Goal: Task Accomplishment & Management: Use online tool/utility

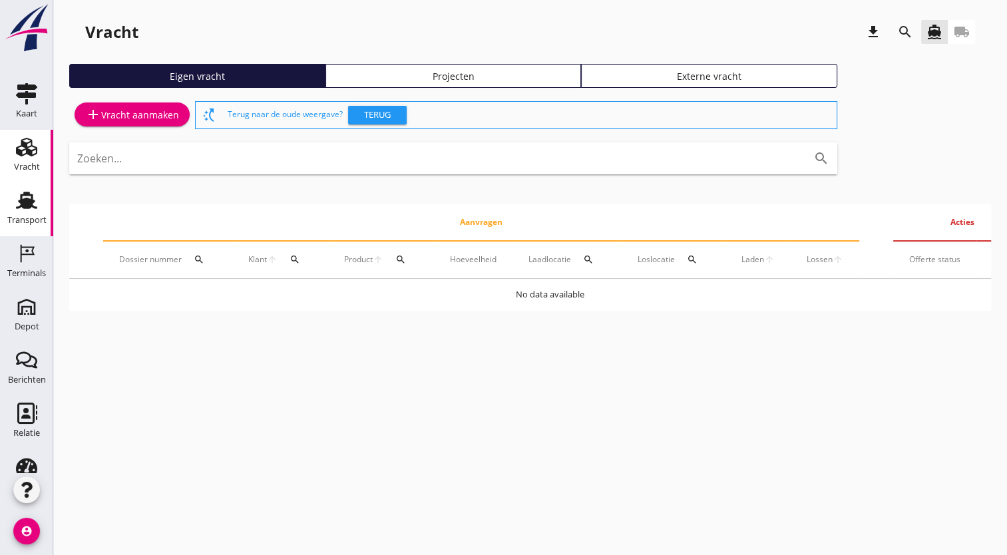
click at [25, 194] on use at bounding box center [26, 200] width 21 height 17
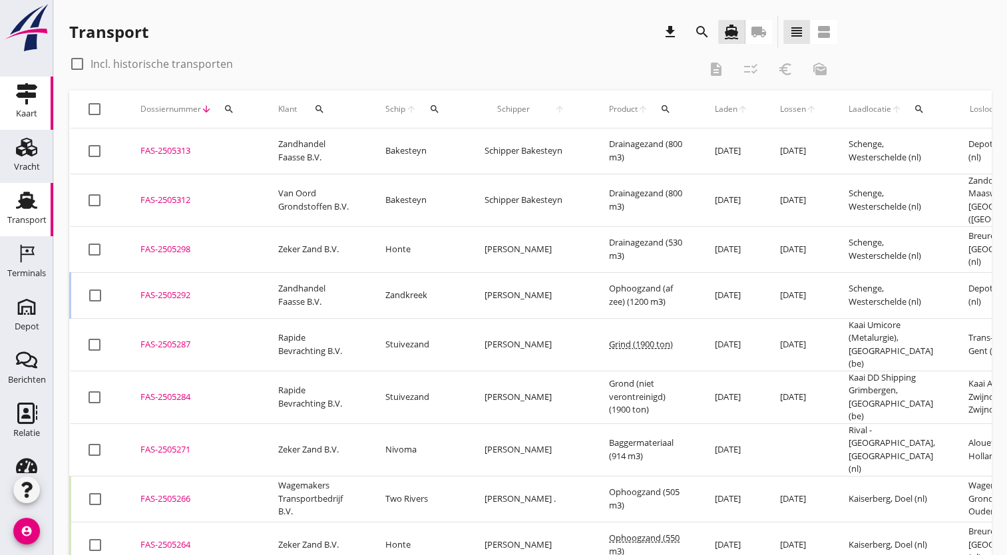
click at [20, 108] on div "Kaart" at bounding box center [26, 113] width 21 height 19
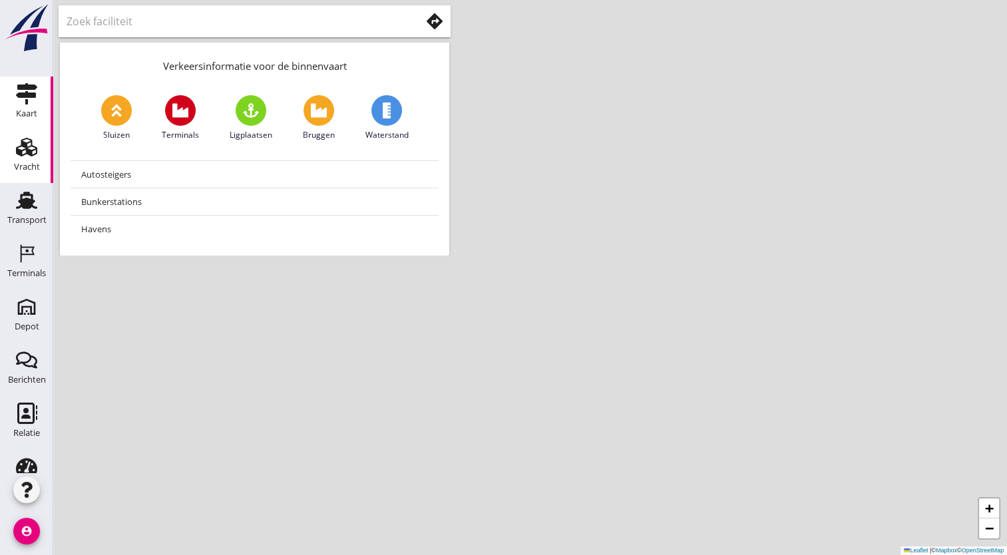
click at [23, 160] on div "Vracht" at bounding box center [27, 167] width 26 height 19
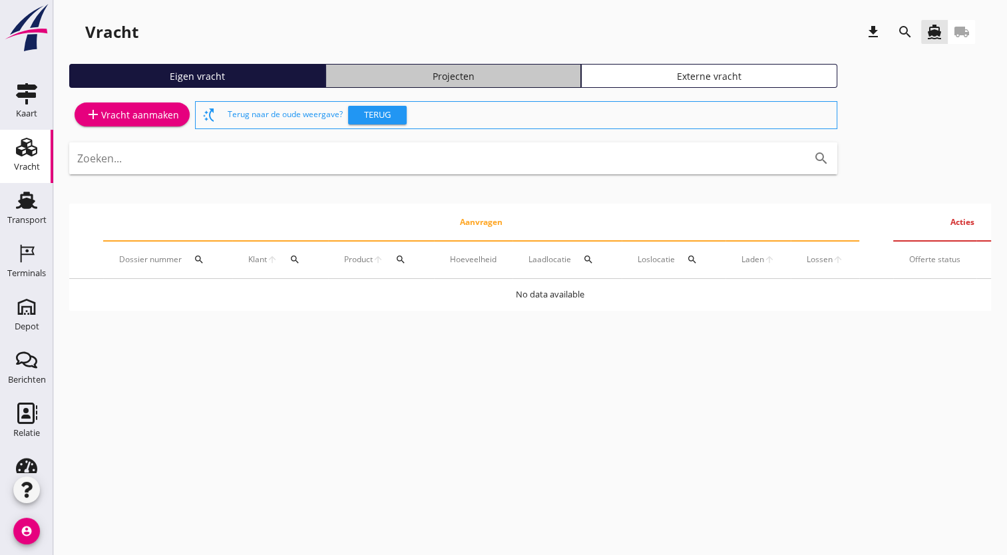
click at [399, 77] on div "Projecten" at bounding box center [453, 76] width 244 height 14
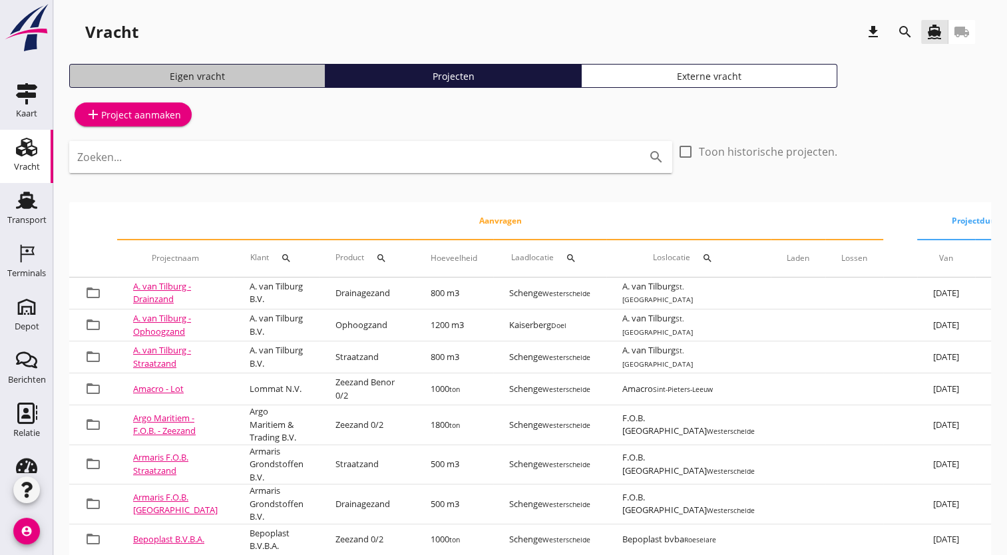
click at [209, 79] on div "Eigen vracht" at bounding box center [197, 76] width 244 height 14
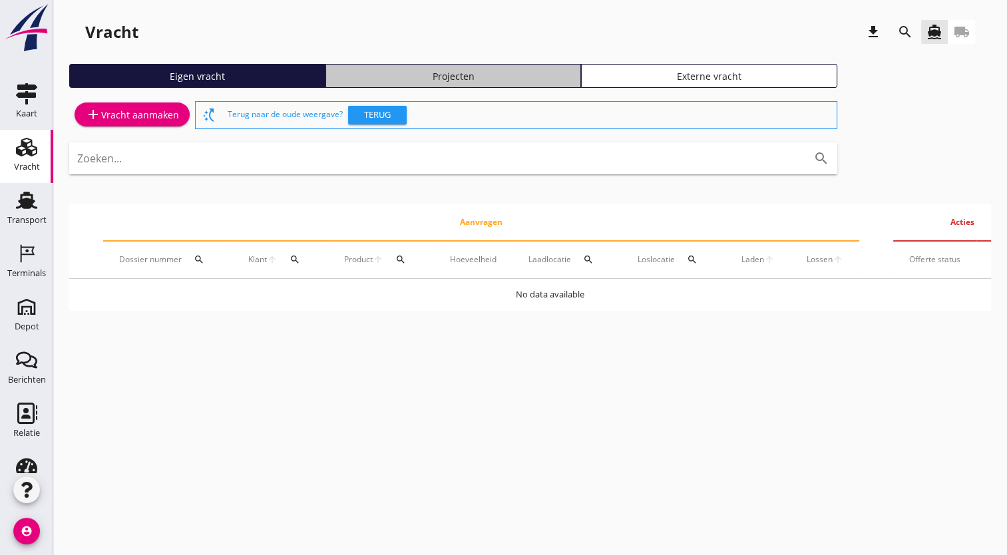
click at [399, 84] on link "Projecten" at bounding box center [453, 76] width 256 height 24
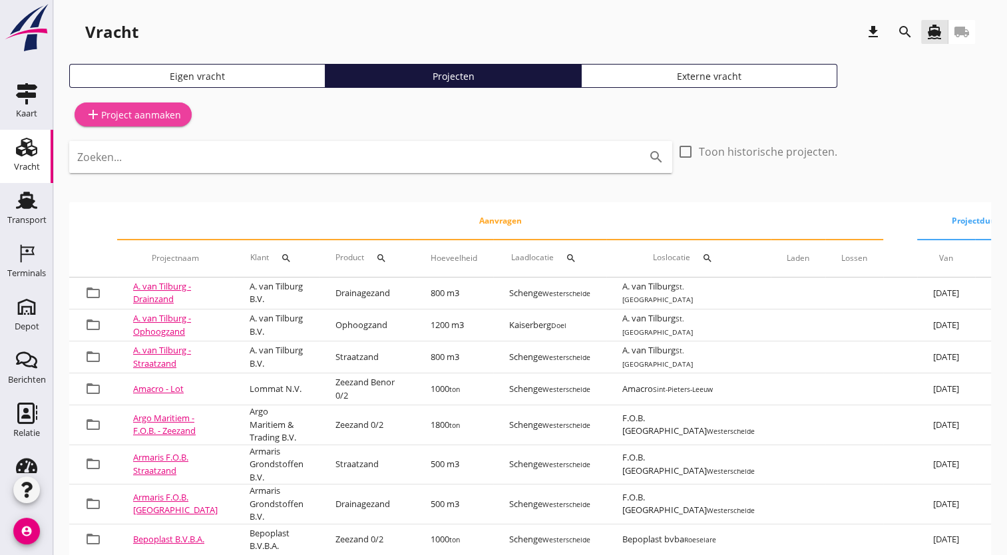
click at [154, 124] on link "add Project aanmaken" at bounding box center [133, 114] width 117 height 24
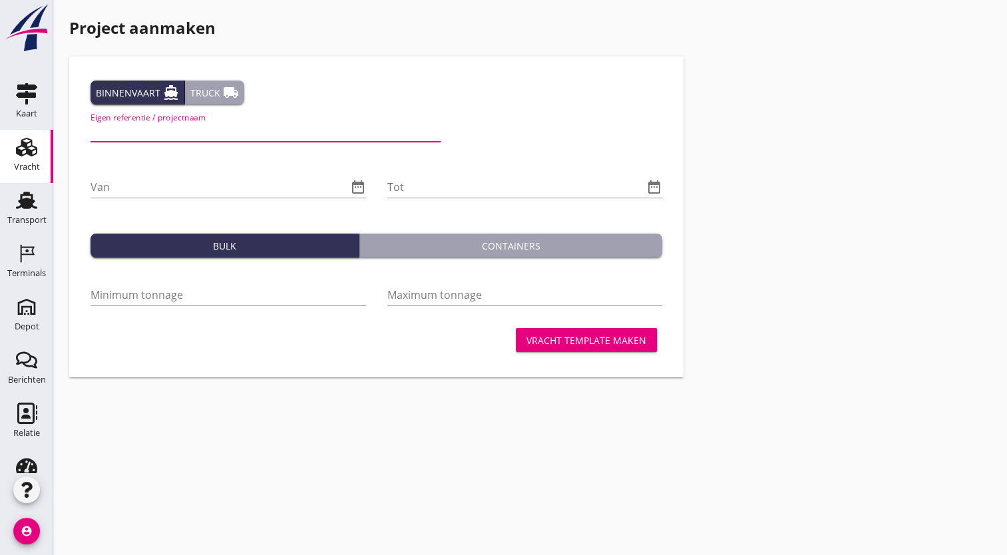
click at [279, 132] on input "Eigen referentie / projectnaam" at bounding box center [265, 130] width 350 height 21
click at [202, 97] on div "Truck local_shipping" at bounding box center [214, 93] width 49 height 16
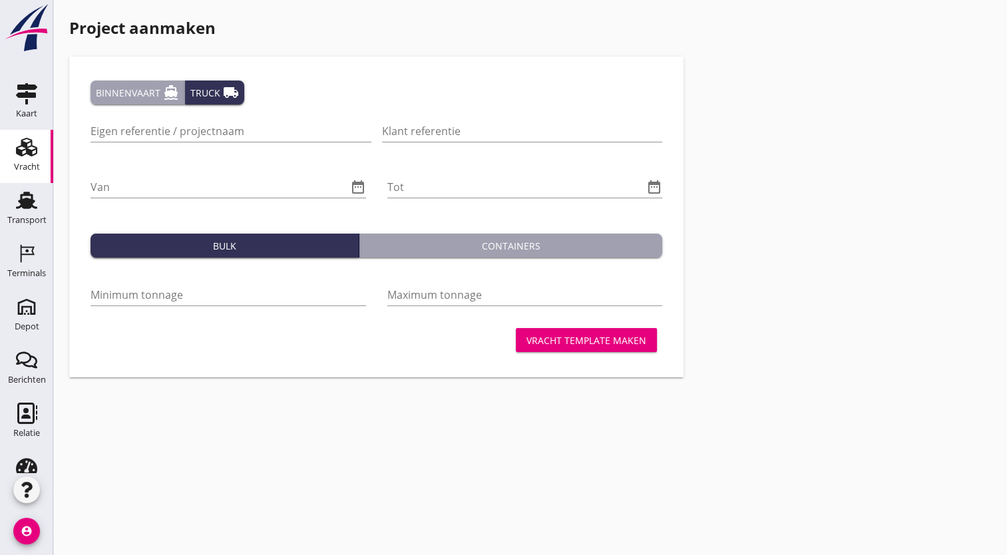
click at [152, 97] on div "Binnenvaart directions_boat" at bounding box center [137, 93] width 83 height 16
click at [24, 161] on div "Vracht" at bounding box center [27, 167] width 26 height 19
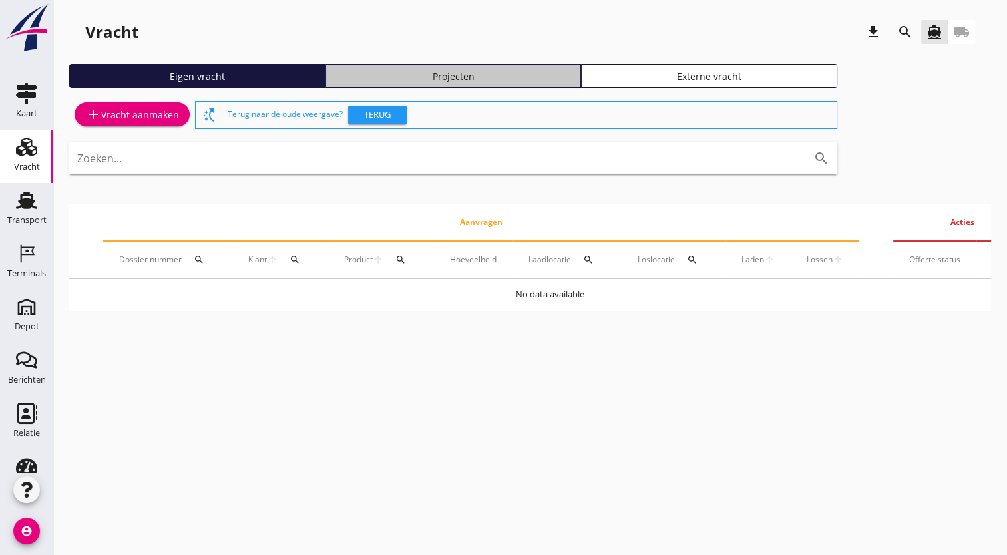
click at [417, 80] on div "Projecten" at bounding box center [453, 76] width 244 height 14
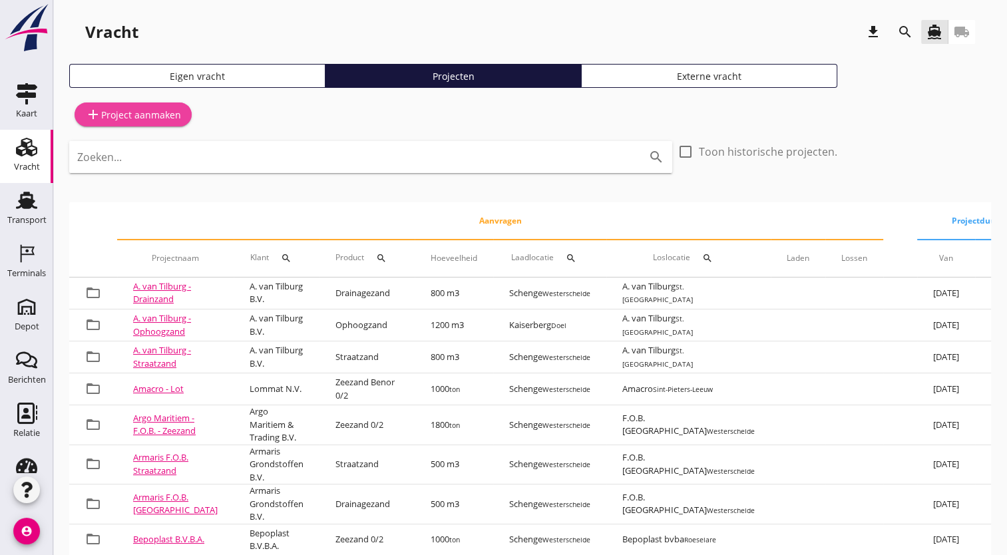
click at [151, 118] on div "add Project aanmaken" at bounding box center [133, 114] width 96 height 16
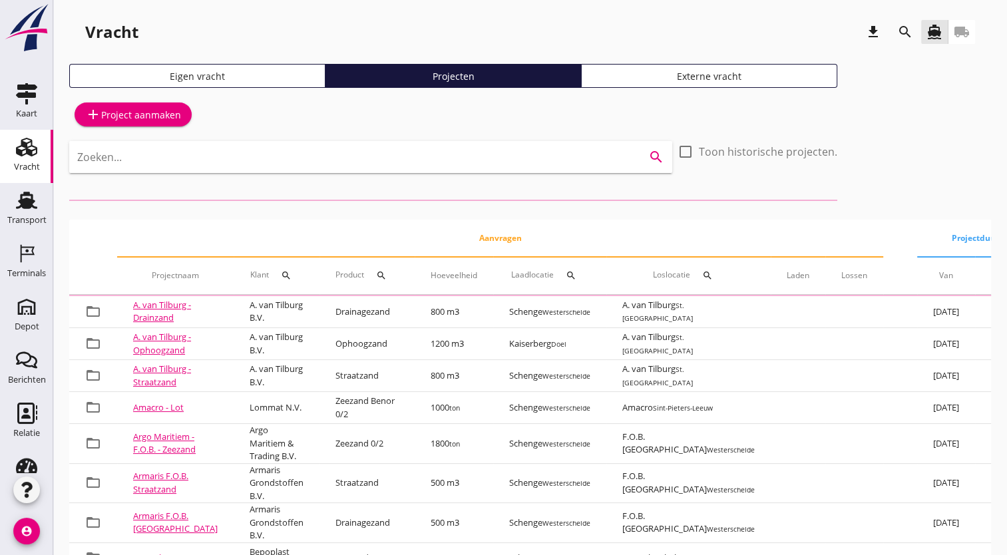
click at [205, 158] on input "Zoeken..." at bounding box center [352, 156] width 550 height 21
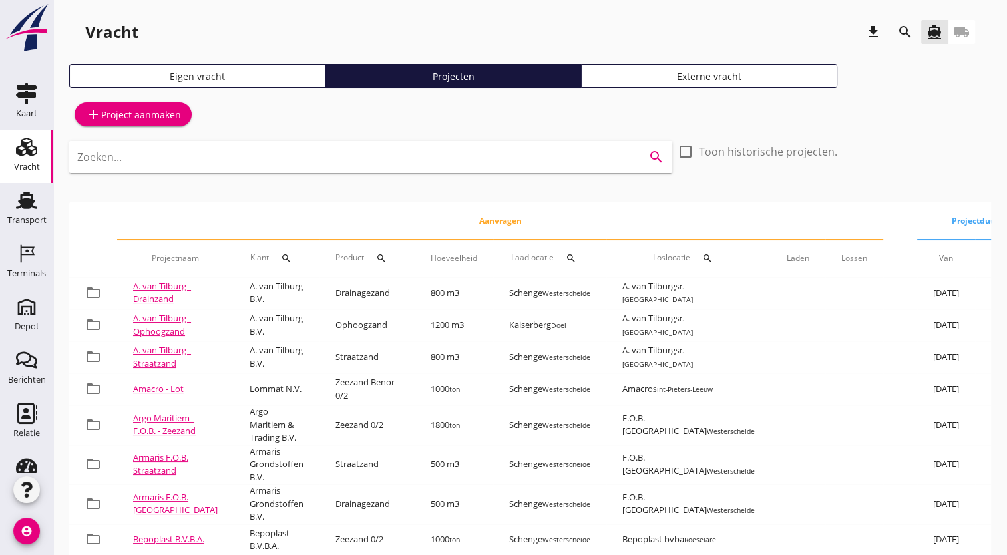
click at [205, 158] on input "Zoeken..." at bounding box center [352, 156] width 550 height 21
type input "c"
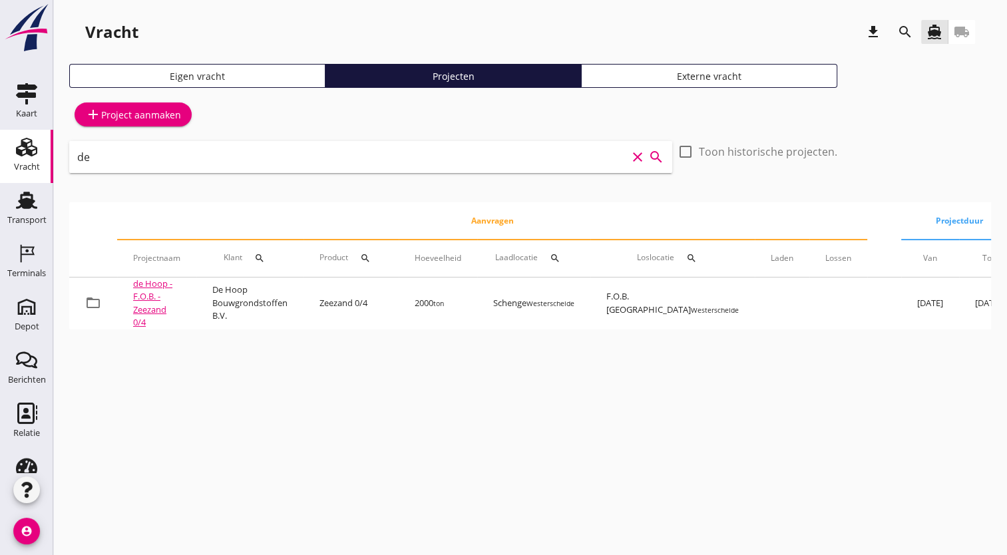
type input "d"
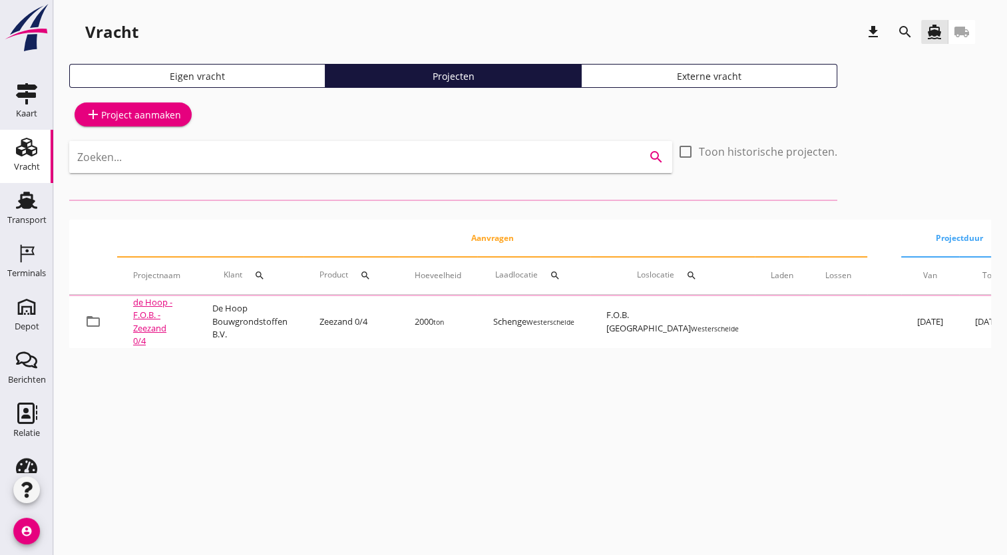
click at [750, 106] on div "add Project aanmaken" at bounding box center [453, 114] width 768 height 32
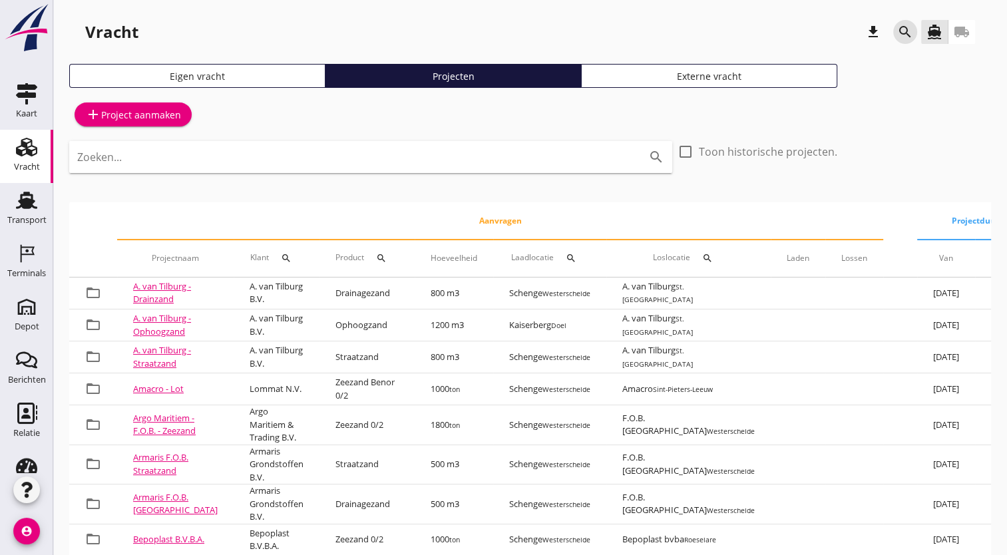
drag, startPoint x: 906, startPoint y: 33, endPoint x: 264, endPoint y: 257, distance: 680.0
click at [264, 257] on div "Vracht download search directions_boat local_shipping Eigen vracht Projecten Ex…" at bounding box center [530, 406] width 954 height 813
click at [274, 257] on div "search" at bounding box center [286, 258] width 24 height 11
click at [290, 299] on input "Zoeken op opdrachtgever..." at bounding box center [318, 296] width 138 height 21
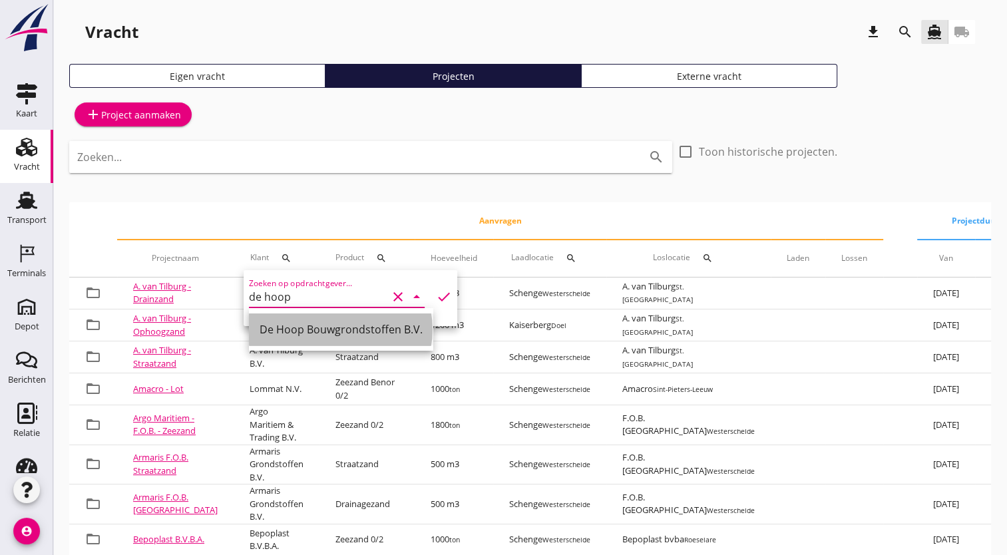
click at [299, 337] on div "De Hoop Bouwgrondstoffen B.V." at bounding box center [341, 329] width 163 height 16
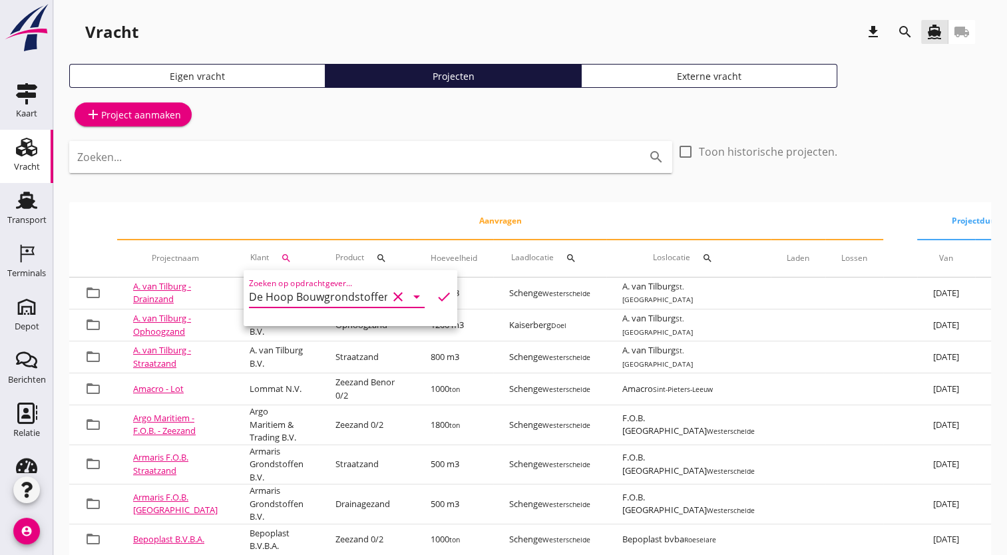
type input "De Hoop Bouwgrondstoffen B.V."
click at [436, 300] on icon "check" at bounding box center [444, 297] width 16 height 16
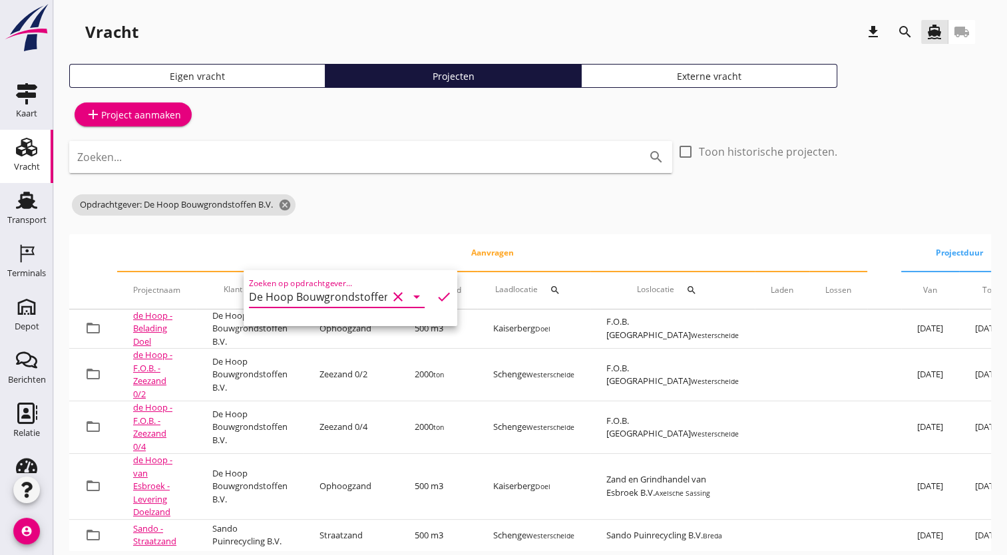
click at [383, 228] on div "add Project aanmaken Zoeken... search check_box_outline_blank Toon historische …" at bounding box center [530, 324] width 922 height 452
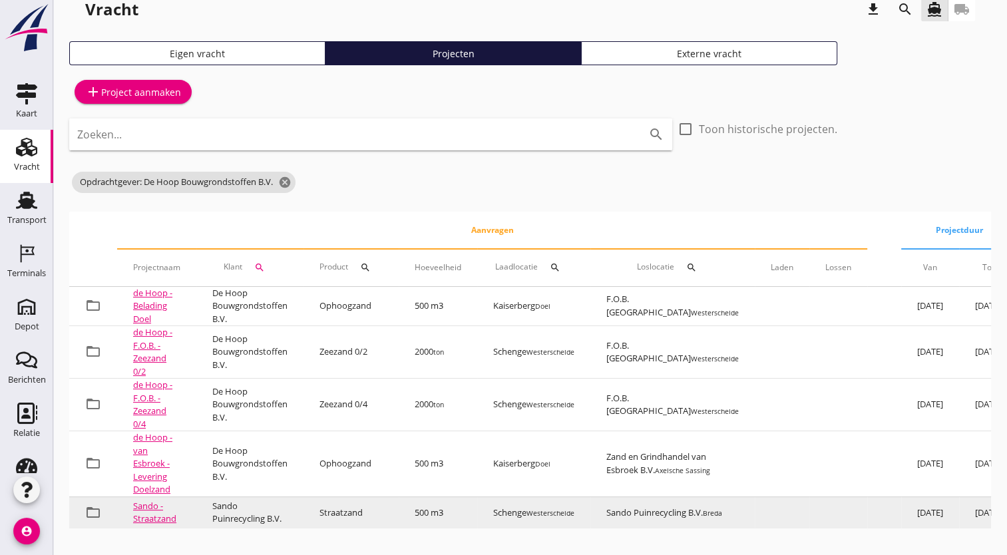
click at [152, 500] on link "Sando - Straatzand" at bounding box center [154, 512] width 43 height 25
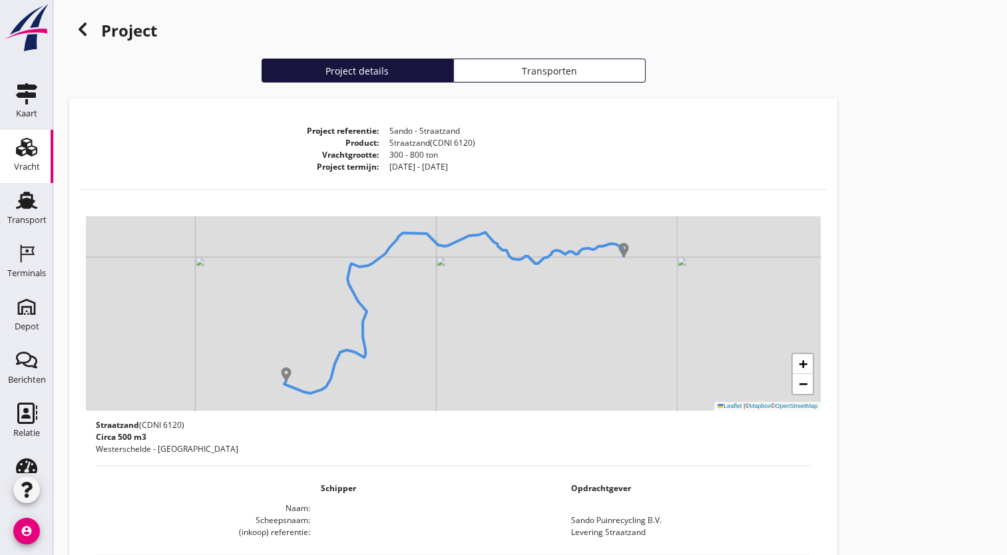
scroll to position [2, 0]
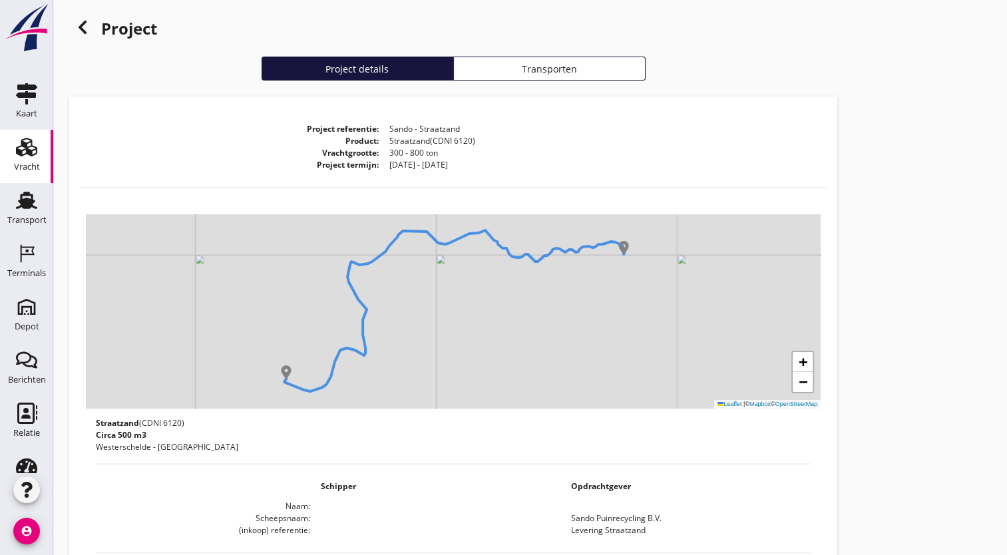
click at [553, 57] on button "Transporten" at bounding box center [549, 69] width 192 height 24
click at [509, 71] on div "Transporten" at bounding box center [549, 69] width 180 height 14
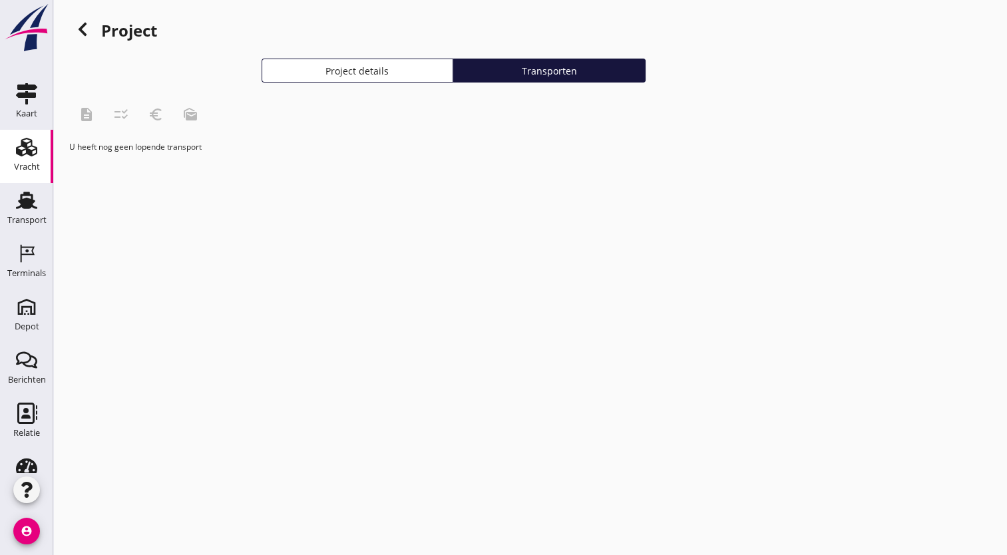
scroll to position [0, 0]
click at [417, 73] on div "Project details" at bounding box center [358, 71] width 180 height 14
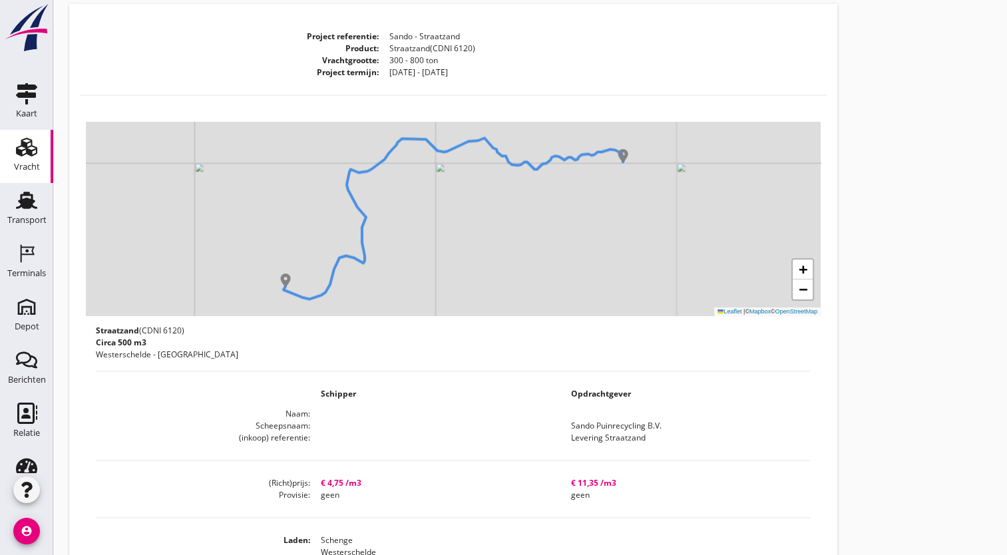
scroll to position [93, 0]
drag, startPoint x: 929, startPoint y: 423, endPoint x: 987, endPoint y: 273, distance: 160.5
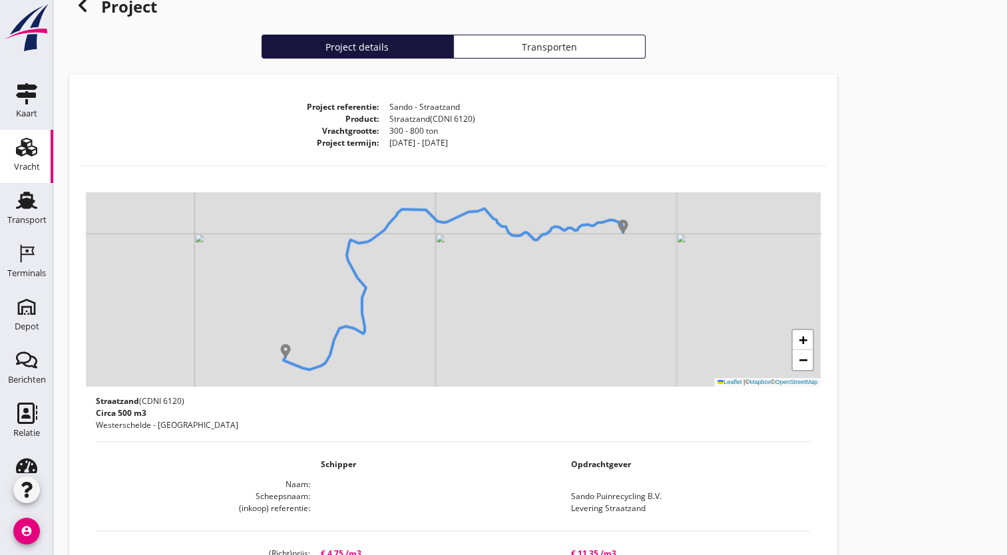
scroll to position [0, 0]
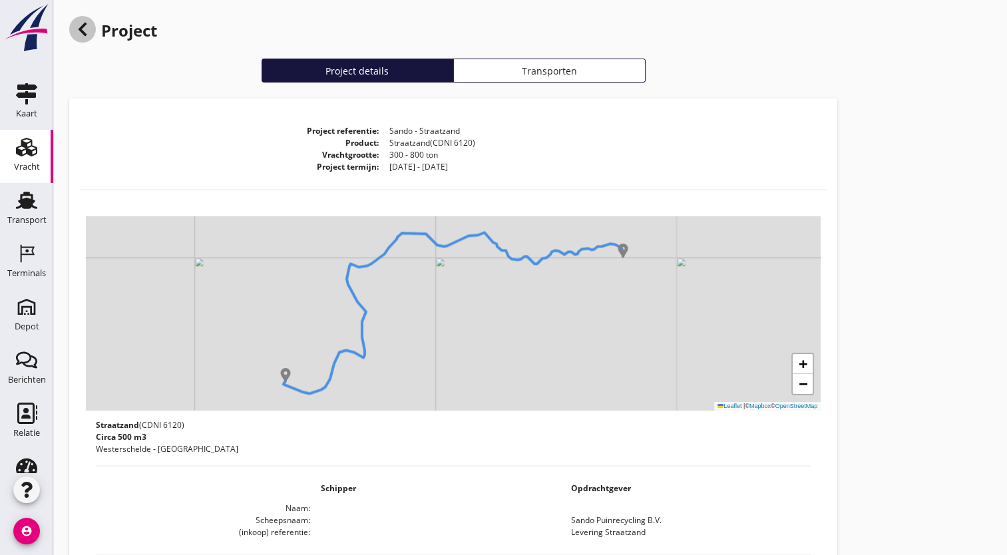
click at [89, 31] on icon at bounding box center [83, 29] width 16 height 16
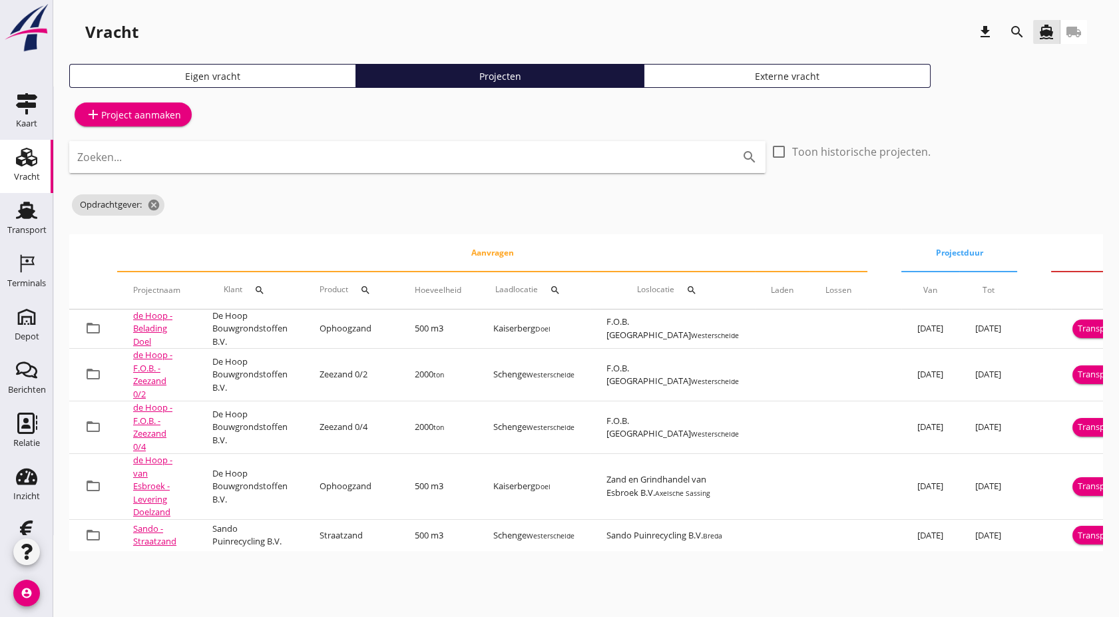
drag, startPoint x: 932, startPoint y: 3, endPoint x: 743, endPoint y: 232, distance: 296.9
click at [743, 232] on div "add Project aanmaken Zoeken... search check_box_outline_blank Toon historische …" at bounding box center [585, 324] width 1033 height 452
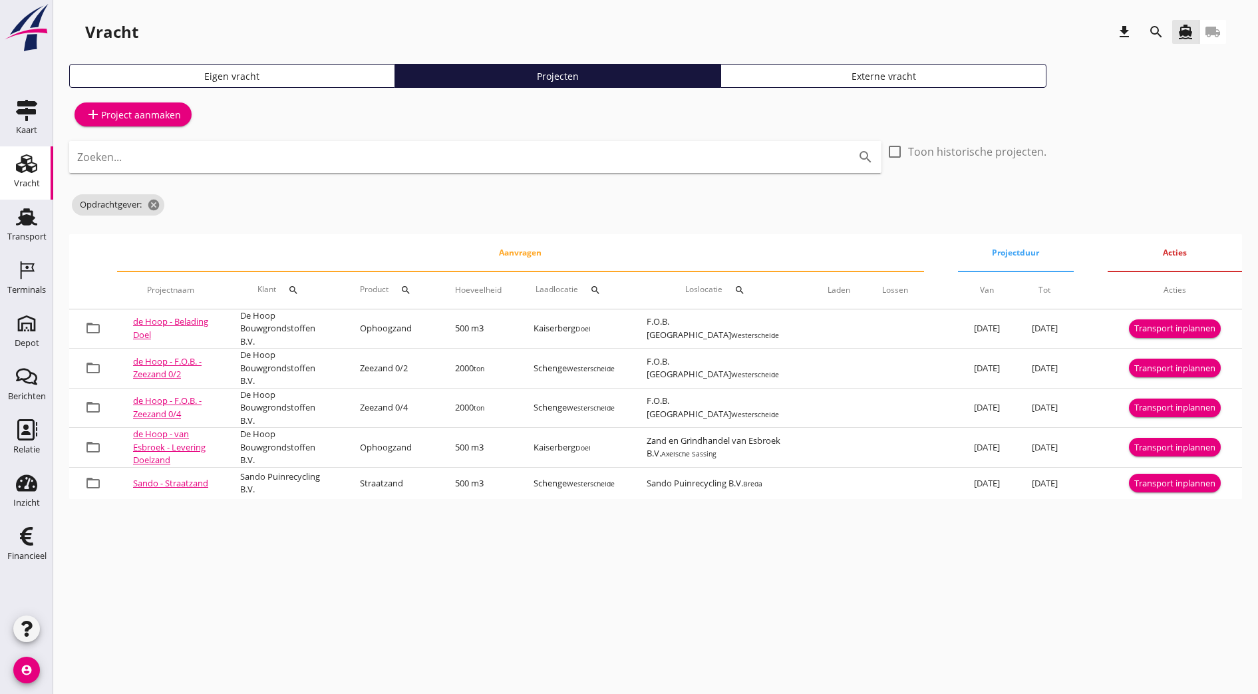
drag, startPoint x: 1047, startPoint y: 0, endPoint x: 852, endPoint y: 217, distance: 291.2
click at [852, 217] on div "add Project aanmaken Zoeken... search check_box_outline_blank Toon historische …" at bounding box center [655, 298] width 1173 height 401
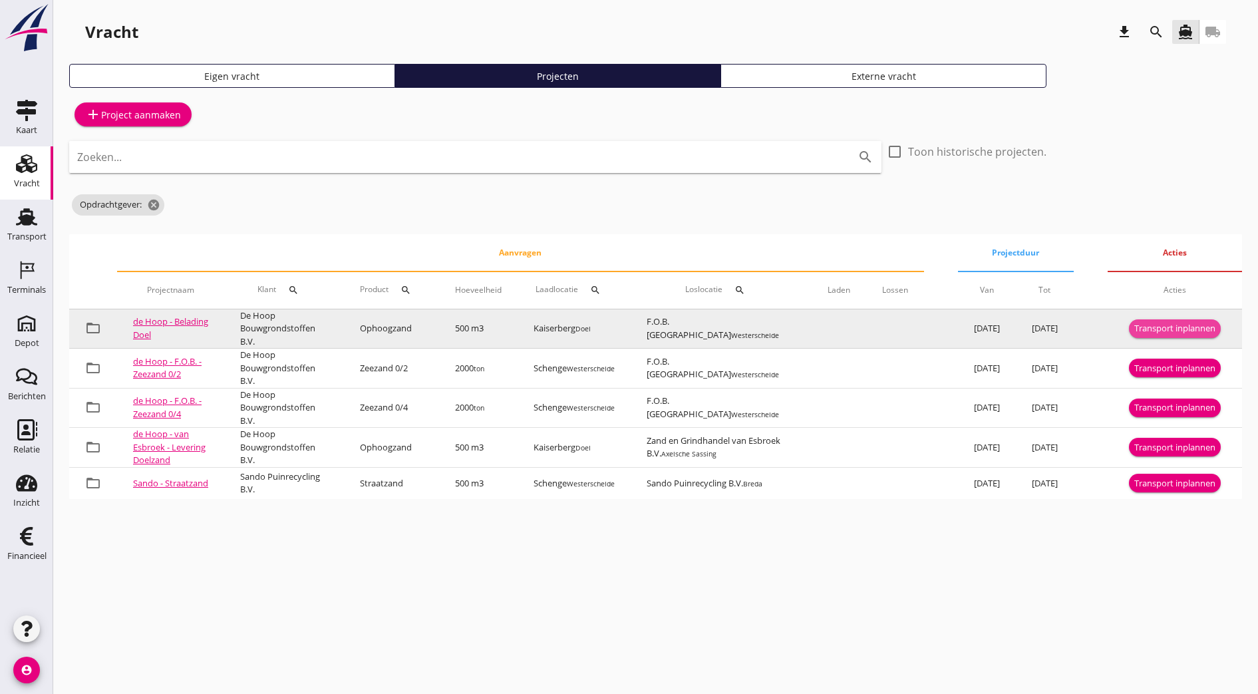
click at [1176, 329] on div "Transport inplannen" at bounding box center [1175, 328] width 81 height 13
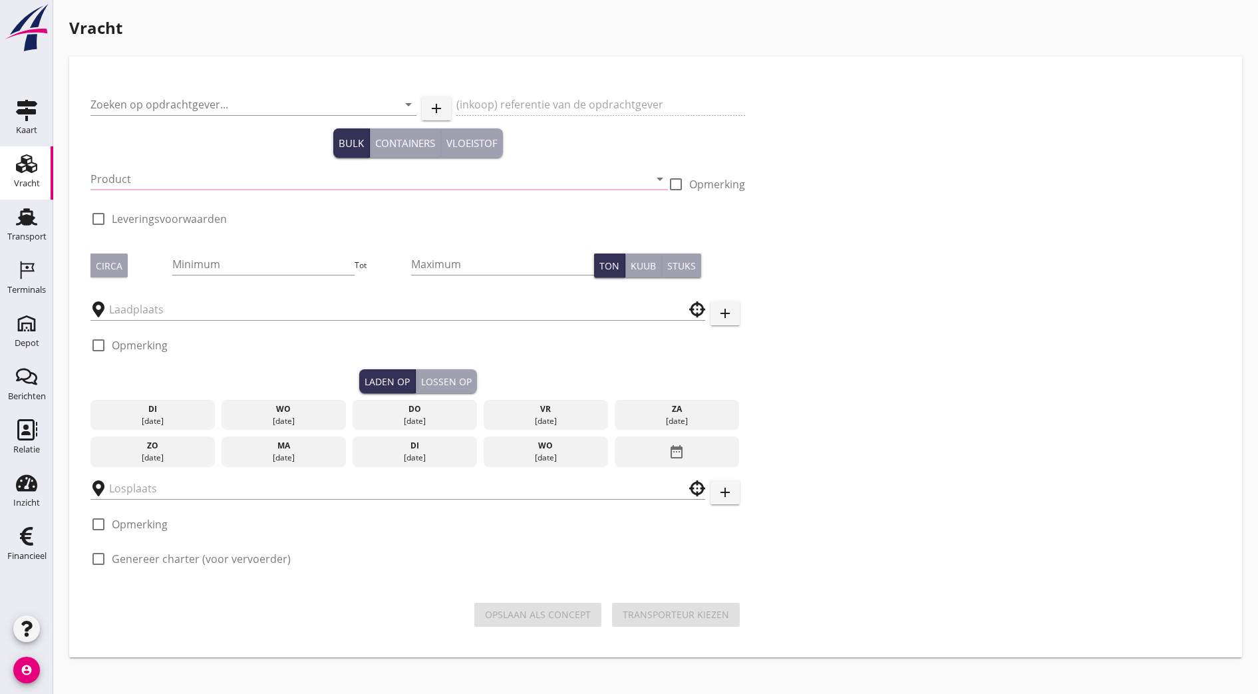
type input "De Hoop Bouwgrondstoffen B.V."
type input "Belading Doel"
type input "Ophoogzand (6120)"
type input "500"
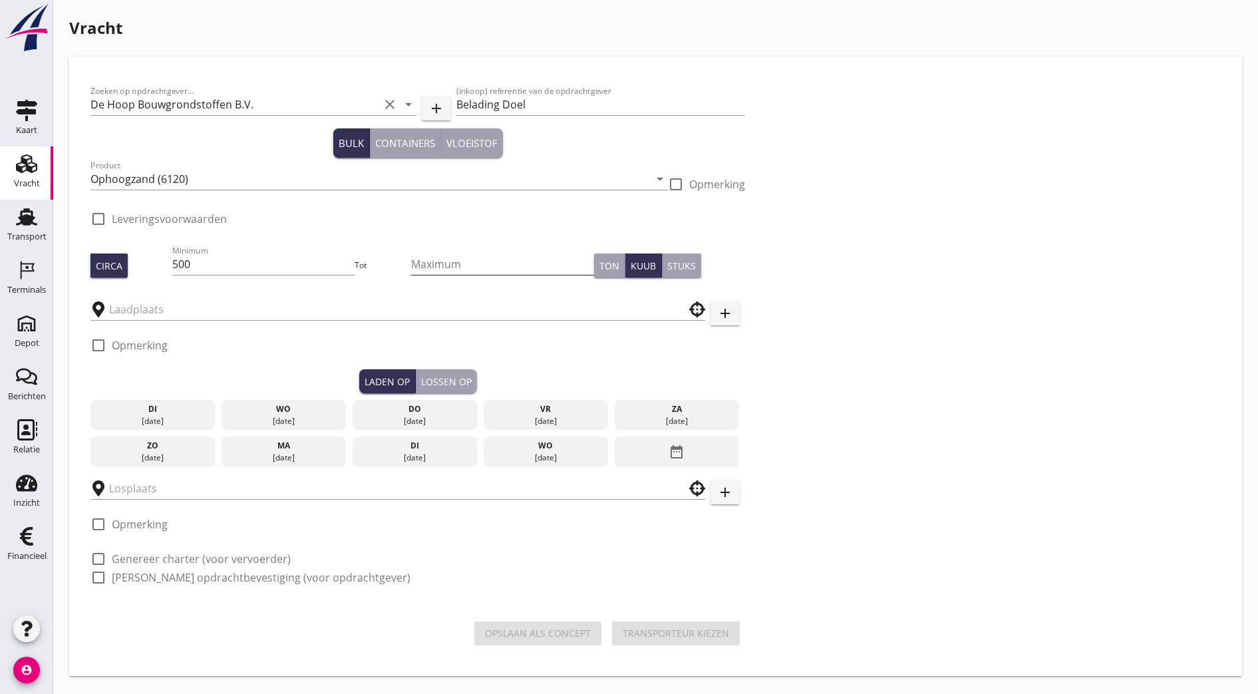
type input "Kaiserberg"
type input "F.O.B. [GEOGRAPHIC_DATA]"
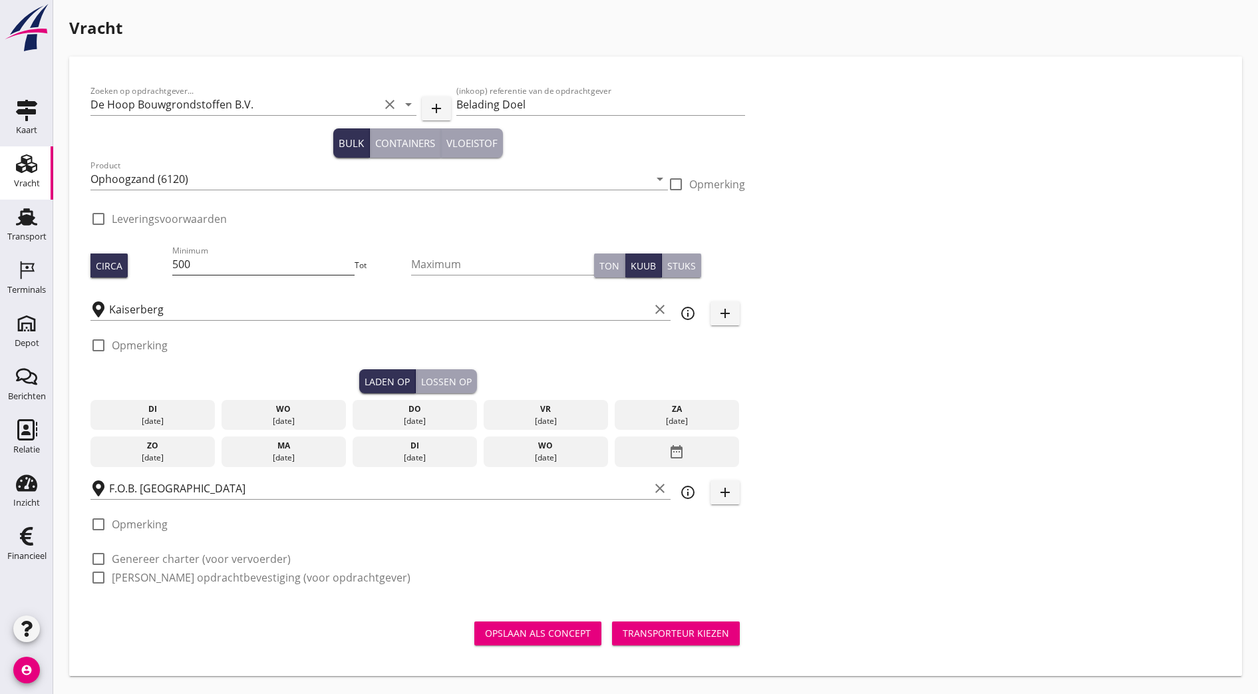
click at [196, 258] on input "500" at bounding box center [263, 264] width 183 height 21
type input "5"
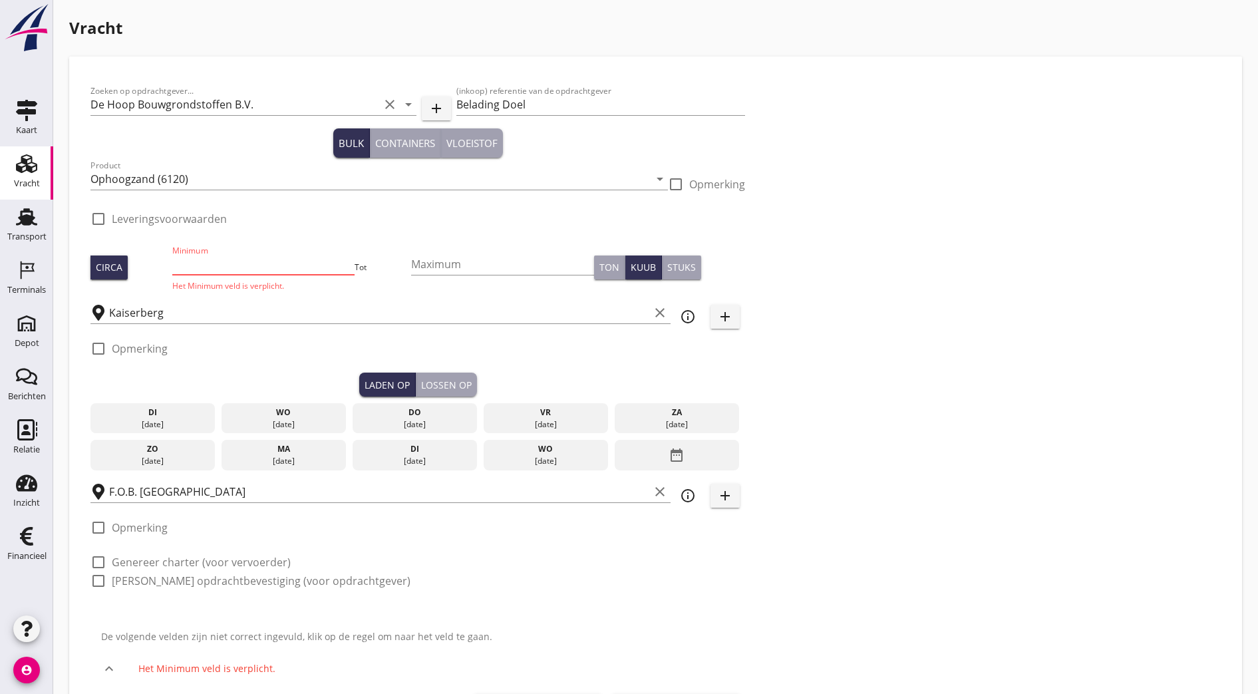
type input "1"
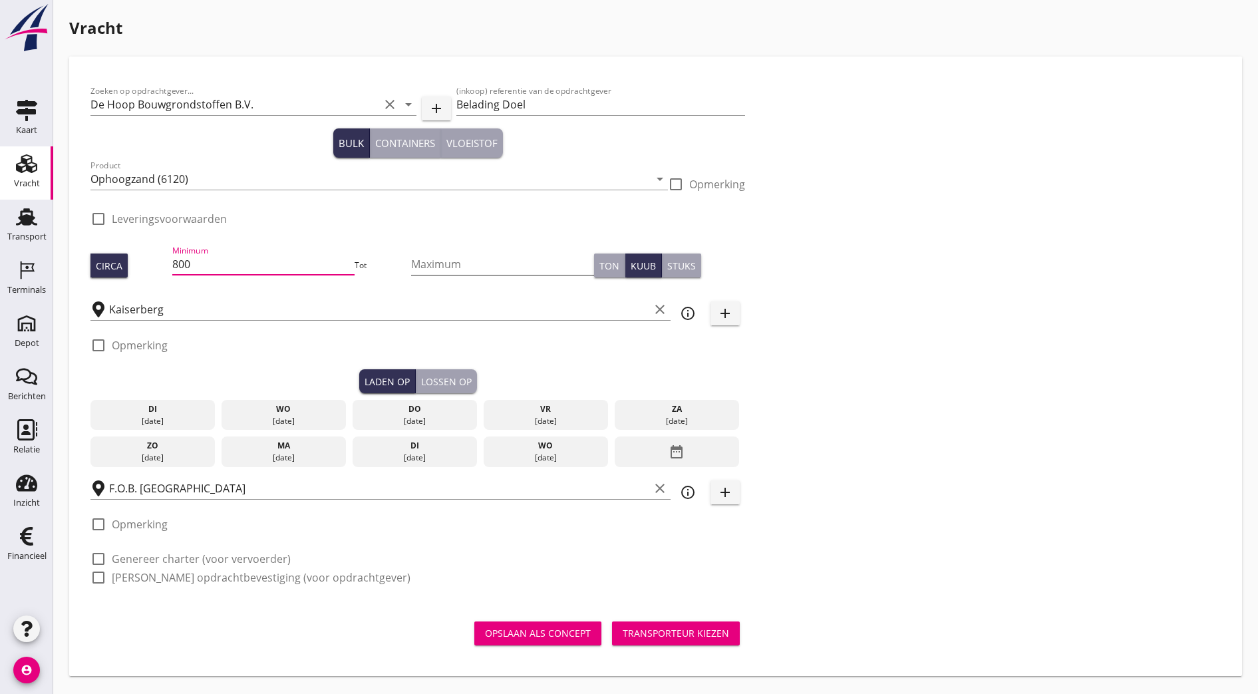
type input "800"
click at [411, 272] on input "Maximum" at bounding box center [502, 264] width 183 height 21
click at [247, 306] on input "Kaiserberg" at bounding box center [379, 309] width 540 height 21
click at [144, 415] on div "[DATE]" at bounding box center [153, 421] width 118 height 12
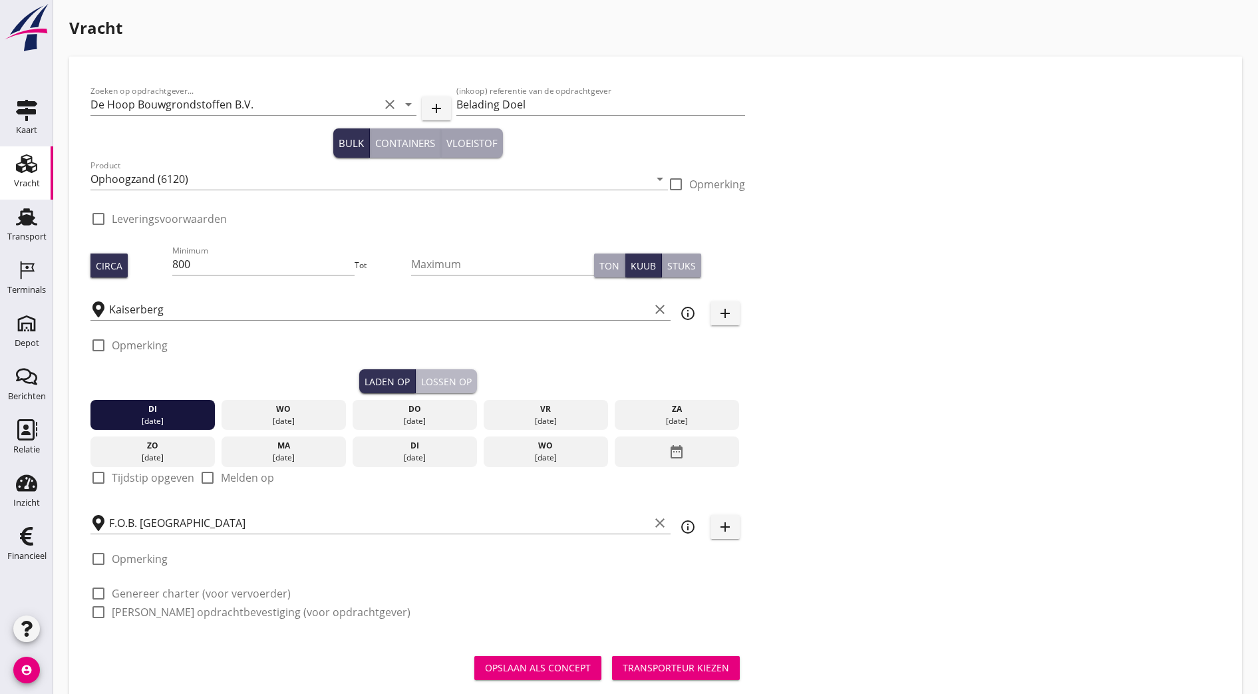
click at [421, 383] on div "Lossen op" at bounding box center [446, 382] width 51 height 14
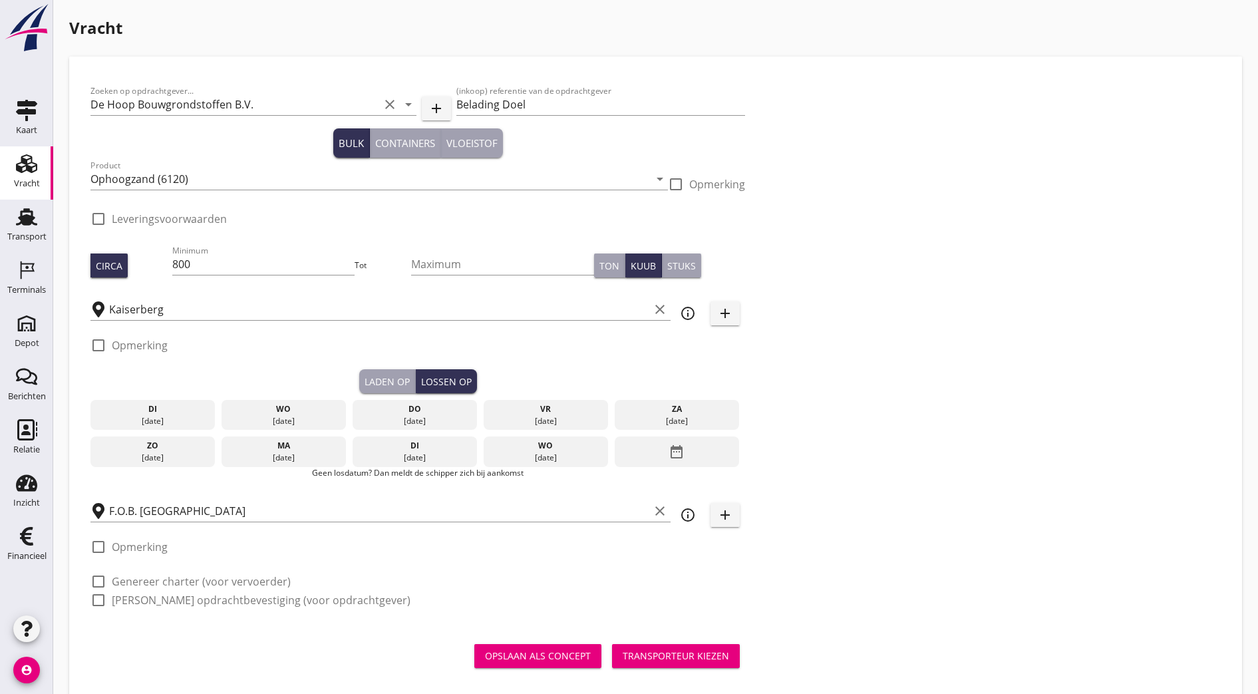
click at [228, 417] on div "[DATE]" at bounding box center [284, 421] width 118 height 12
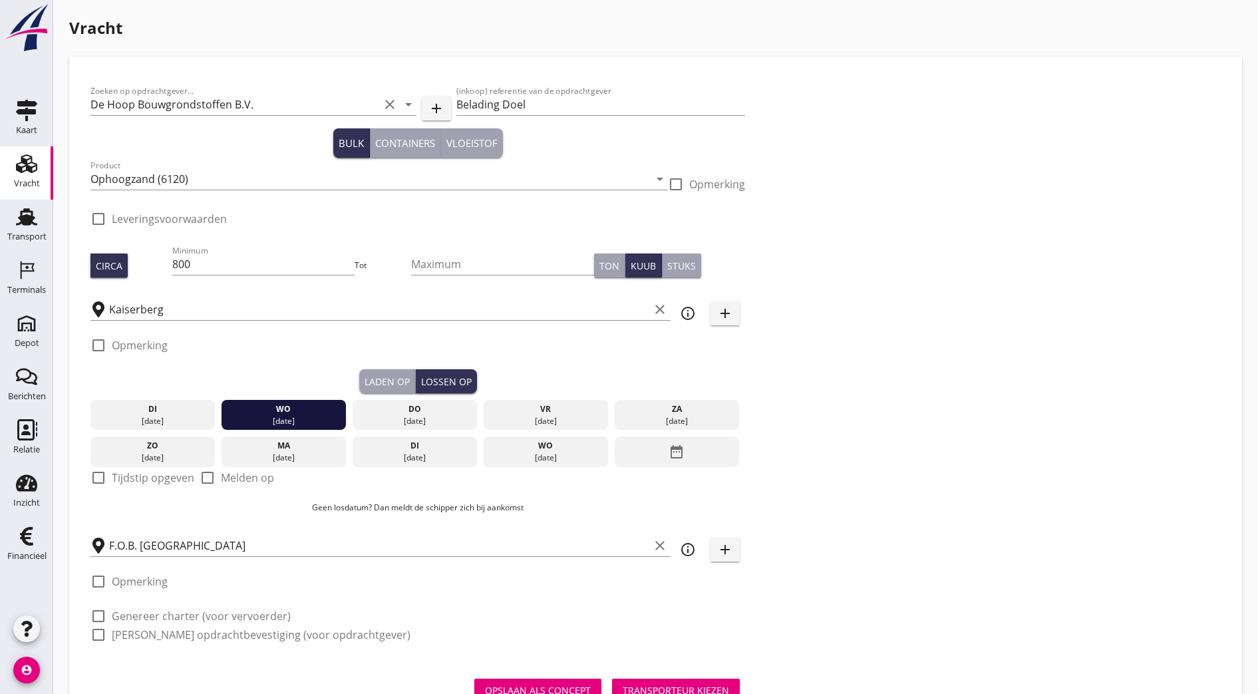
scroll to position [51, 0]
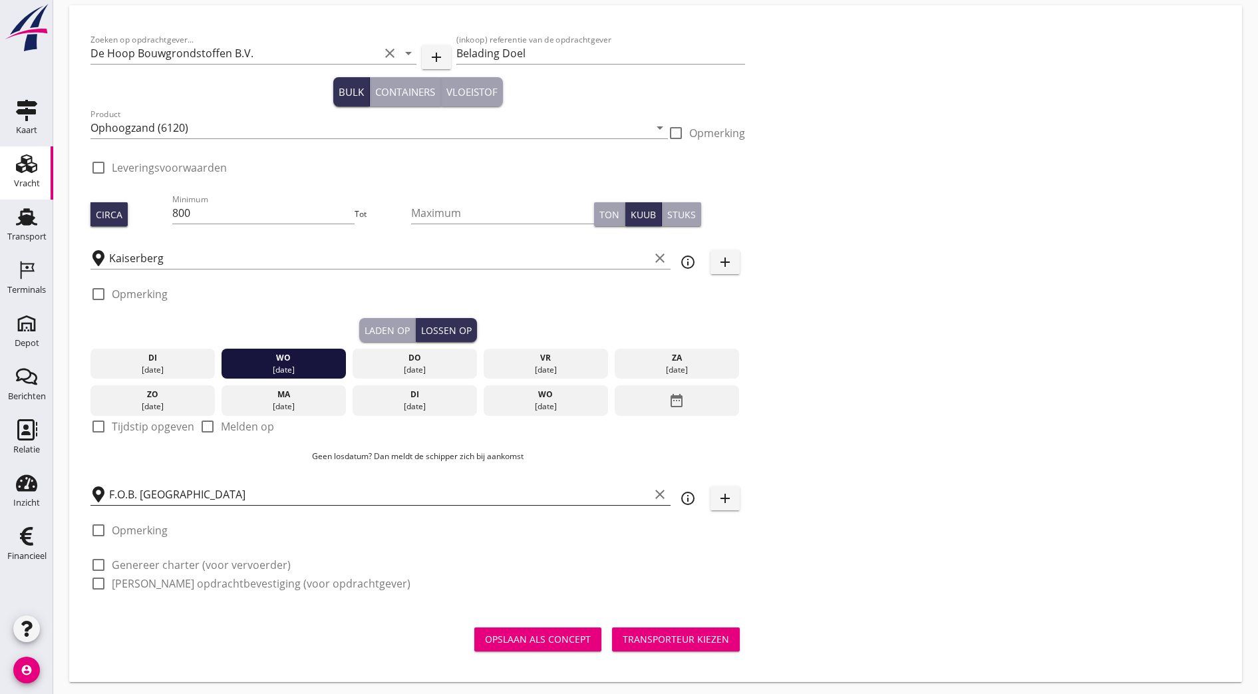
click at [652, 493] on icon "clear" at bounding box center [660, 494] width 16 height 16
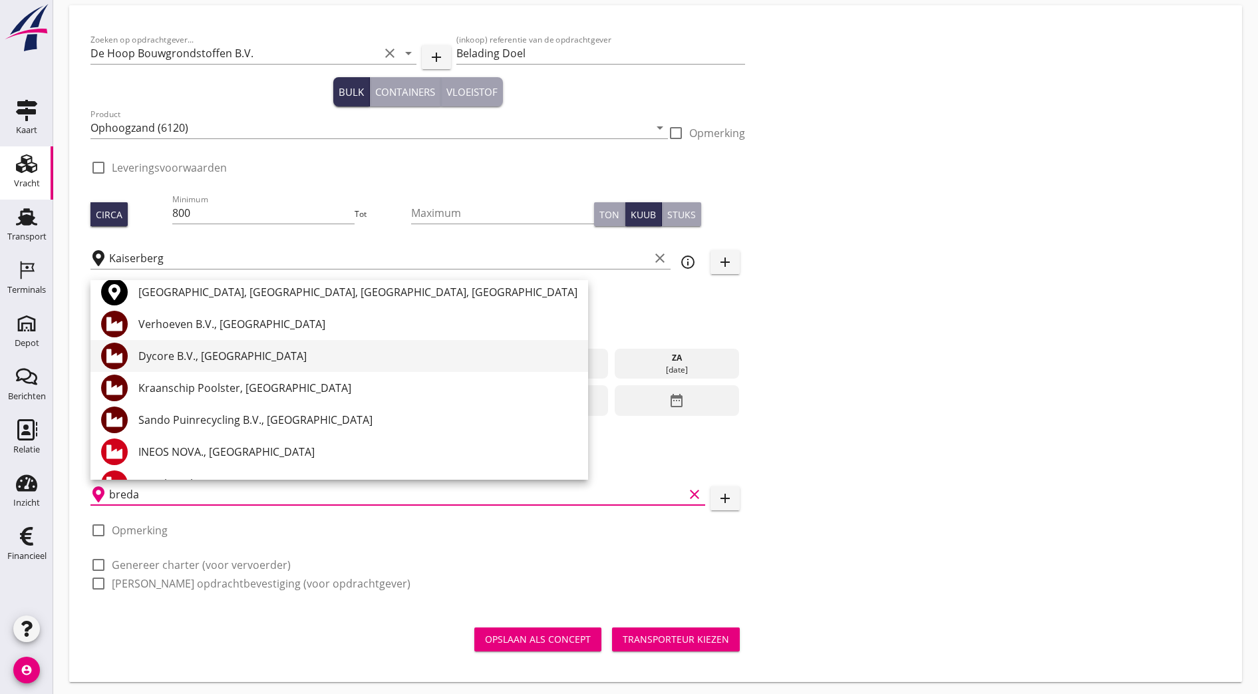
scroll to position [0, 0]
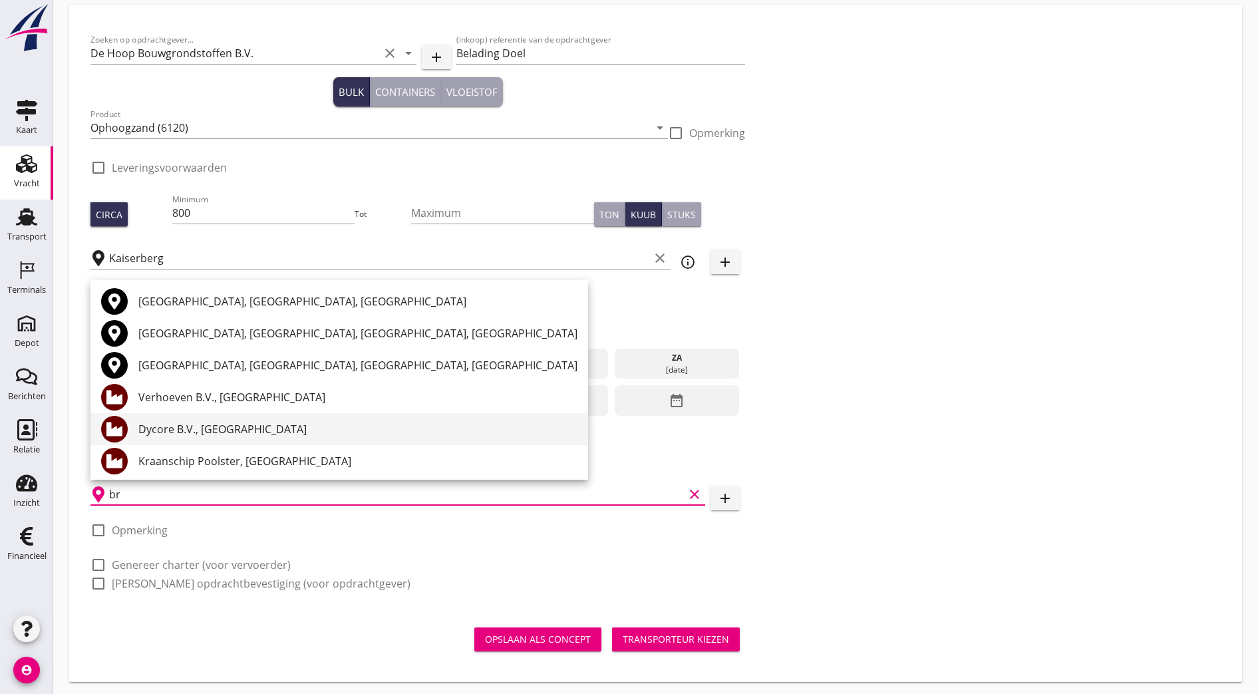
type input "b"
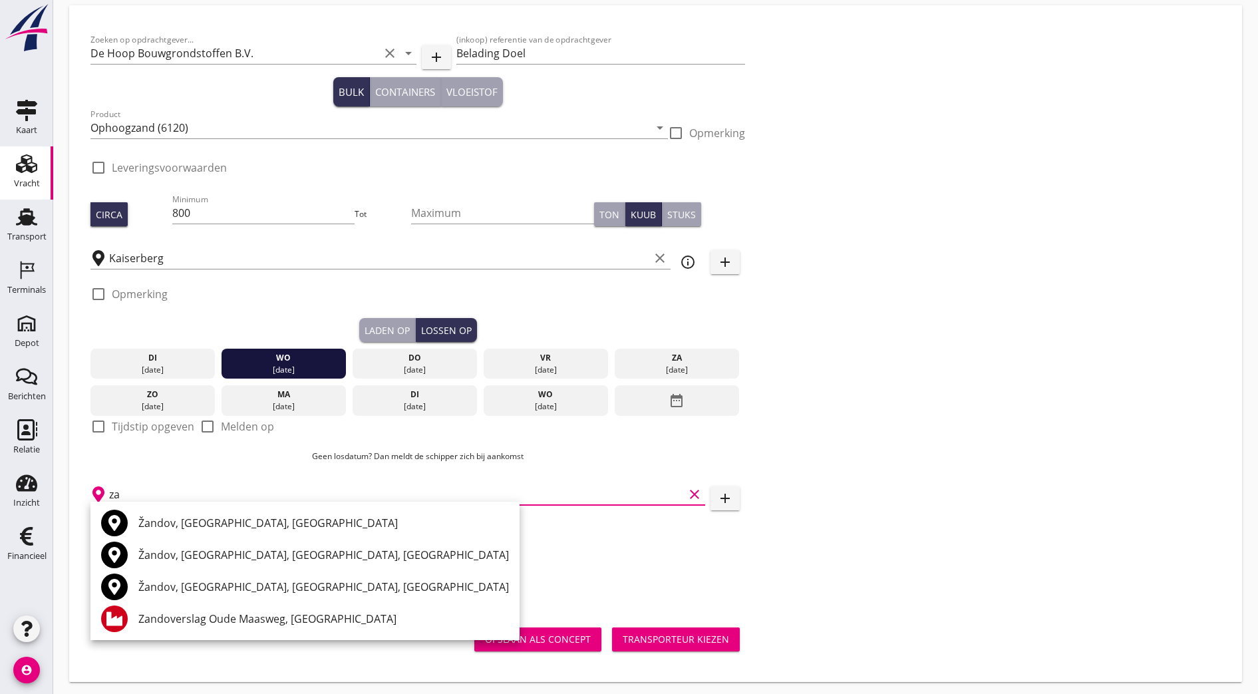
type input "z"
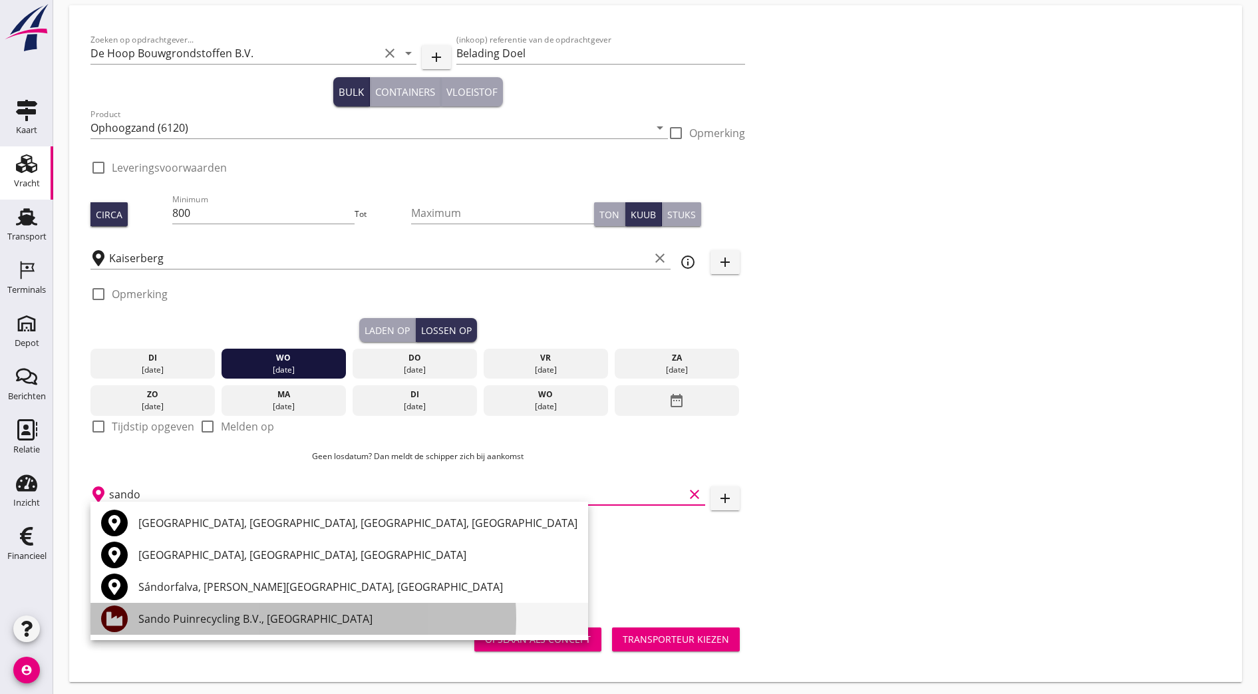
click at [280, 625] on div "Sando Puinrecycling B.V., [GEOGRAPHIC_DATA]" at bounding box center [357, 619] width 439 height 16
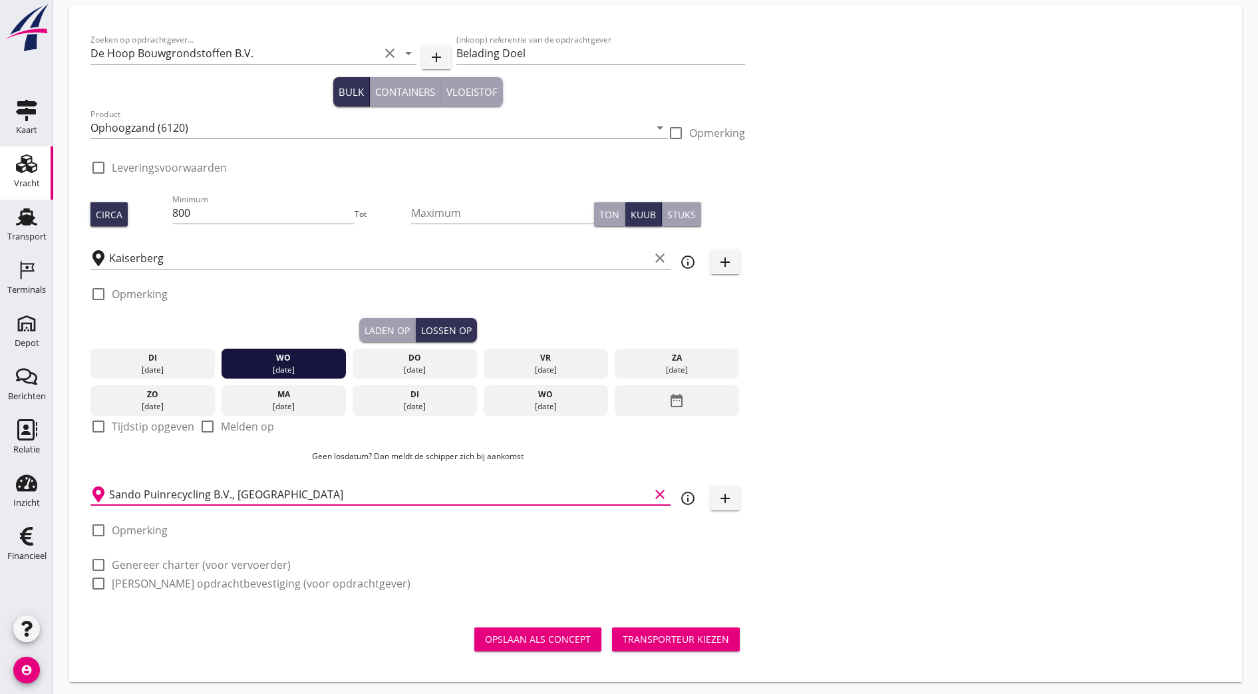
type input "Sando Puinrecycling B.V., [GEOGRAPHIC_DATA]"
click at [98, 530] on div at bounding box center [98, 530] width 23 height 23
checkbox input "true"
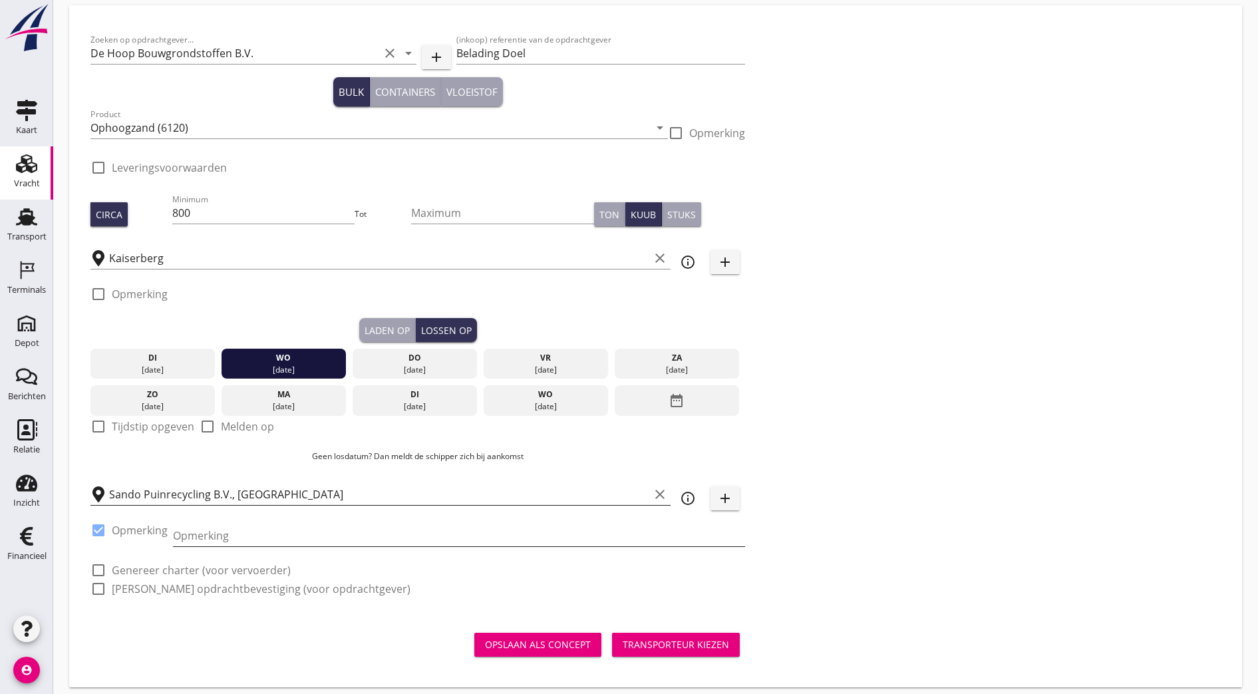
click at [211, 525] on input "Opmerking" at bounding box center [459, 535] width 572 height 21
type input "V"
type input "FOB beladen"
click at [623, 634] on div "Transporteur kiezen" at bounding box center [676, 644] width 106 height 14
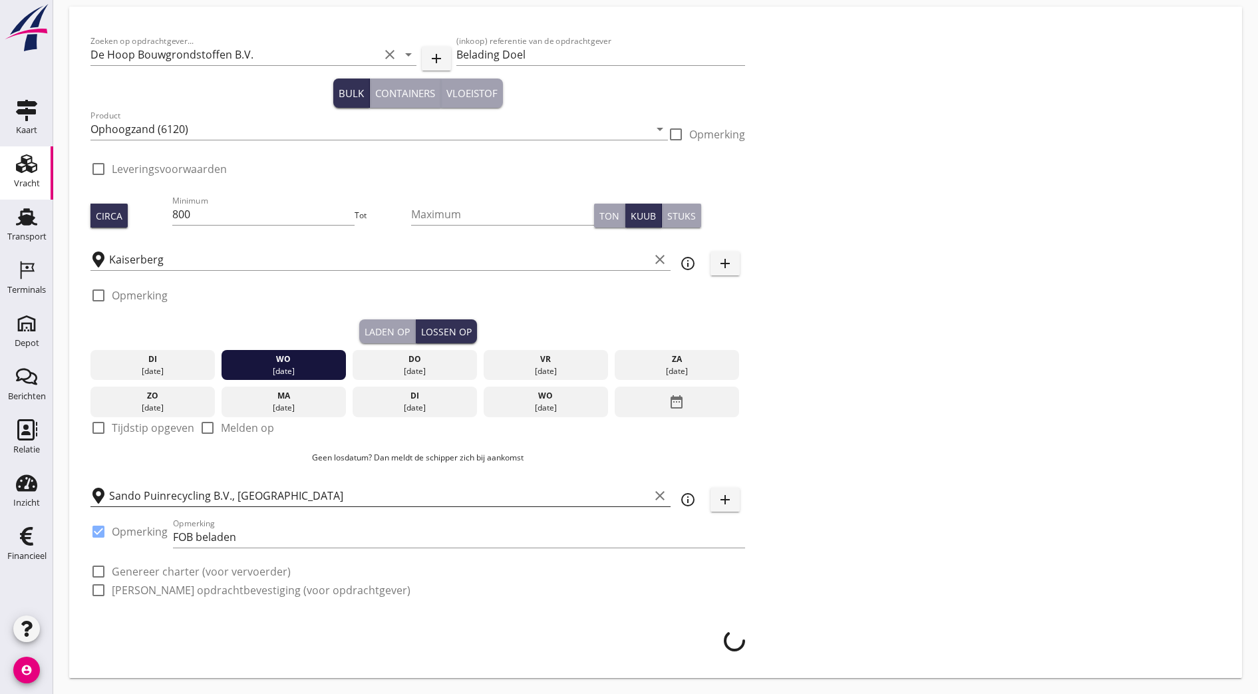
scroll to position [46, 0]
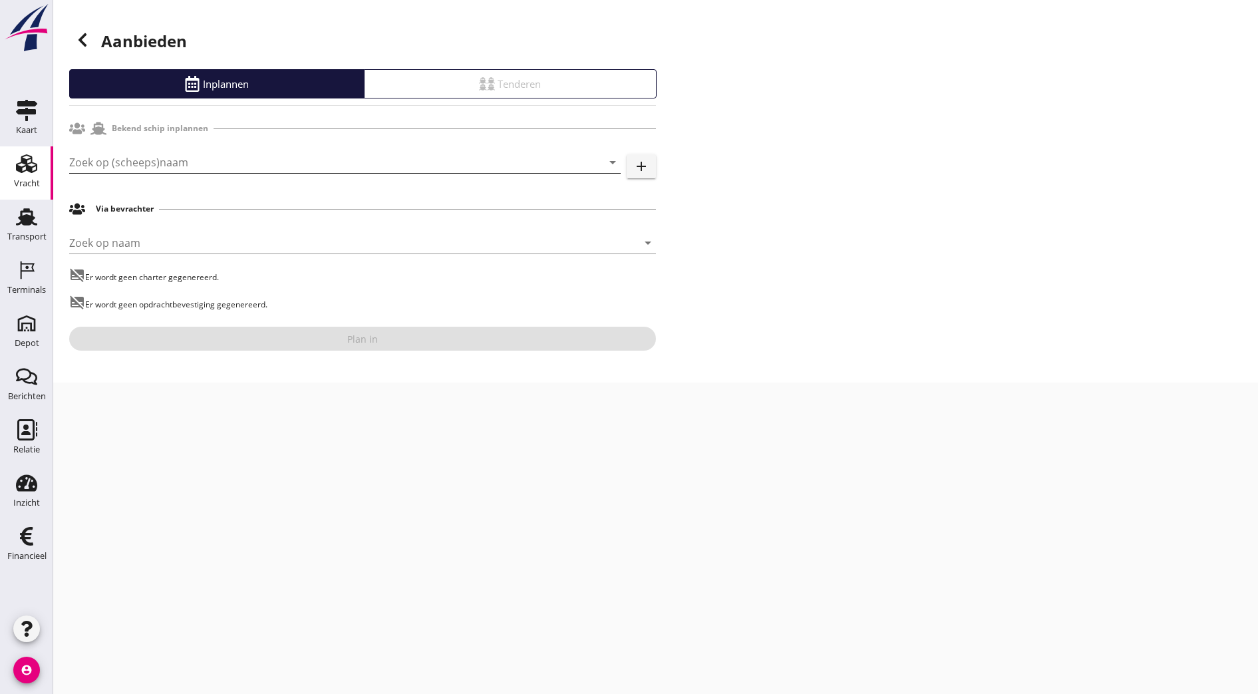
click at [323, 163] on input "Zoek op (scheeps)naam" at bounding box center [326, 162] width 514 height 21
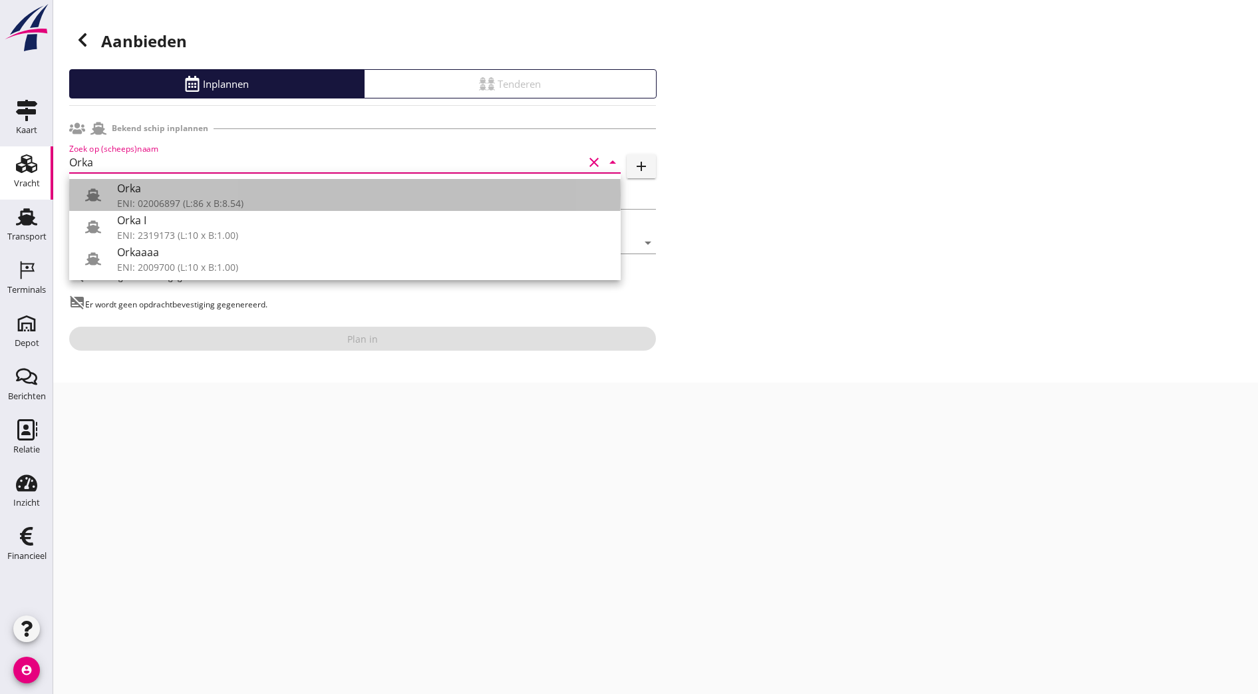
click at [420, 196] on div "ENI: 02006897 (L:86 x B:8.54)" at bounding box center [363, 203] width 493 height 14
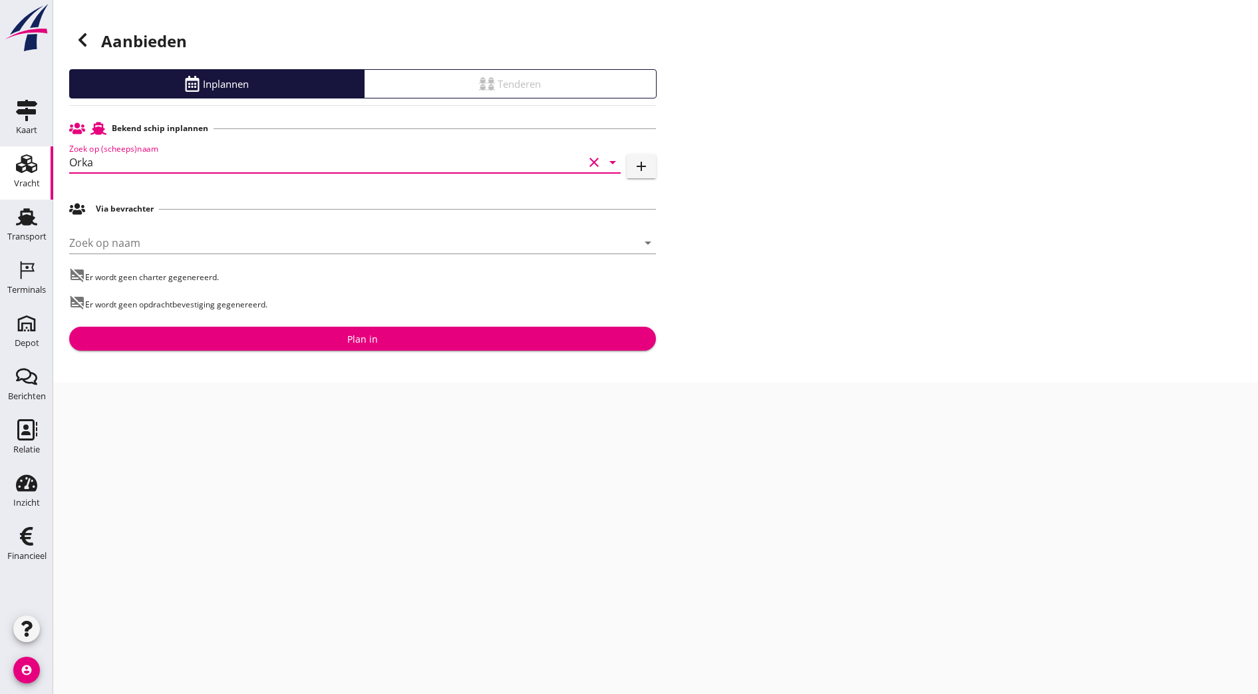
type input "Orka"
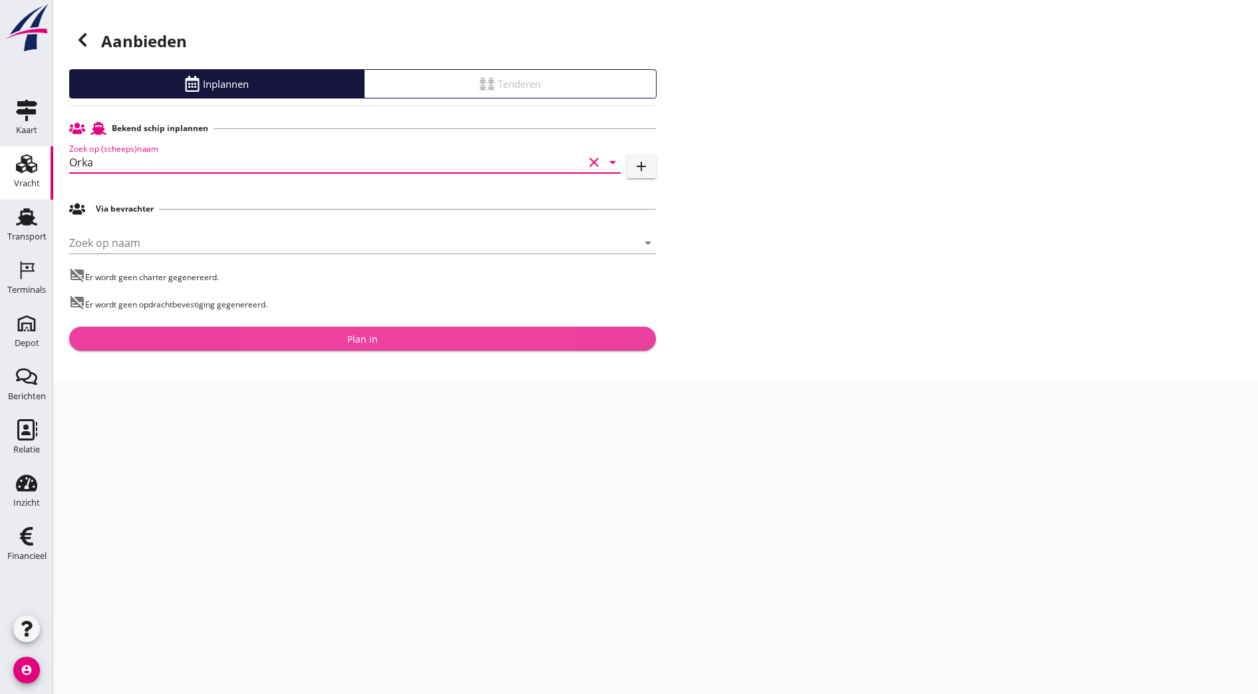
click at [375, 349] on button "Plan in" at bounding box center [362, 339] width 587 height 24
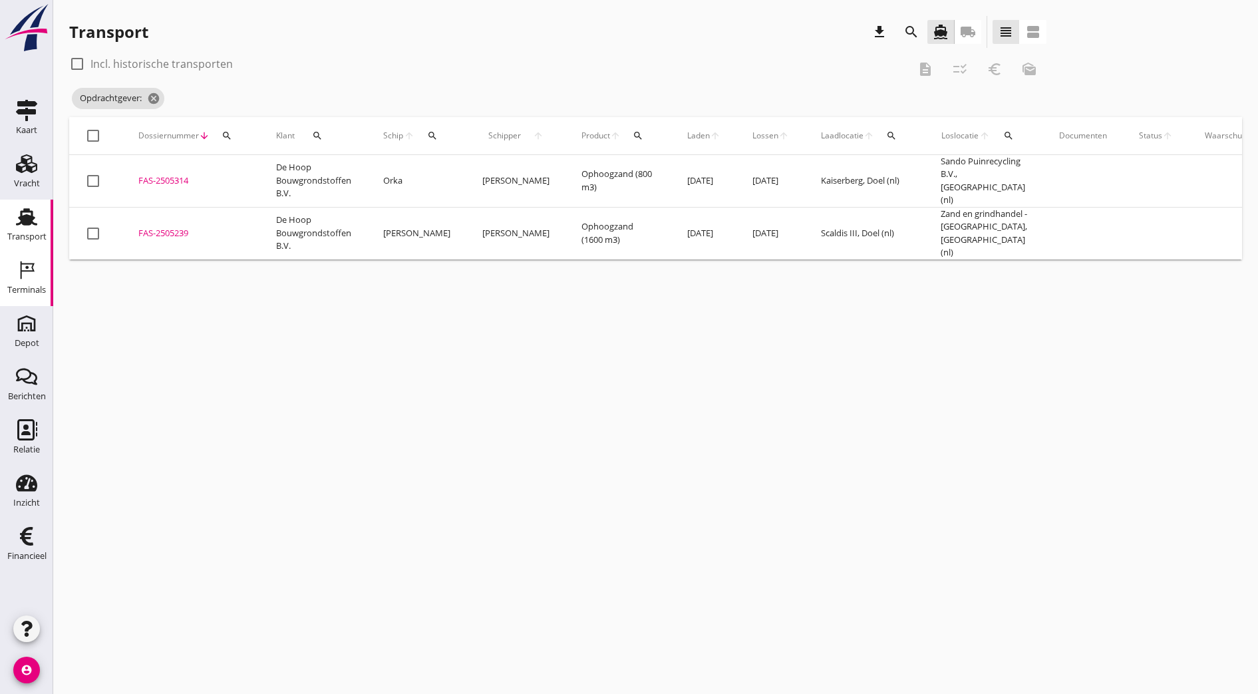
click at [13, 297] on div "Terminals" at bounding box center [26, 290] width 39 height 19
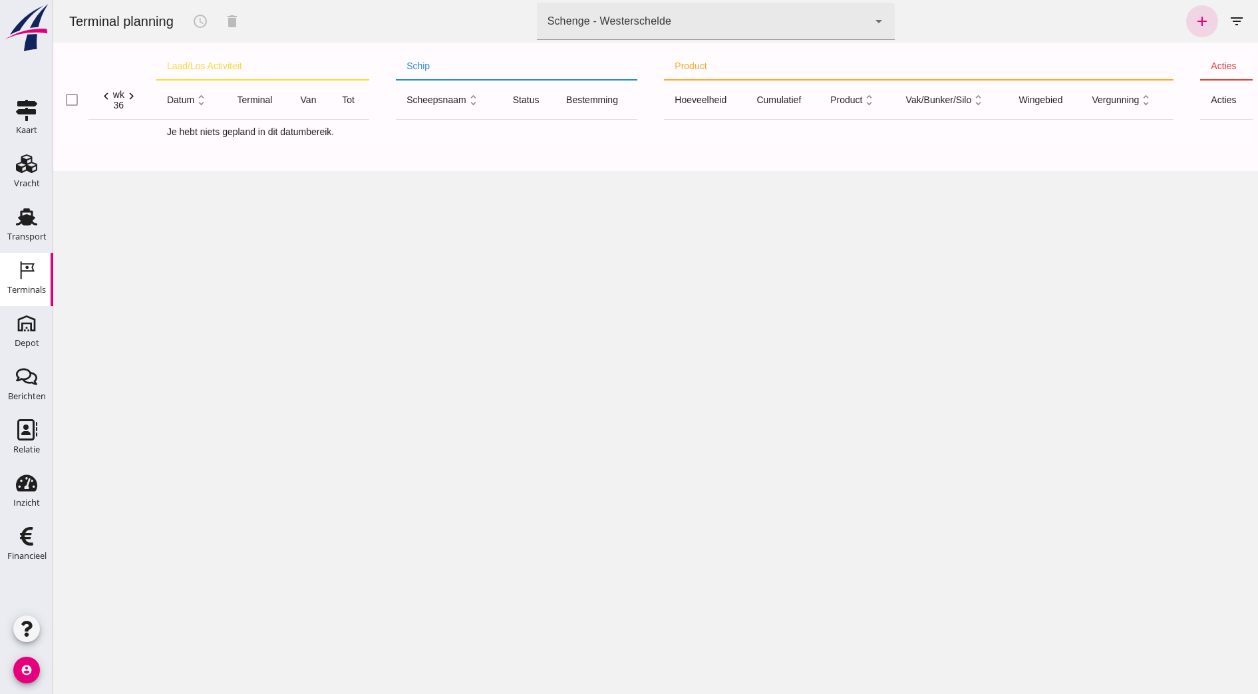
click div "Schenge - Westerschelde"
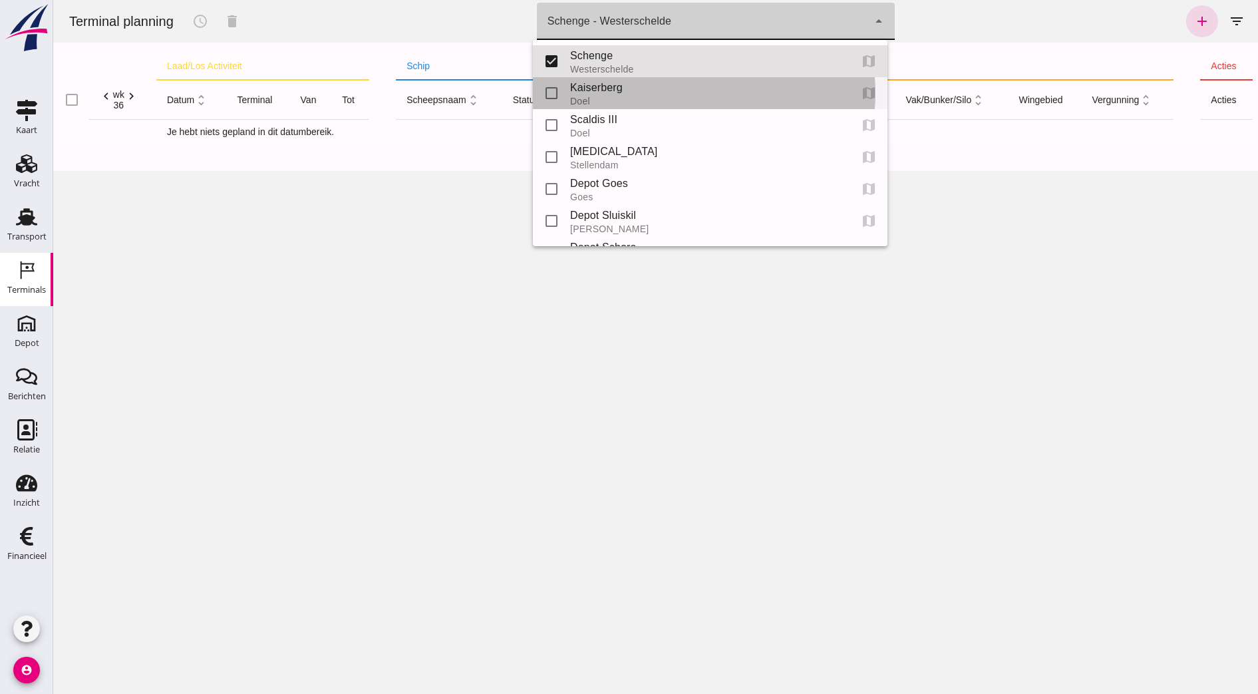
click at [602, 98] on div "Doel" at bounding box center [705, 101] width 270 height 11
type input "7f603609-51ae-4e75-986b-c9057e559465"
checkbox input "false"
checkbox input "true"
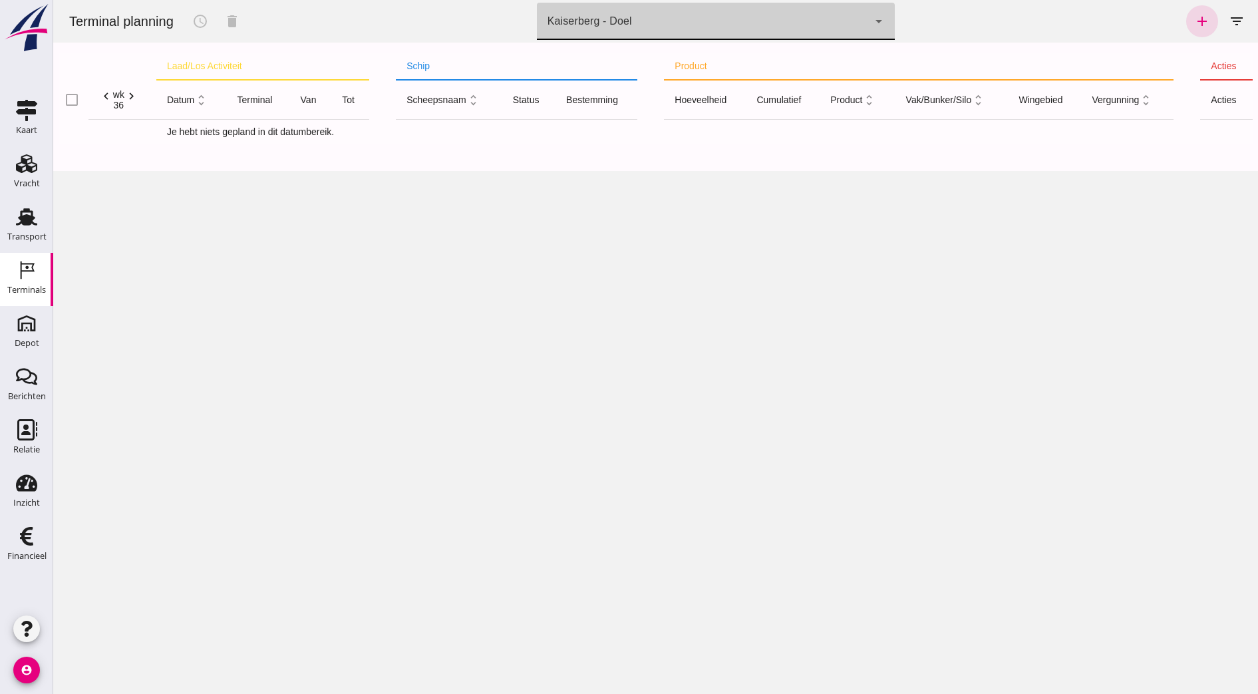
click div "Kaiserberg - Doel 7f603609-51ae-4e75-986b-c9057e559465"
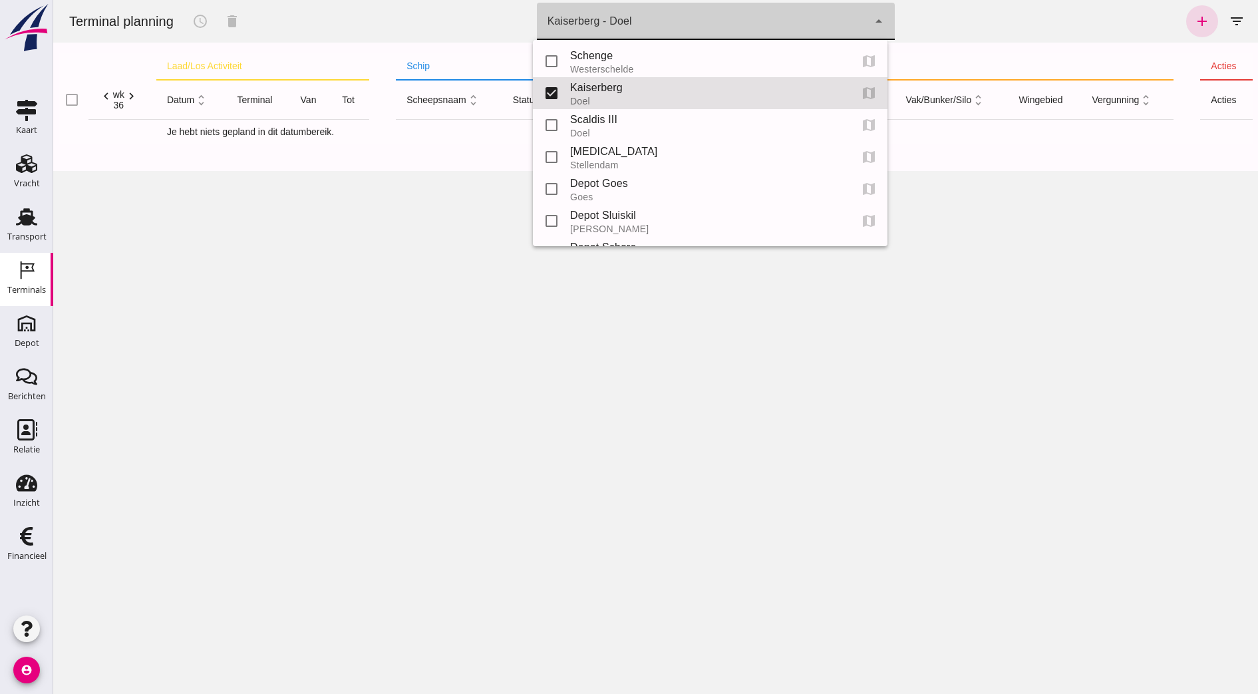
scroll to position [32, 0]
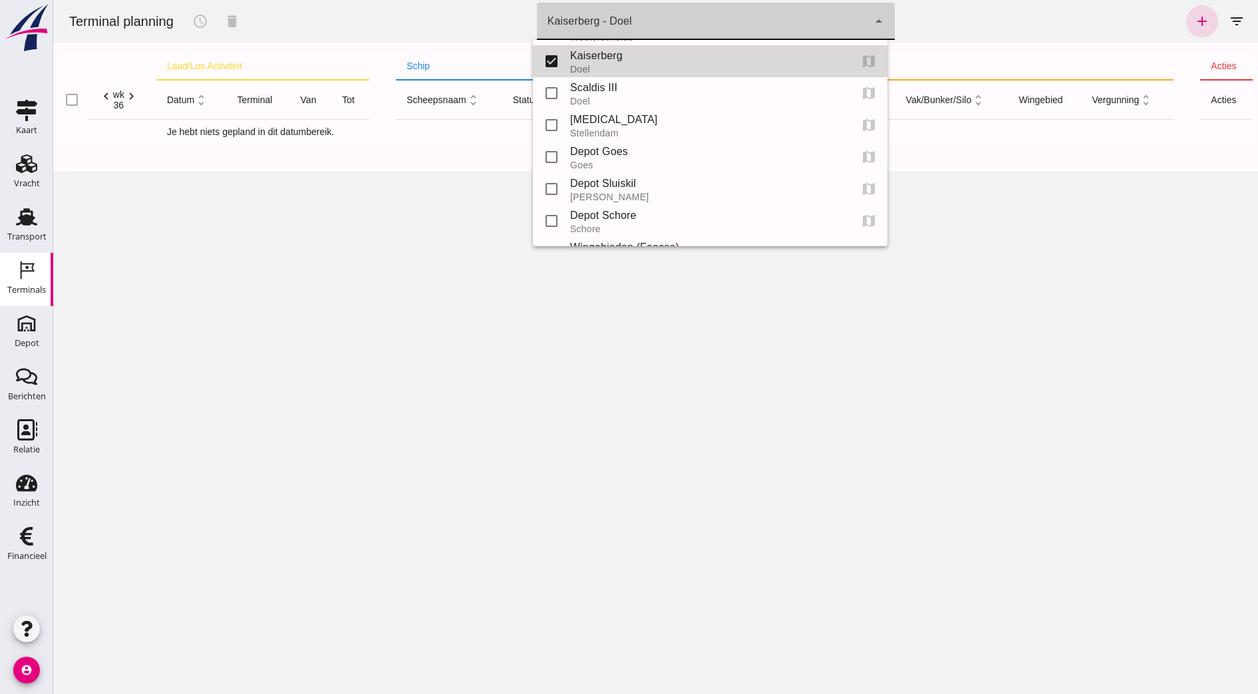
click at [619, 65] on div "Doel" at bounding box center [705, 69] width 270 height 11
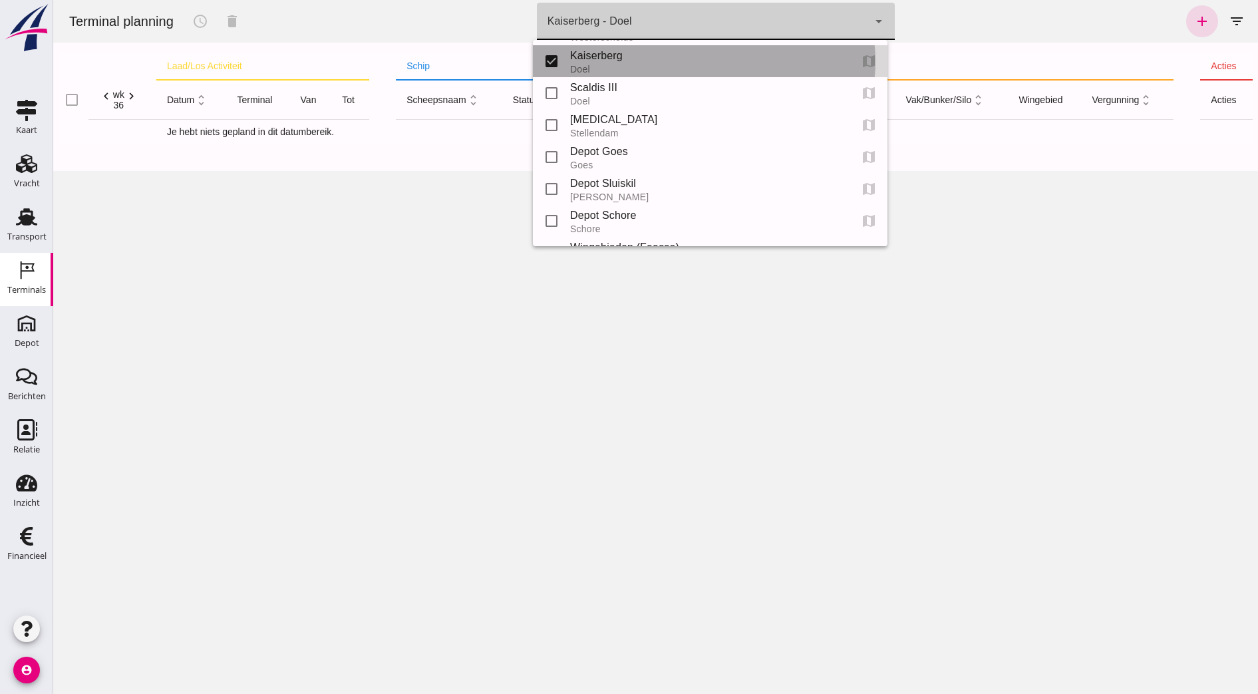
type input "7f603609-51ae-4e75-986b-c9057e559465"
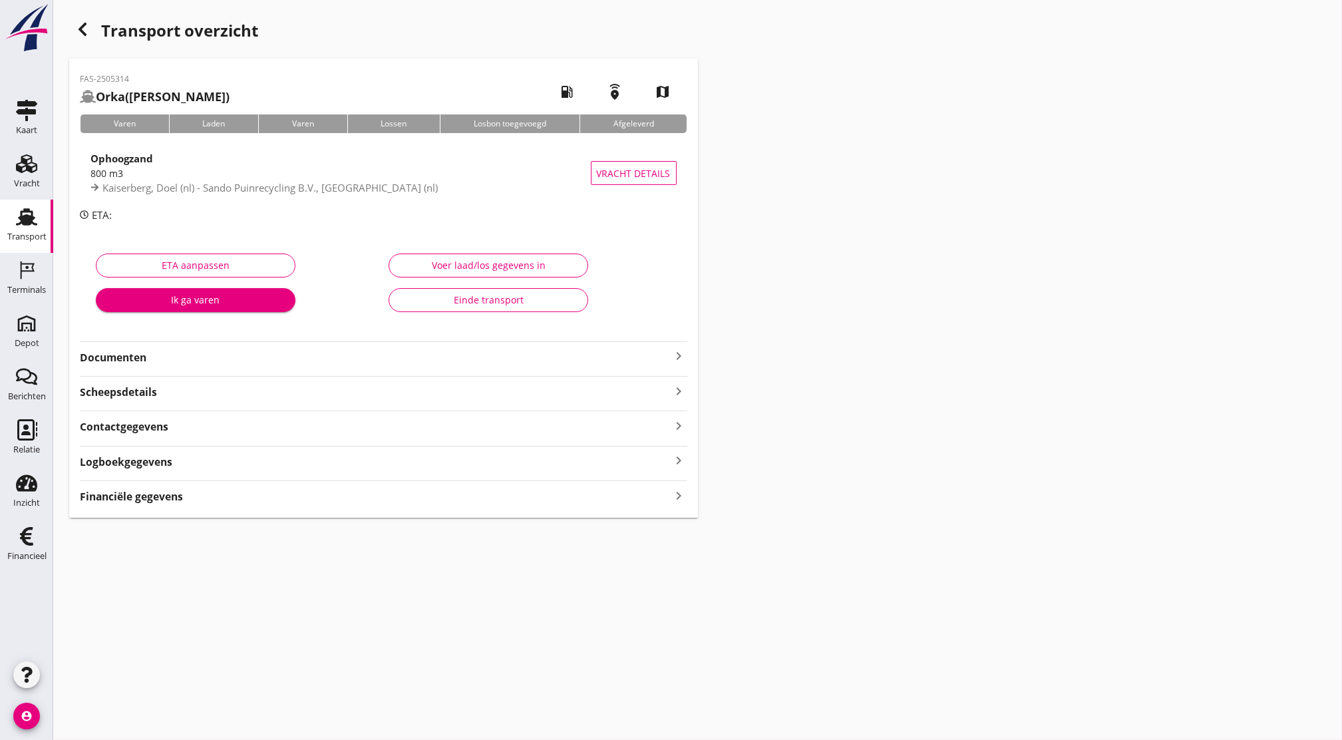
click at [29, 226] on icon "Transport" at bounding box center [26, 216] width 21 height 21
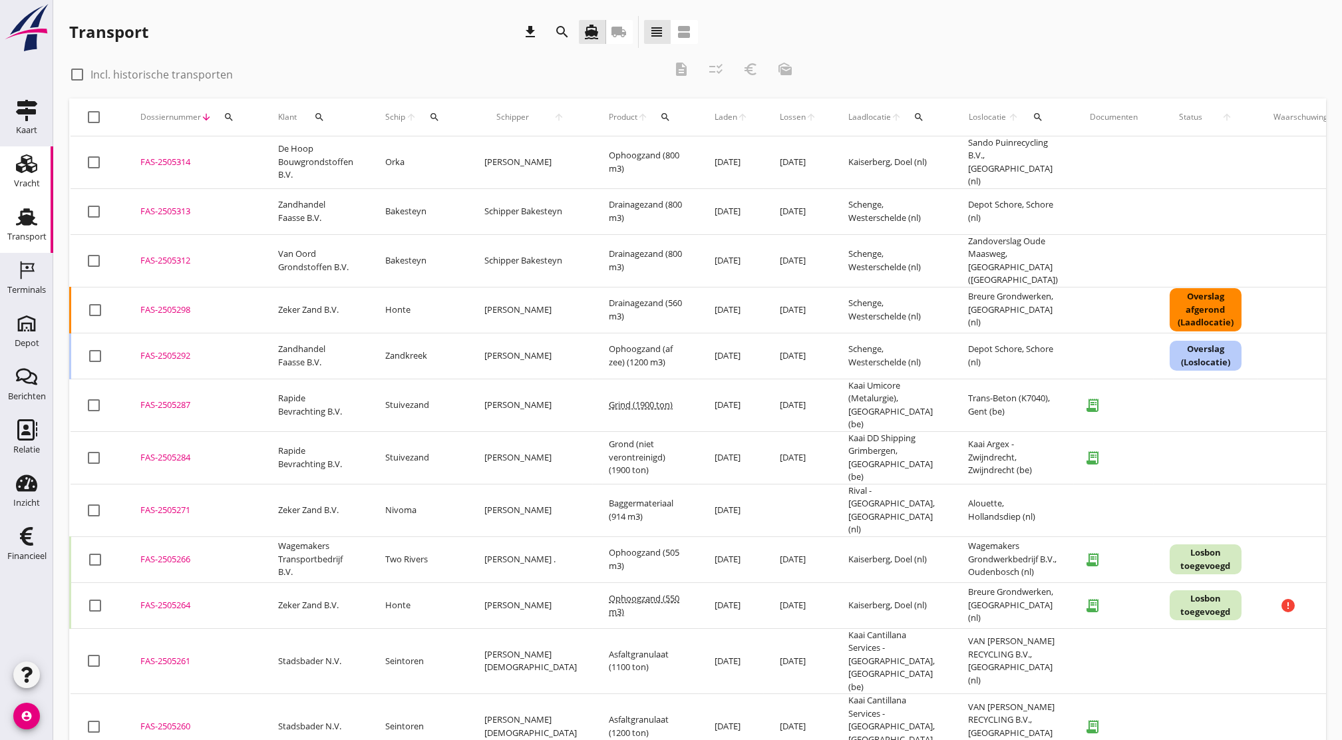
click at [33, 180] on div "Vracht" at bounding box center [27, 183] width 26 height 9
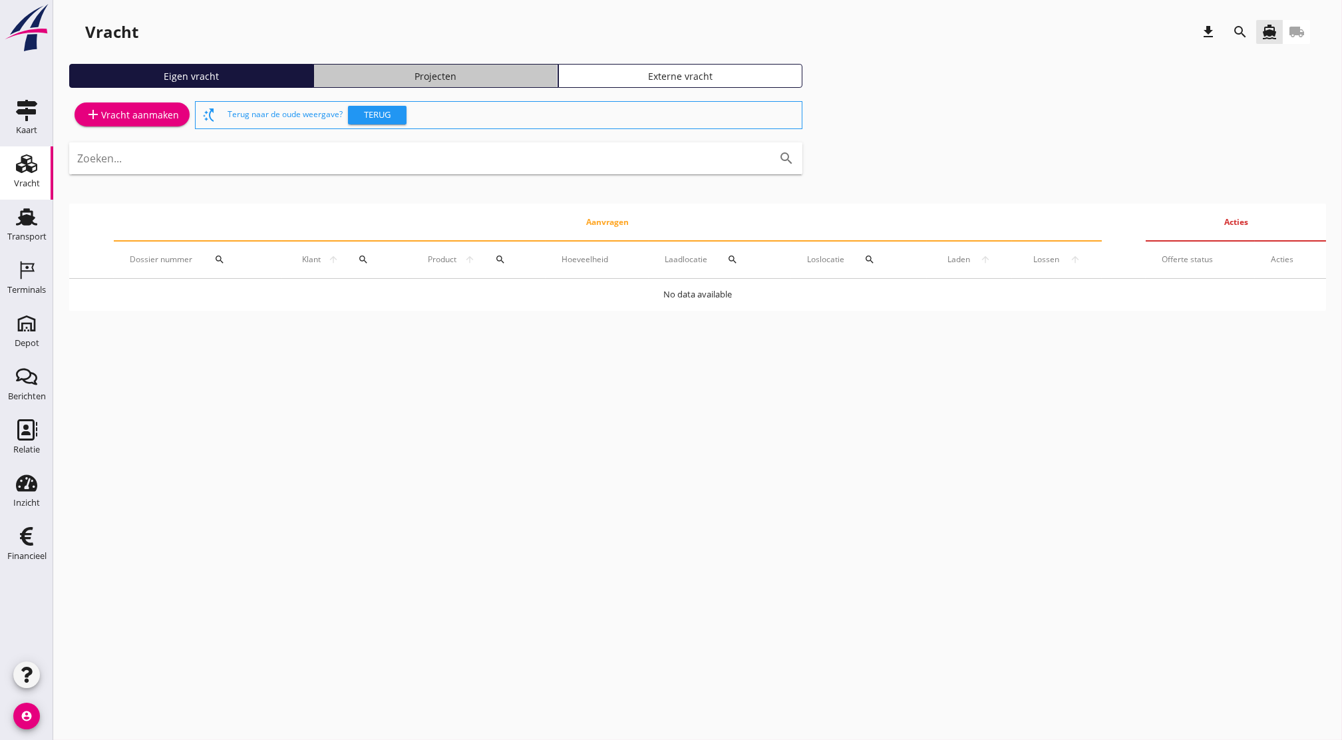
click at [409, 71] on div "Projecten" at bounding box center [435, 76] width 232 height 14
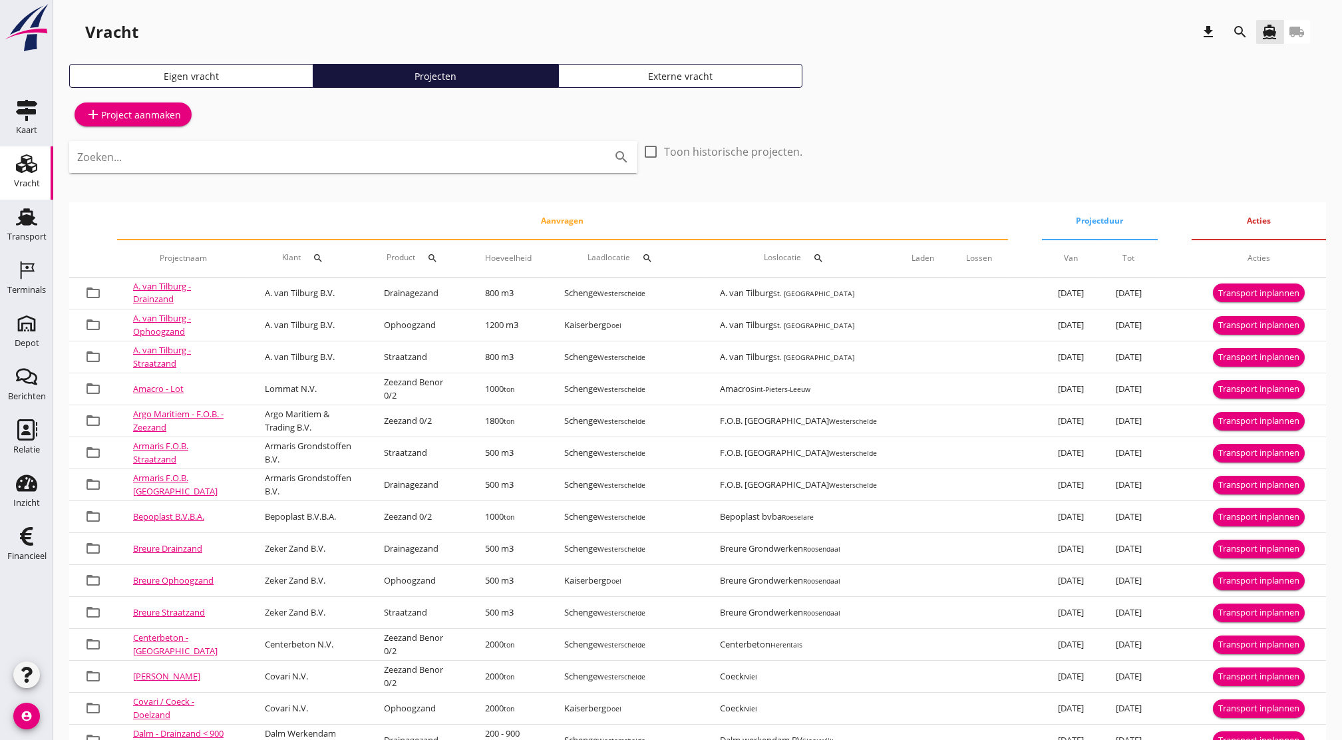
click at [323, 262] on icon "search" at bounding box center [318, 258] width 11 height 11
click at [356, 291] on input "Zoeken op opdrachtgever..." at bounding box center [386, 296] width 138 height 21
click at [381, 332] on div "De Hoop Bouwgrondstoffen B.V." at bounding box center [408, 329] width 163 height 16
type input "De Hoop Bouwgrondstoffen B.V."
click at [504, 300] on icon "check" at bounding box center [512, 297] width 16 height 16
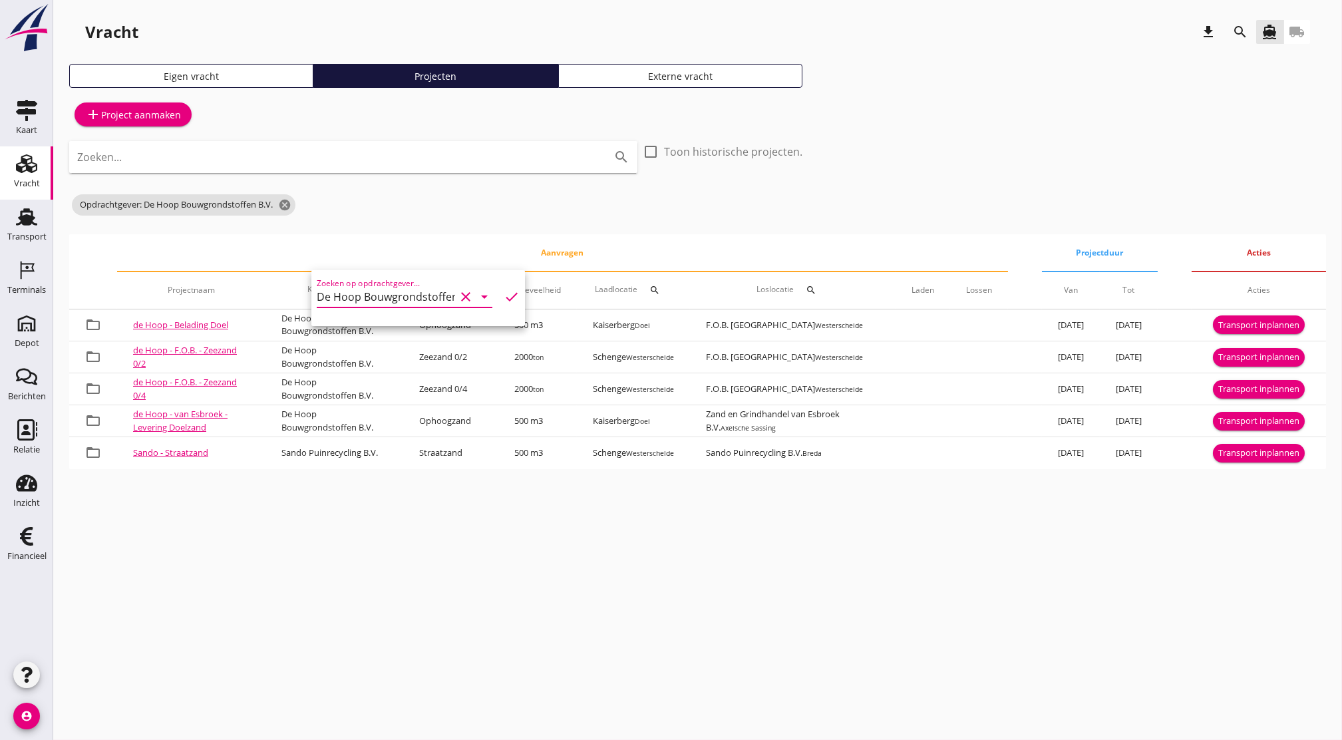
click at [458, 301] on icon "clear" at bounding box center [466, 297] width 16 height 16
click at [450, 246] on th "Aanvragen" at bounding box center [562, 252] width 891 height 37
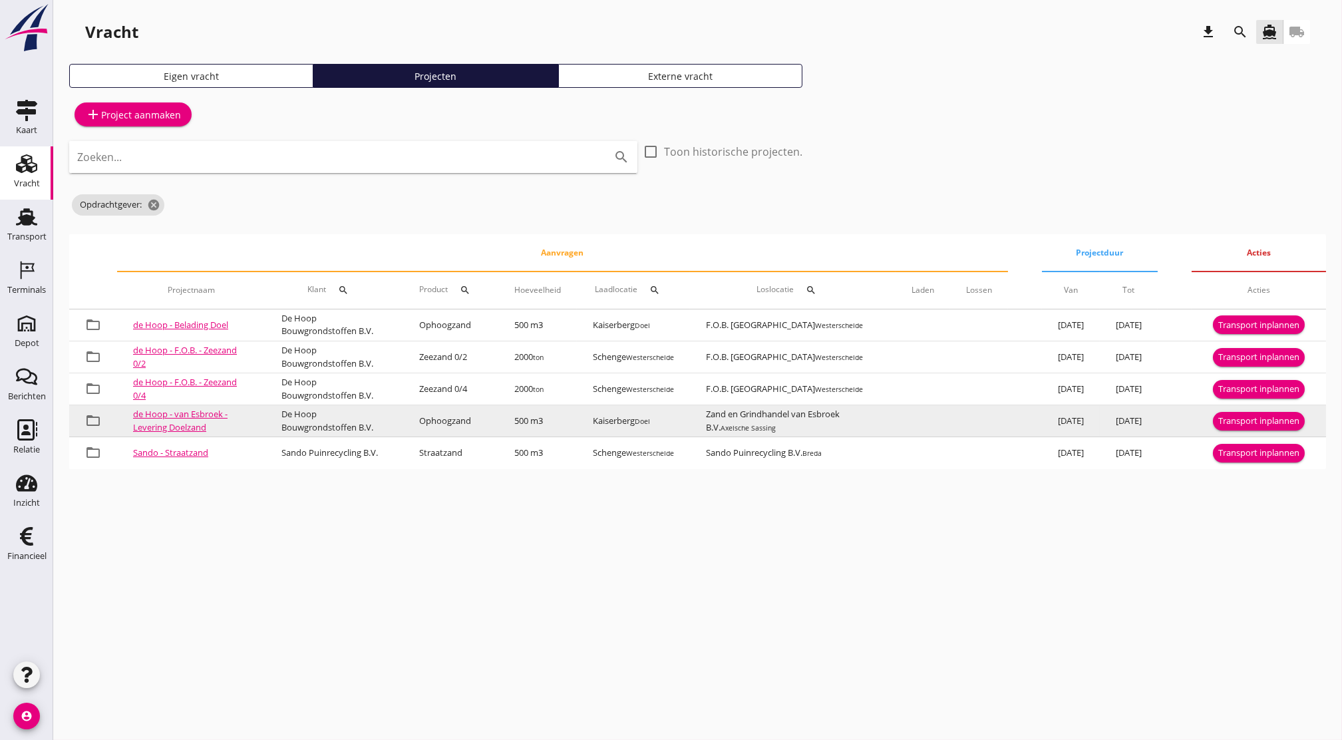
click at [196, 418] on link "de Hoop - van Esbroek - Levering Doelzand" at bounding box center [180, 420] width 94 height 25
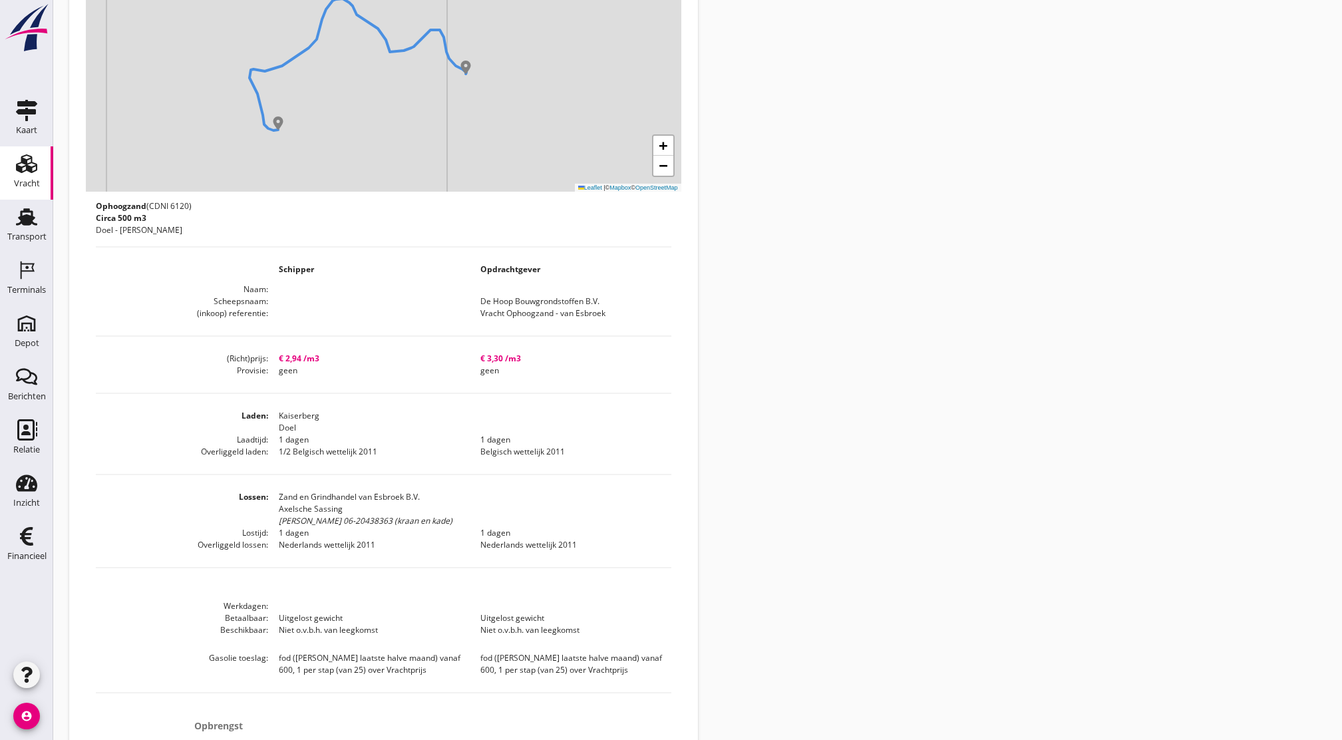
scroll to position [466, 0]
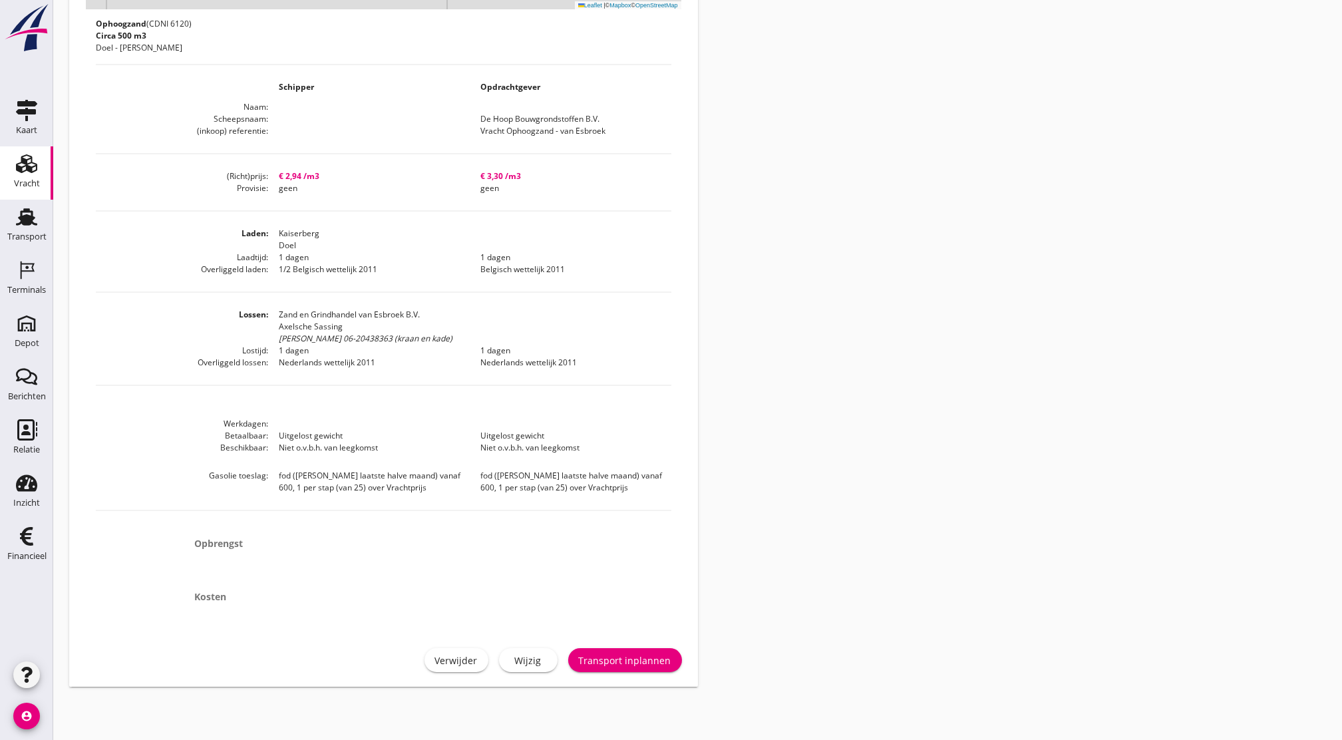
click at [627, 663] on div "Transport inplannen" at bounding box center [625, 660] width 92 height 14
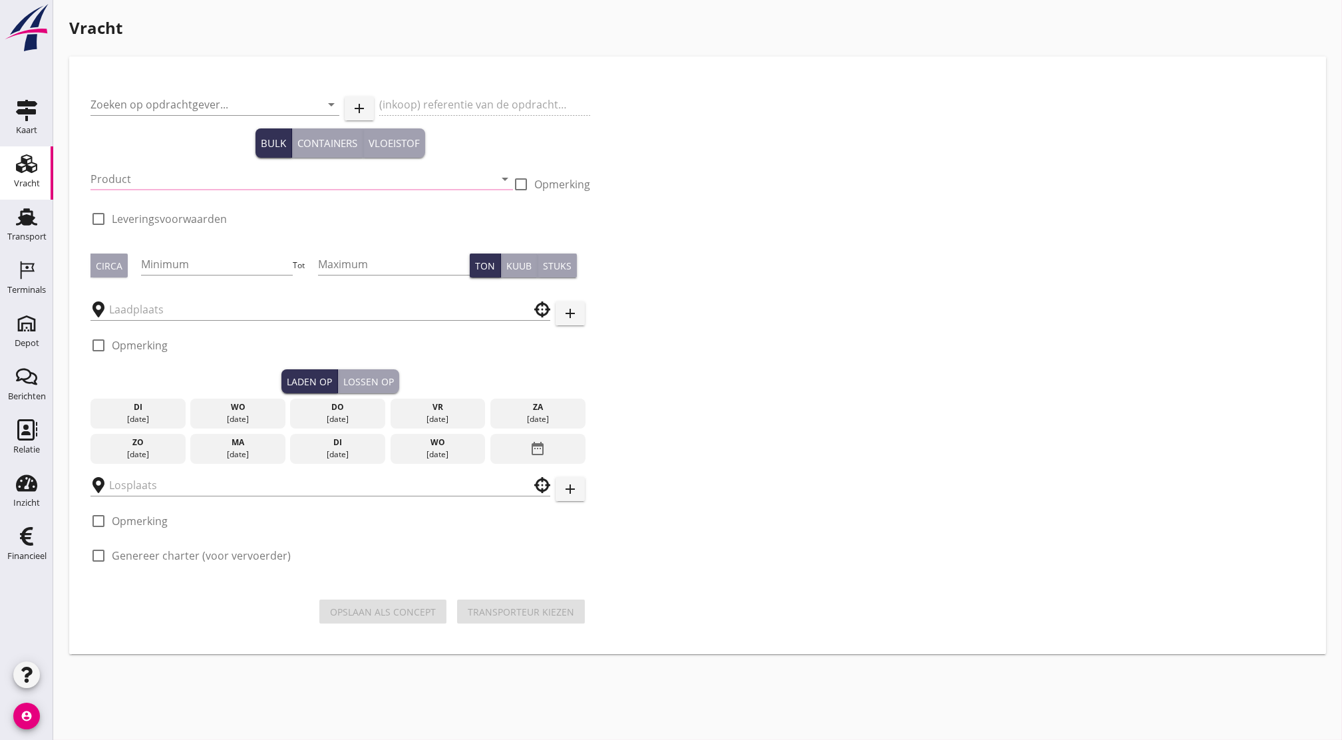
type input "De Hoop Bouwgrondstoffen B.V."
type input "Vracht Ophoogzand - van Esbroek"
type input "Ophoogzand (6120)"
type input "500"
checkbox input "true"
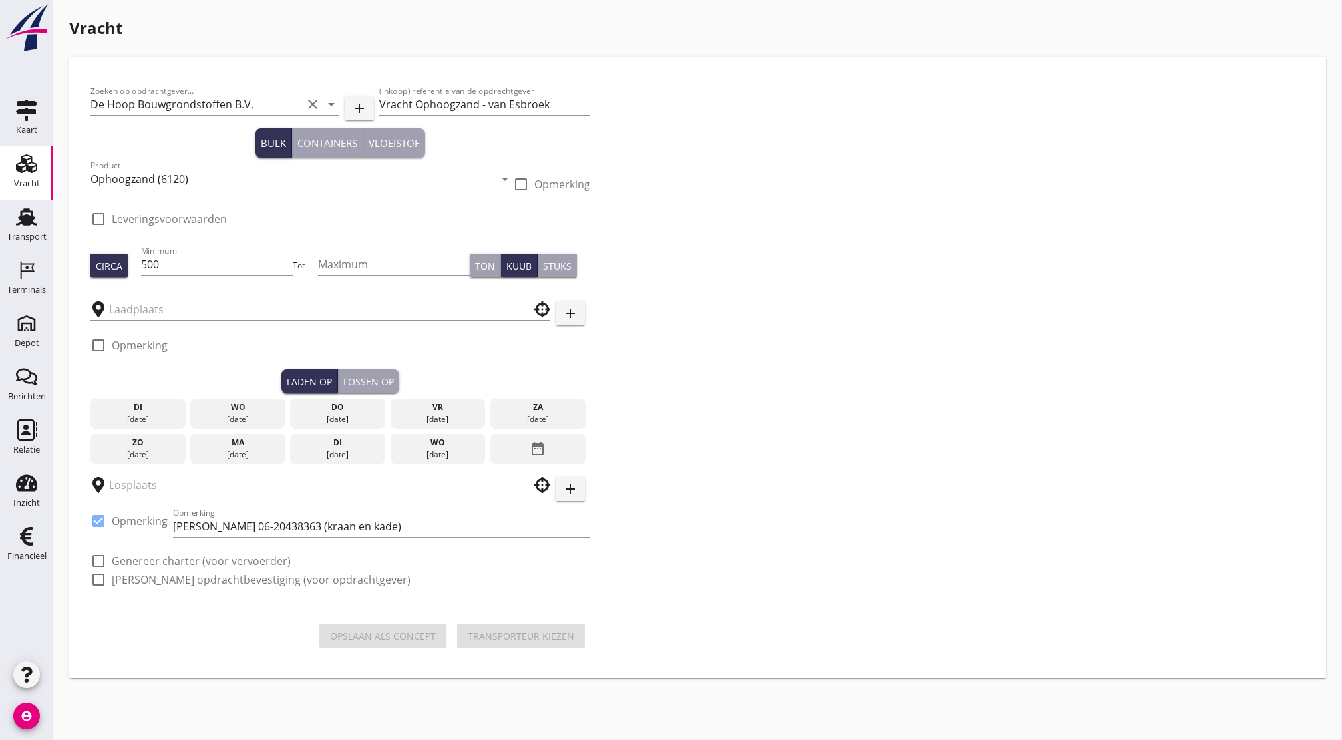
type input "Kaiserberg"
type input "Zand en Grindhandel van Esbroek B.V."
checkbox input "true"
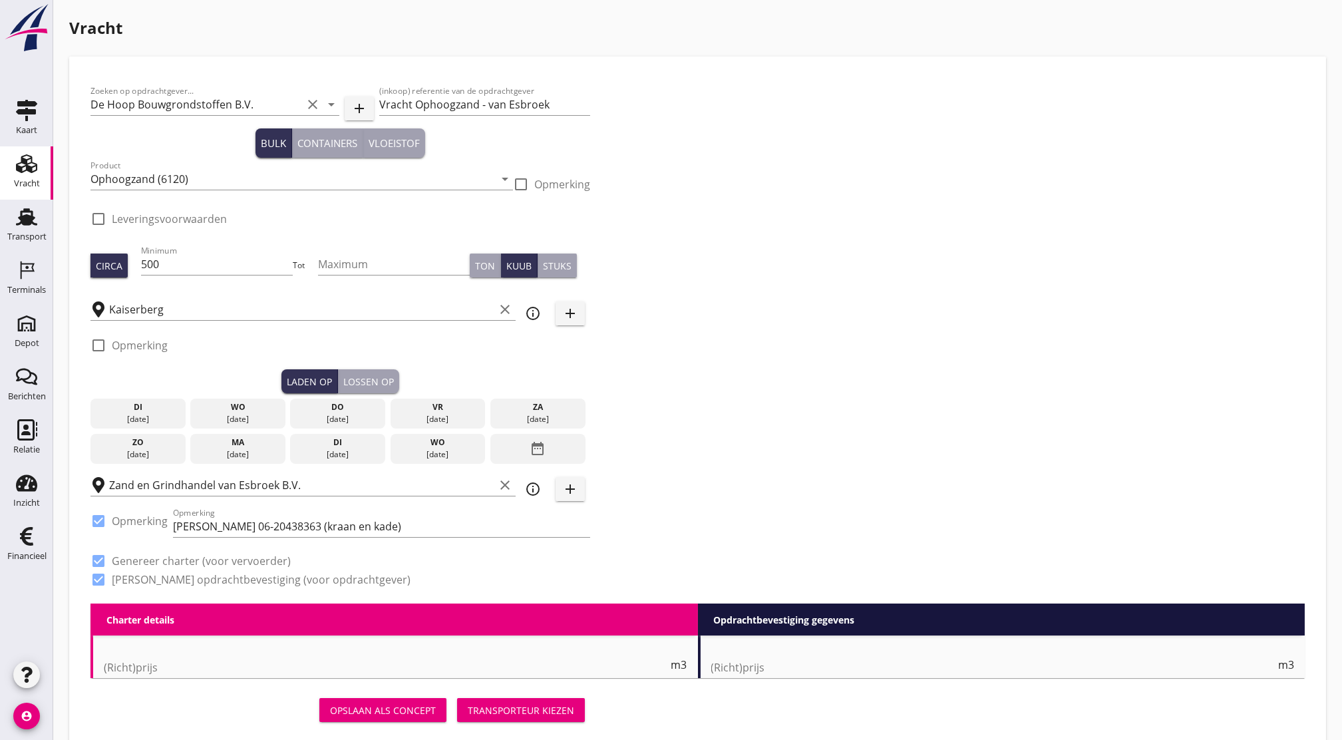
type input "2.94"
checkbox input "false"
radio input "false"
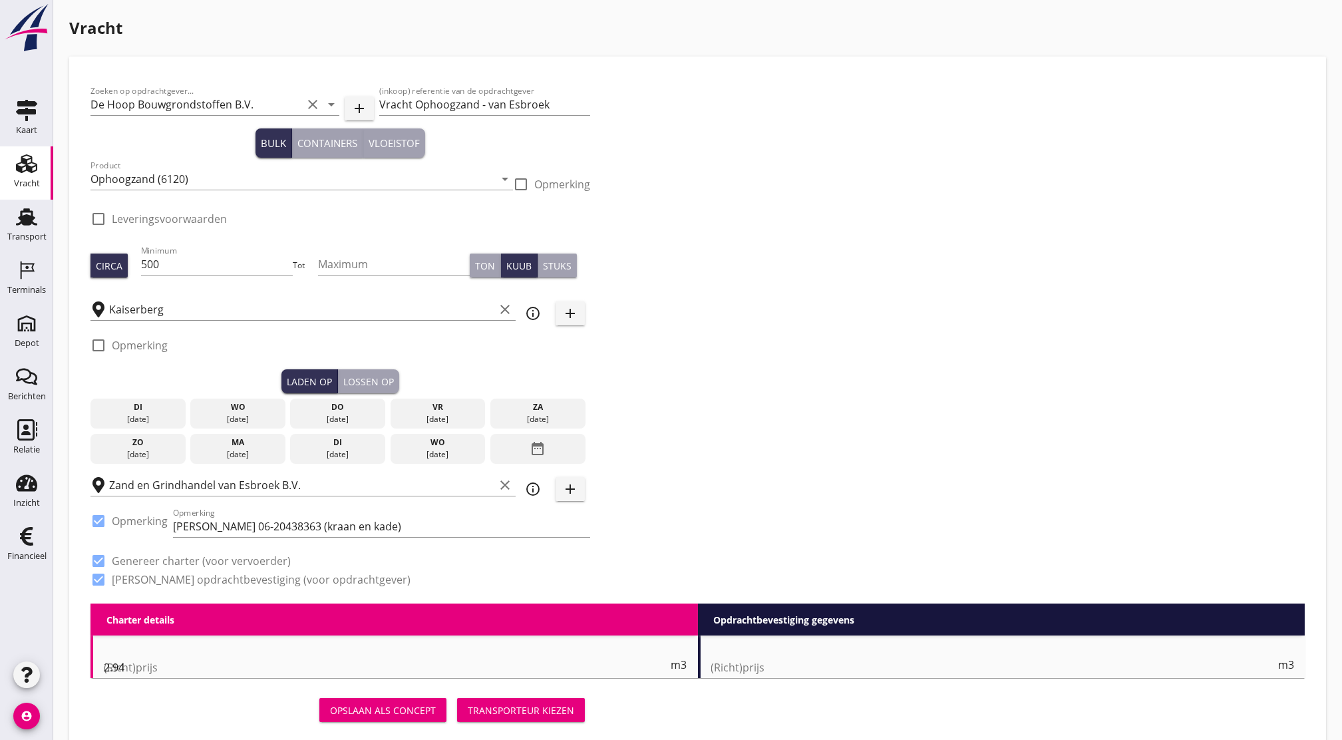
checkbox input "true"
type input "1"
type input "3.3"
checkbox input "false"
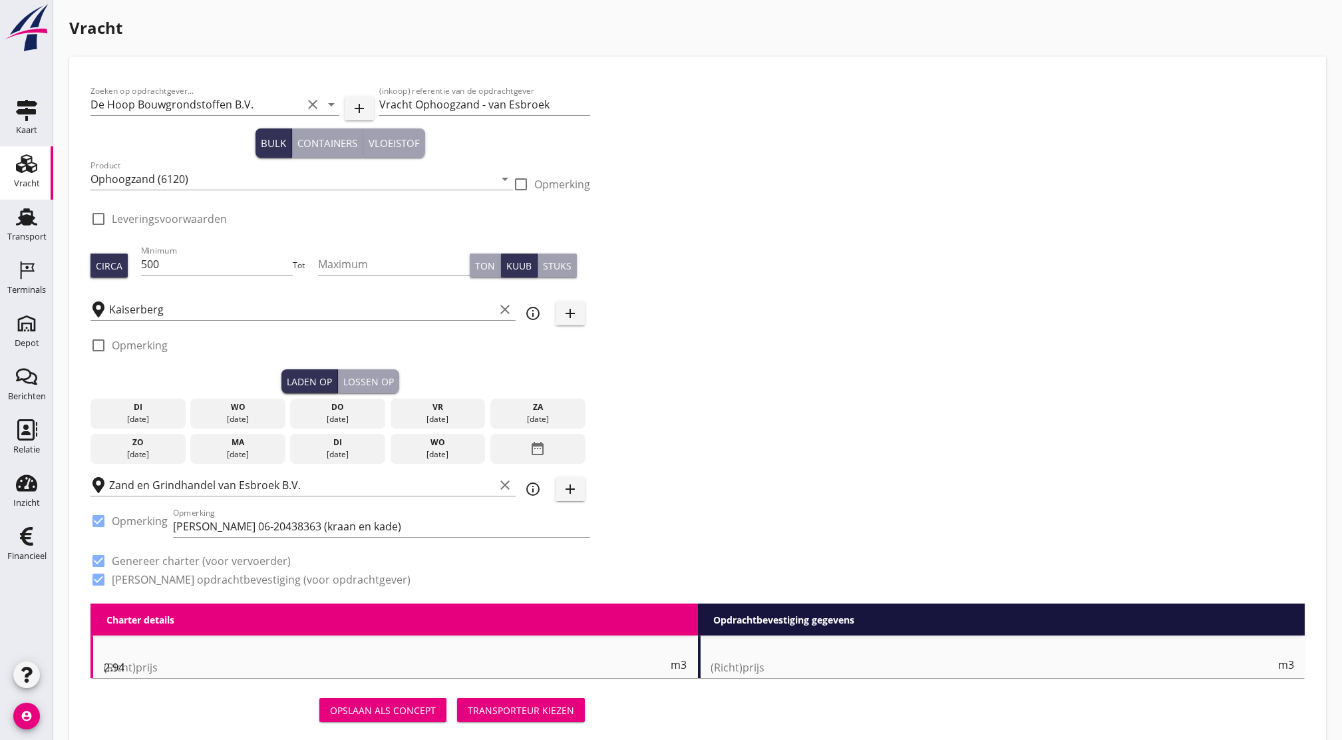
radio input "false"
checkbox input "true"
type input "1"
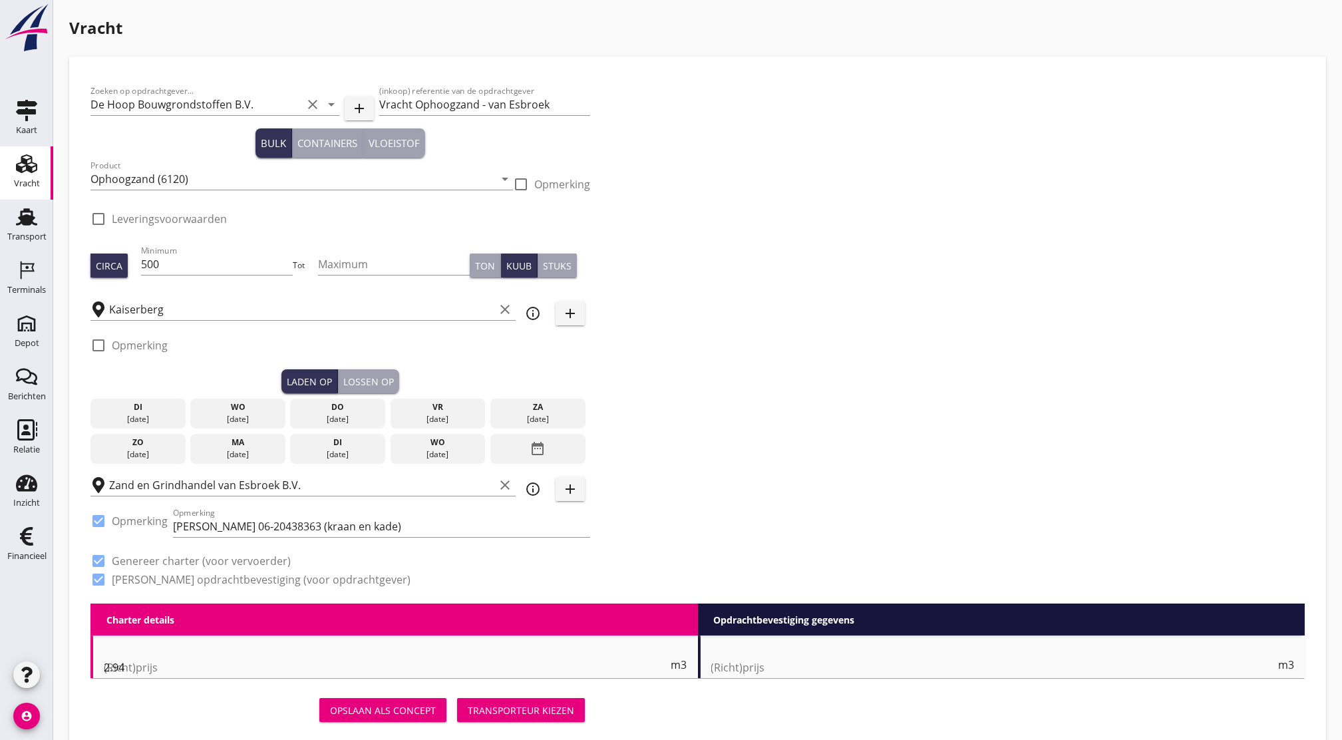
type input "1"
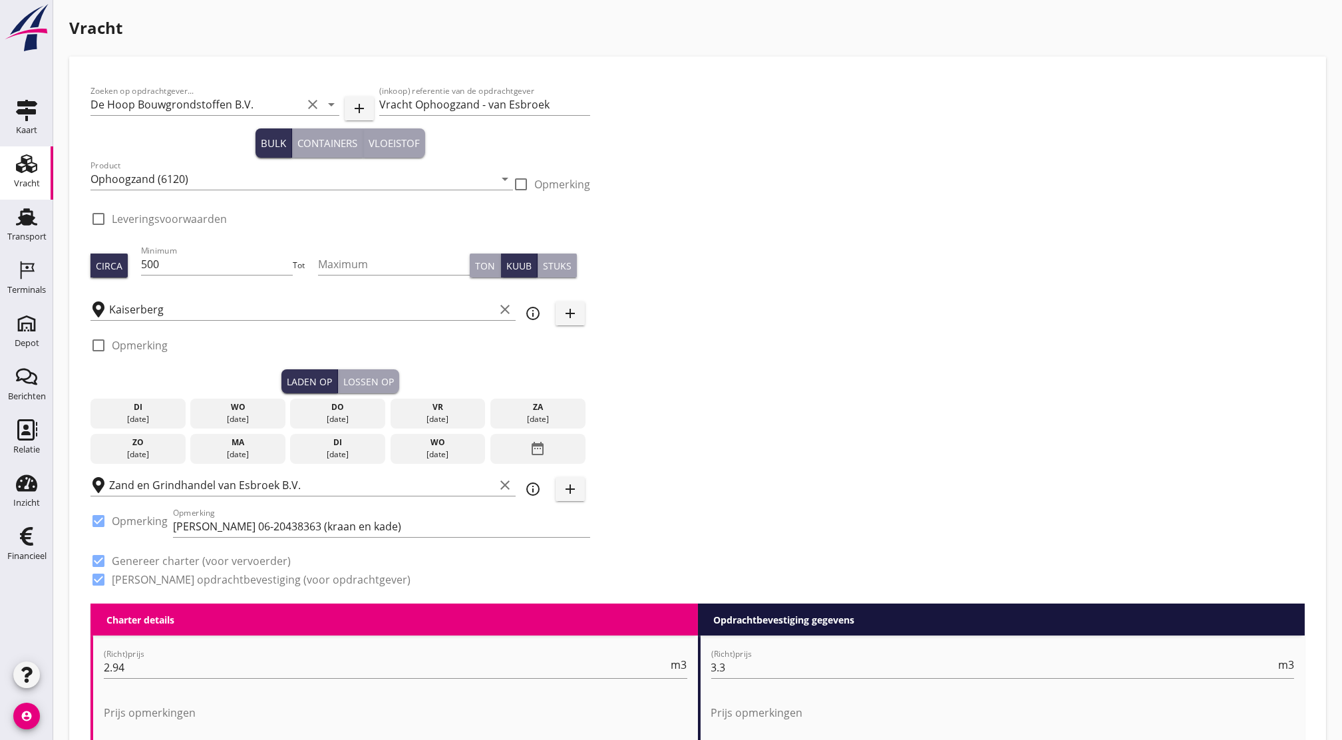
click at [140, 419] on div "[DATE]" at bounding box center [138, 419] width 89 height 12
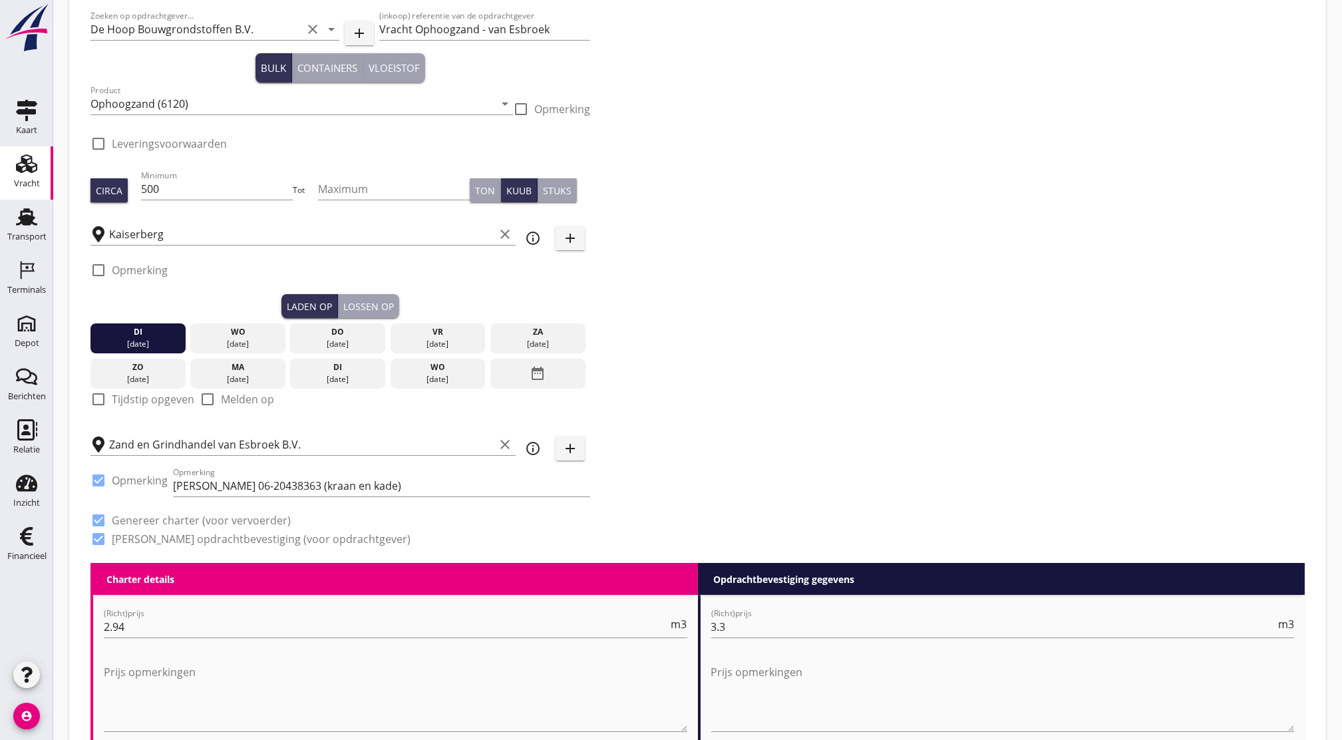
scroll to position [77, 0]
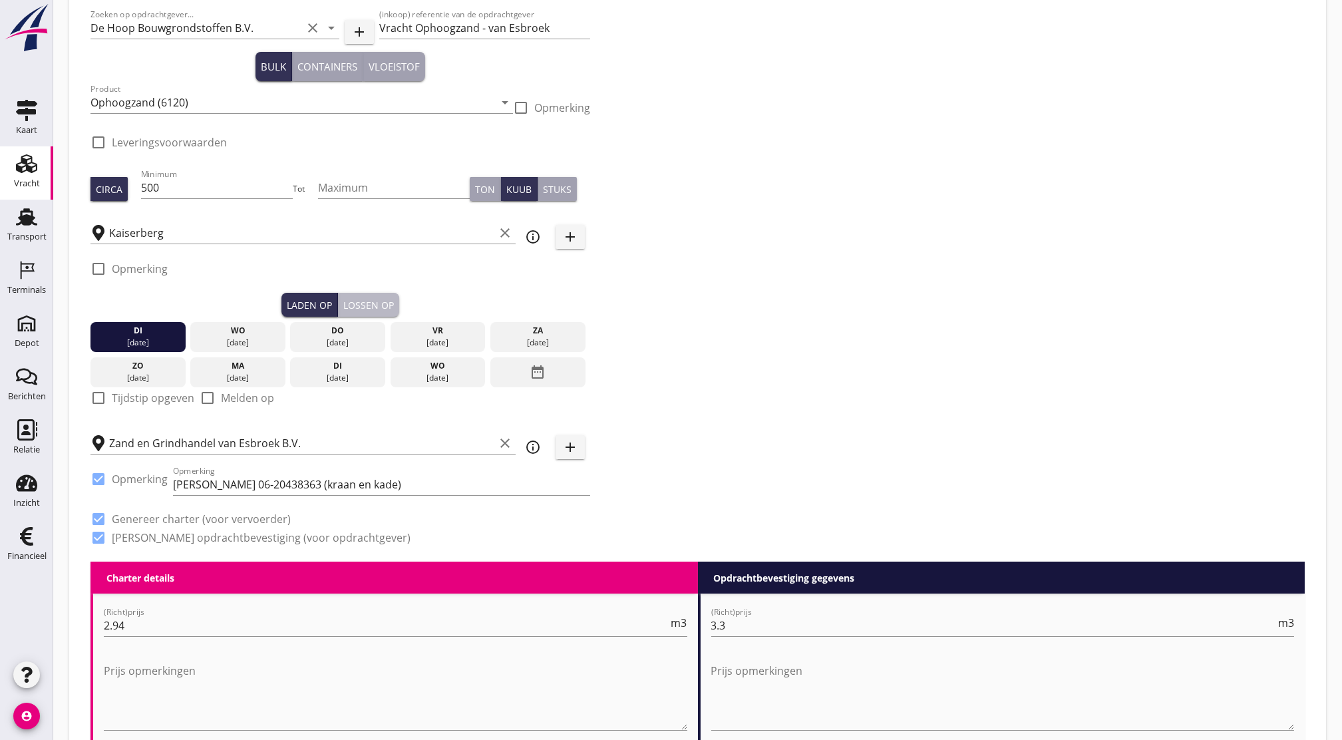
click at [361, 304] on div "Lossen op" at bounding box center [368, 305] width 51 height 14
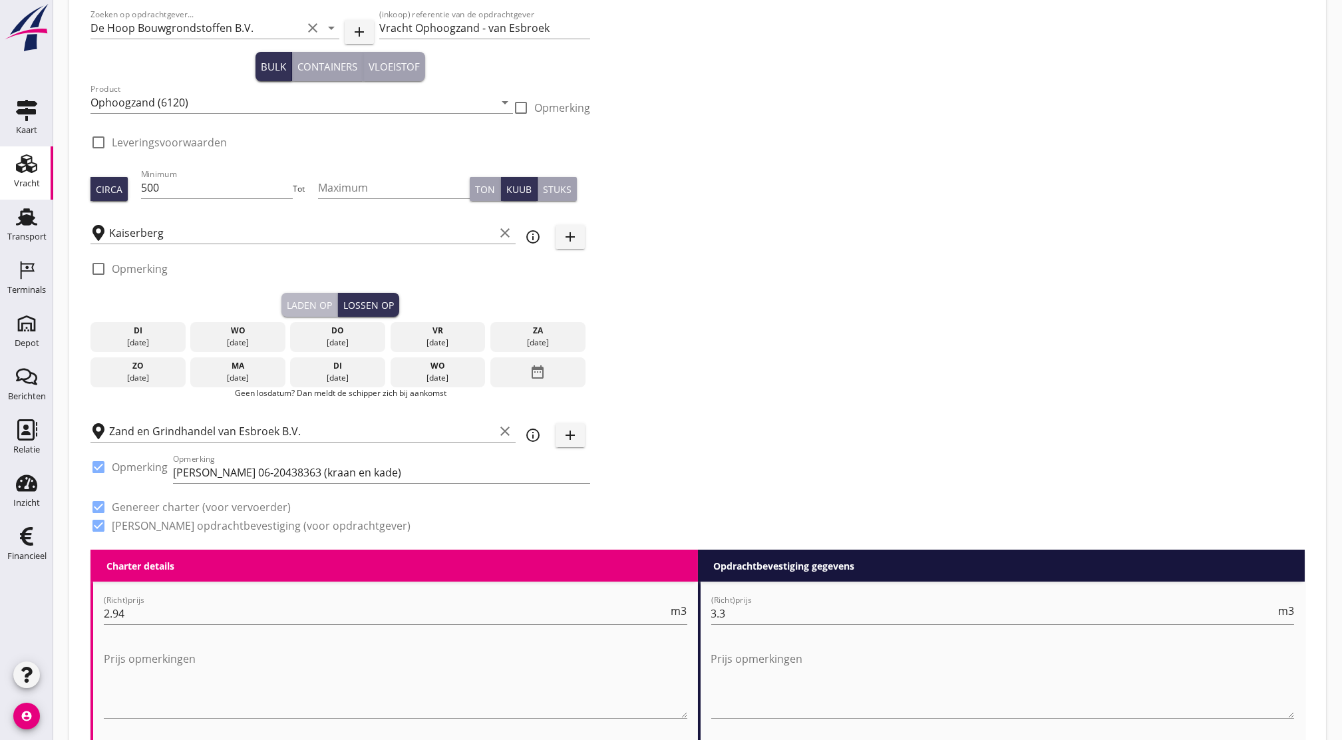
click at [310, 305] on div "Laden op" at bounding box center [309, 305] width 45 height 14
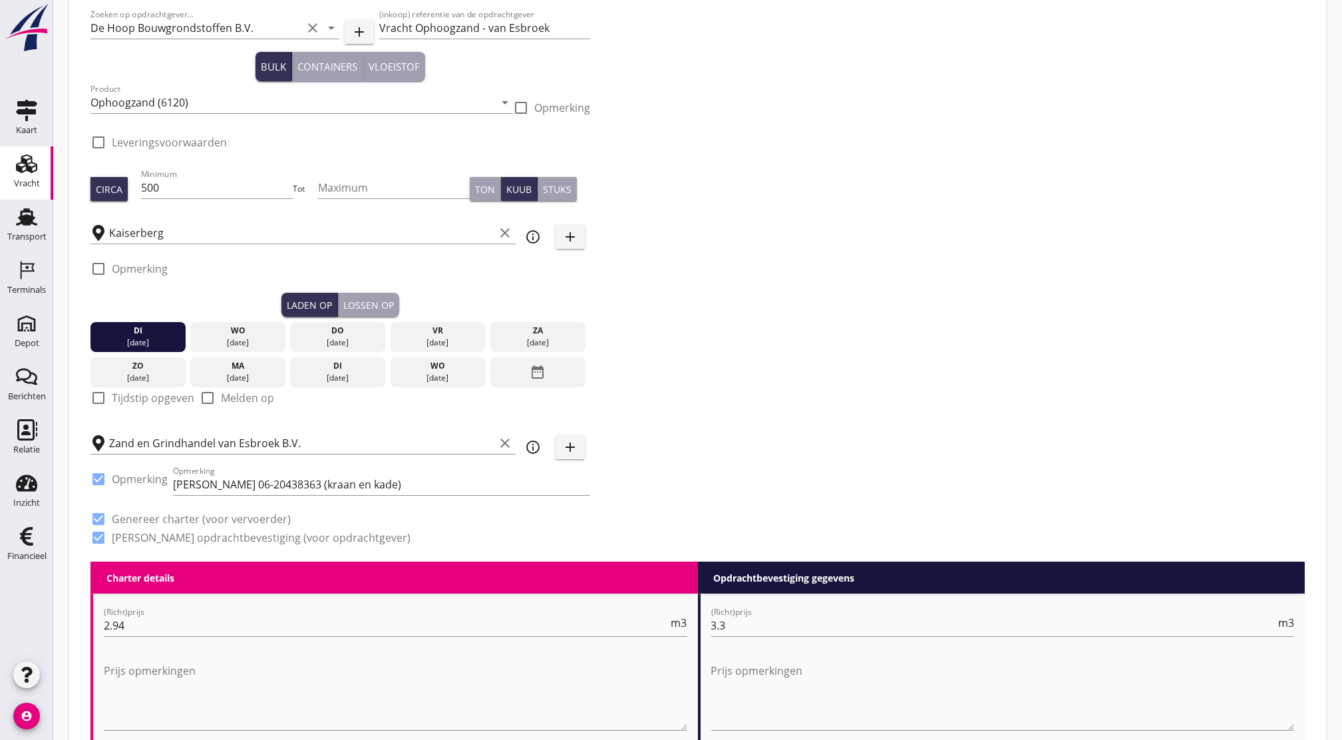
click at [363, 301] on div "Lossen op" at bounding box center [368, 305] width 51 height 14
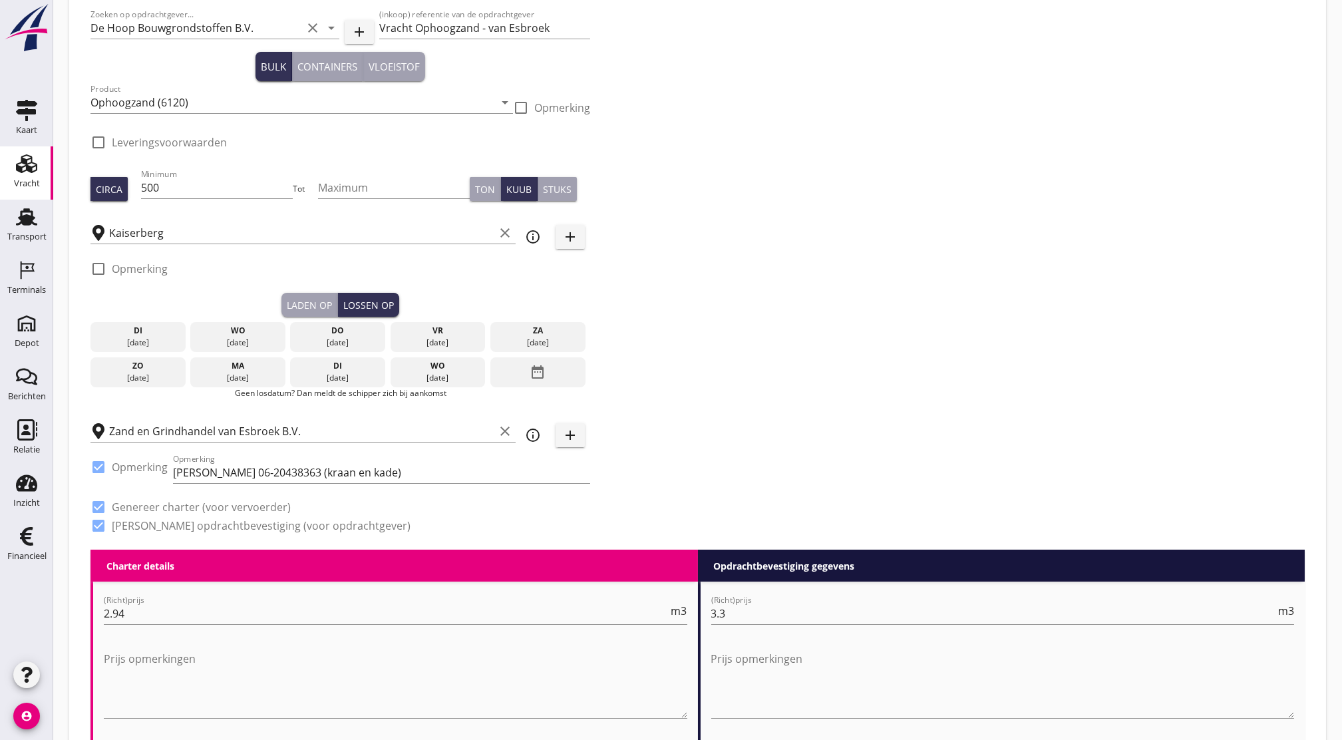
click at [253, 342] on div "[DATE]" at bounding box center [238, 343] width 89 height 12
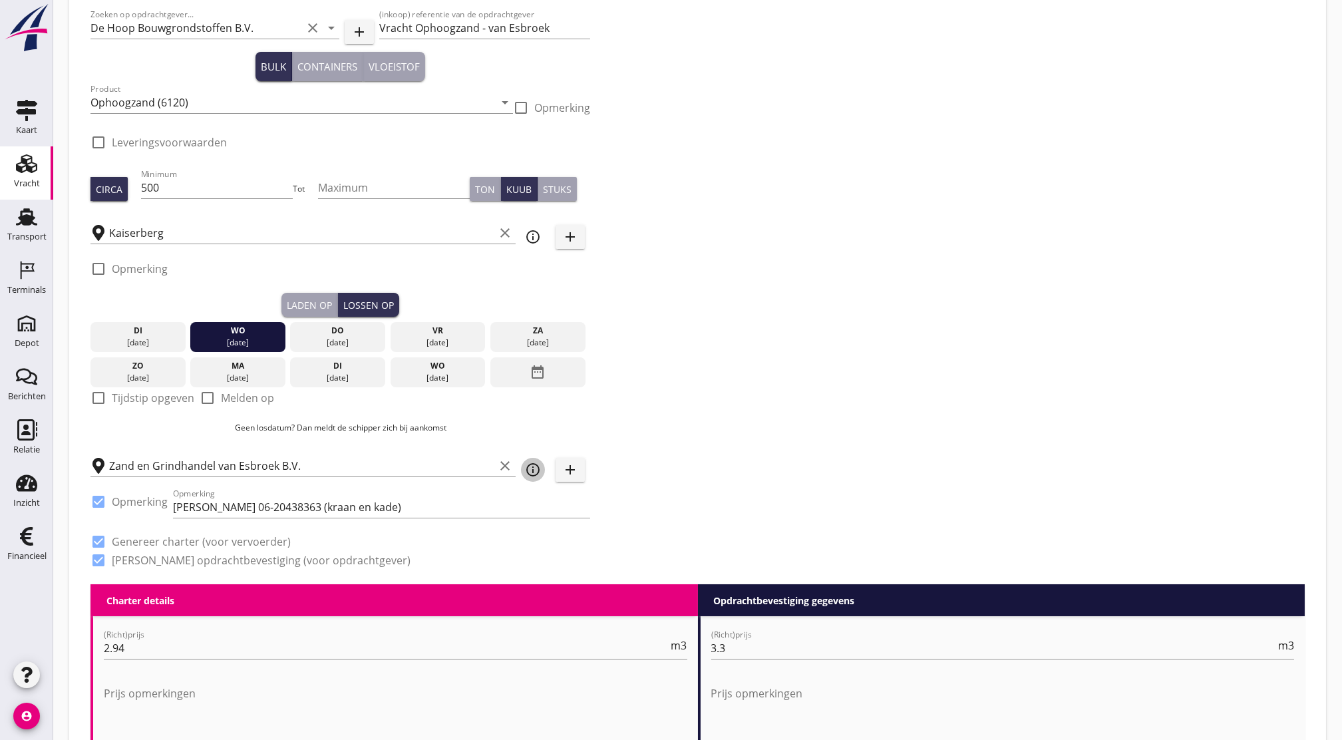
click at [532, 466] on icon "info_outline" at bounding box center [533, 470] width 16 height 16
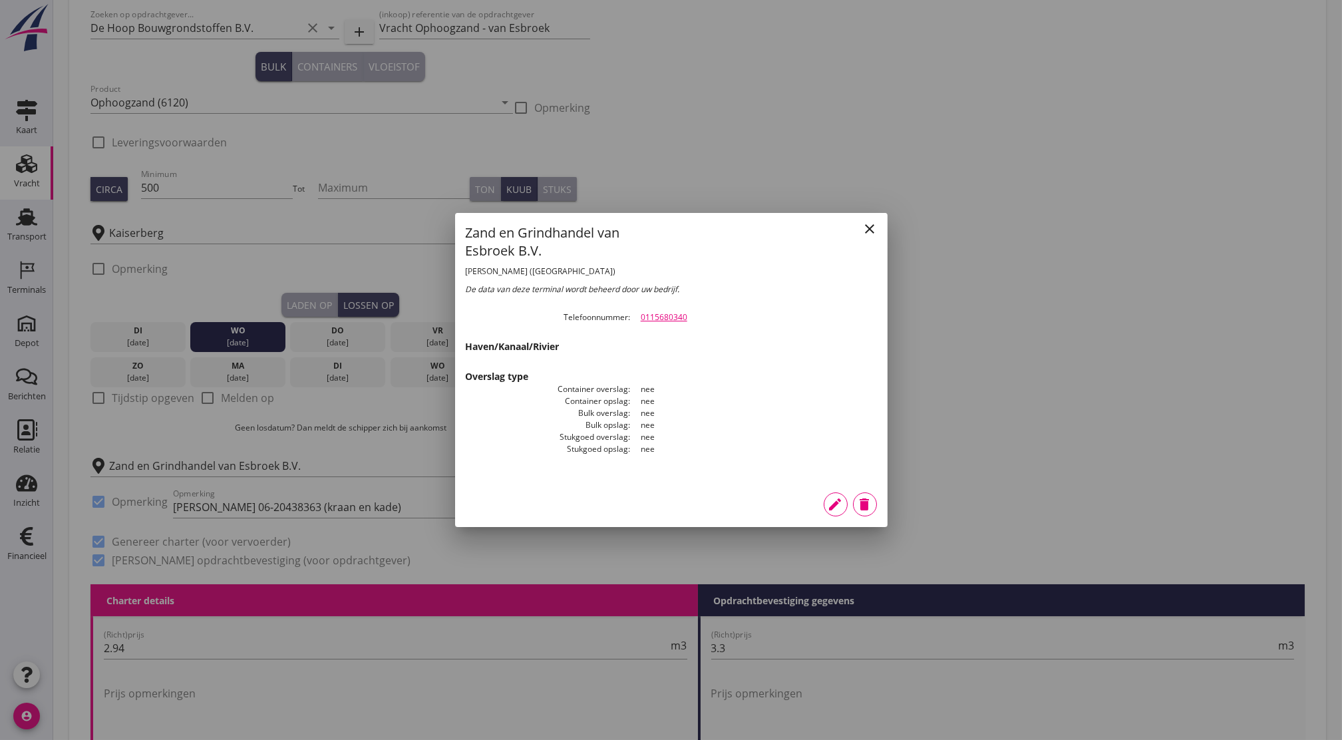
click at [868, 225] on icon "close" at bounding box center [870, 229] width 16 height 16
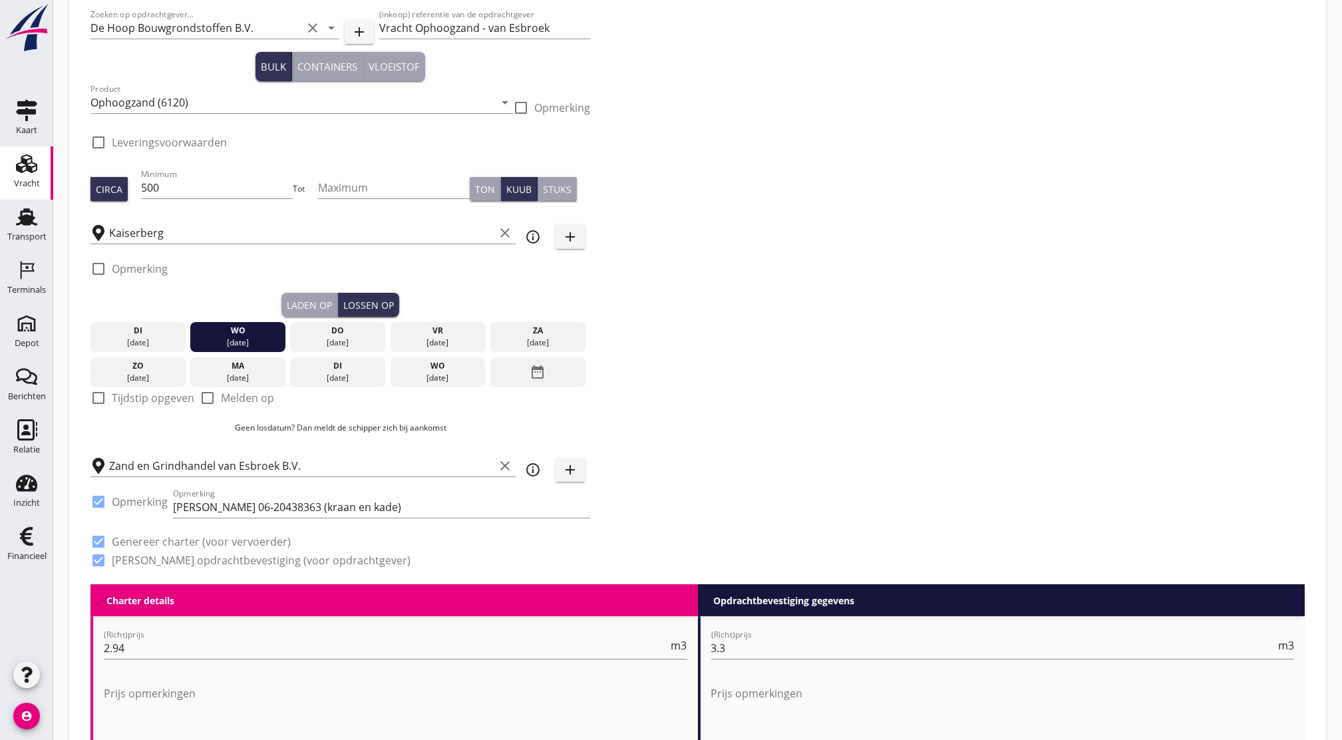
scroll to position [0, 0]
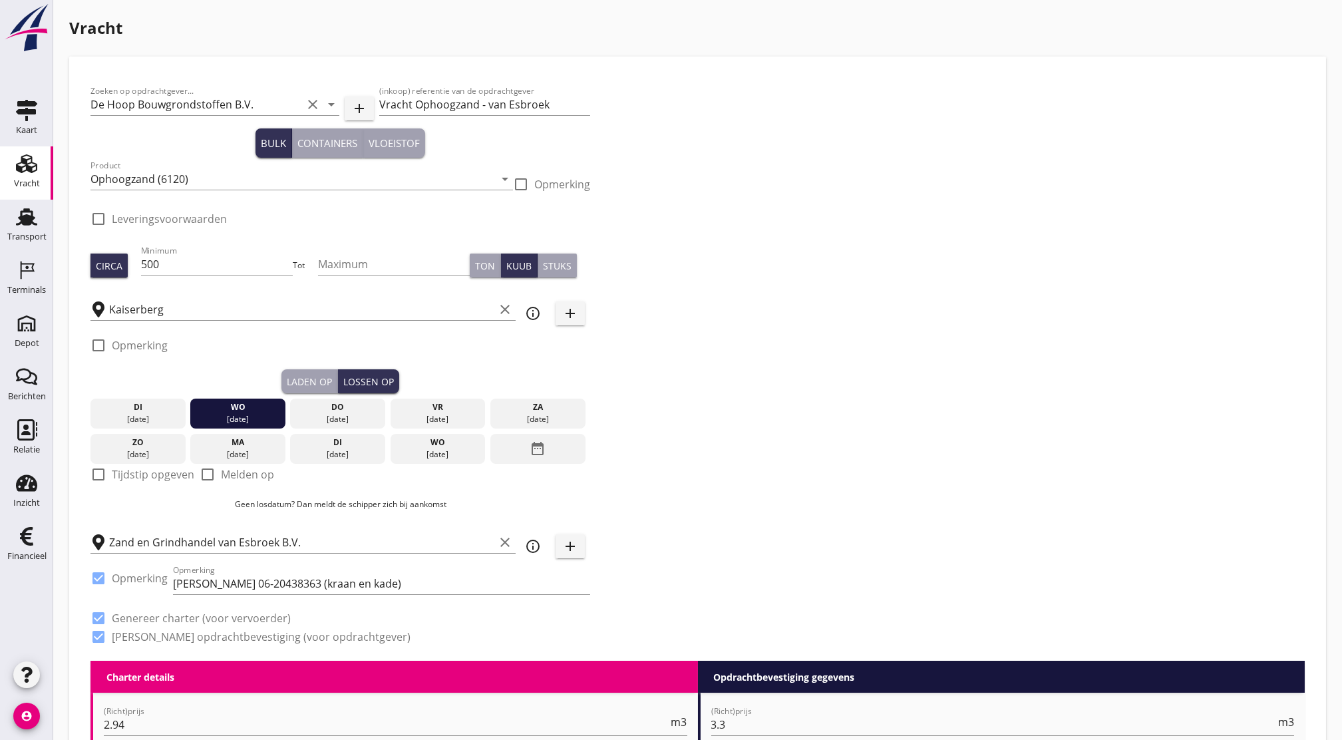
click at [854, 415] on div "Zoeken op opdrachtgever... De Hoop Bouwgrondstoffen B.V. clear arrow_drop_down …" at bounding box center [697, 369] width 1225 height 583
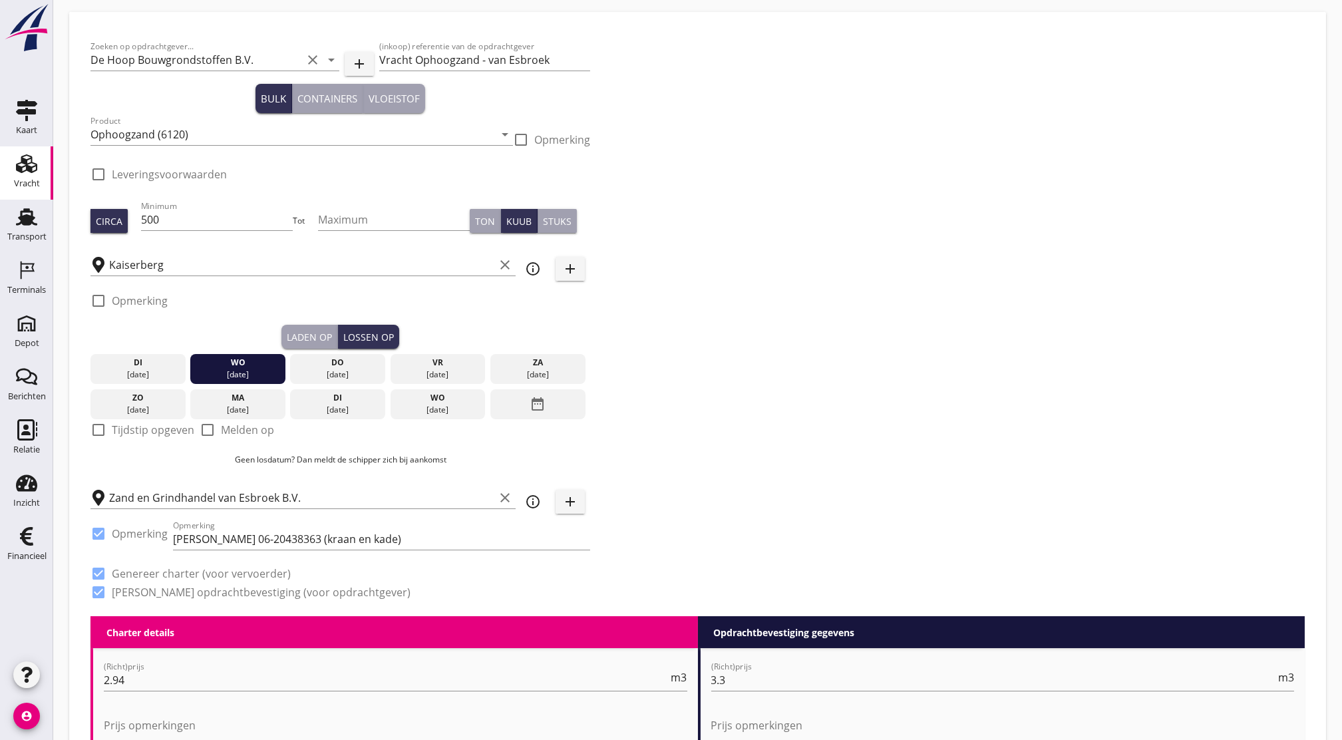
scroll to position [46, 0]
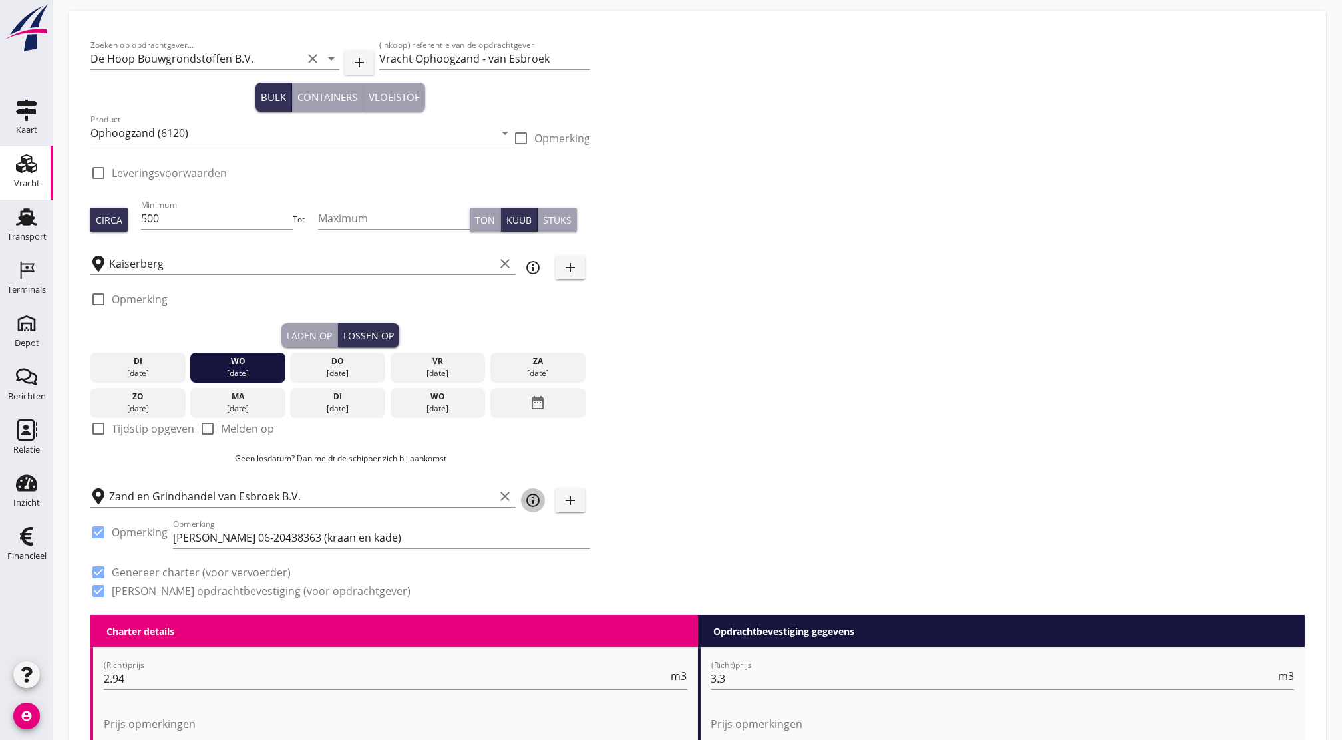
click at [537, 503] on icon "info_outline" at bounding box center [533, 500] width 16 height 16
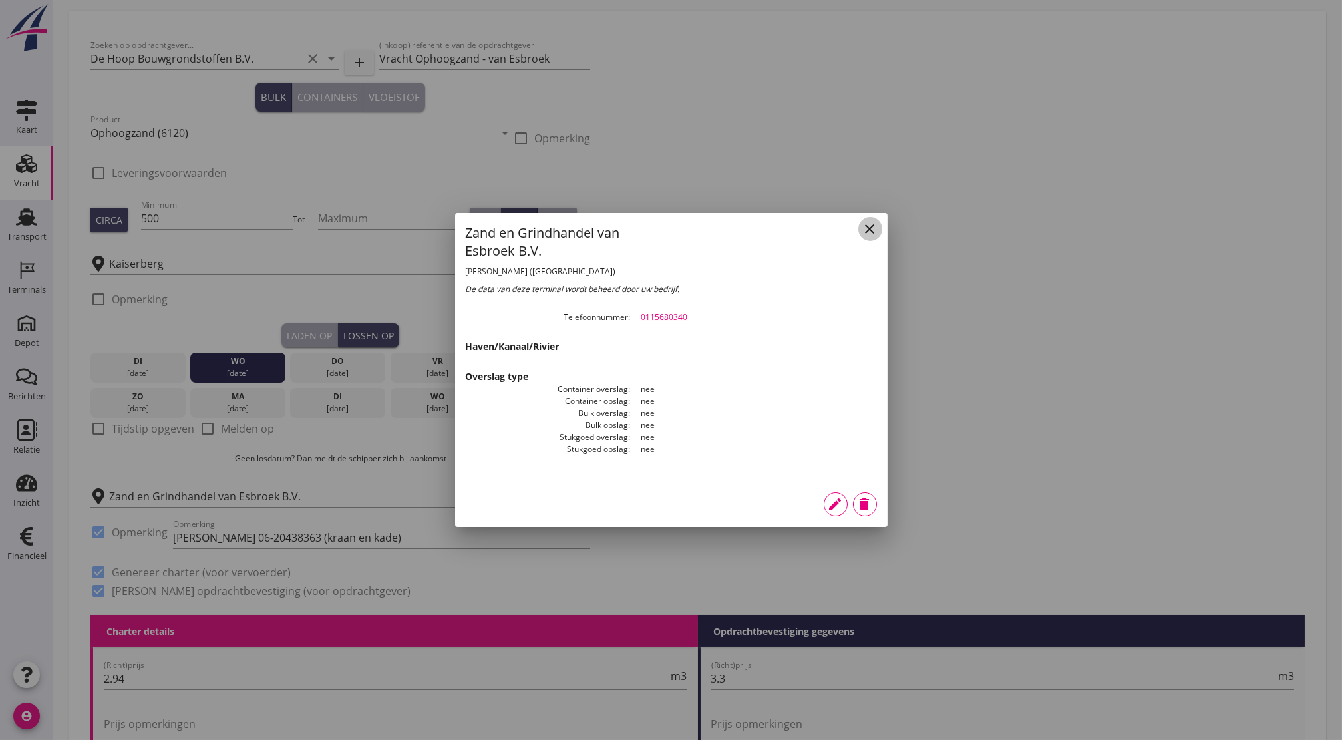
click at [868, 237] on button "close" at bounding box center [870, 229] width 24 height 24
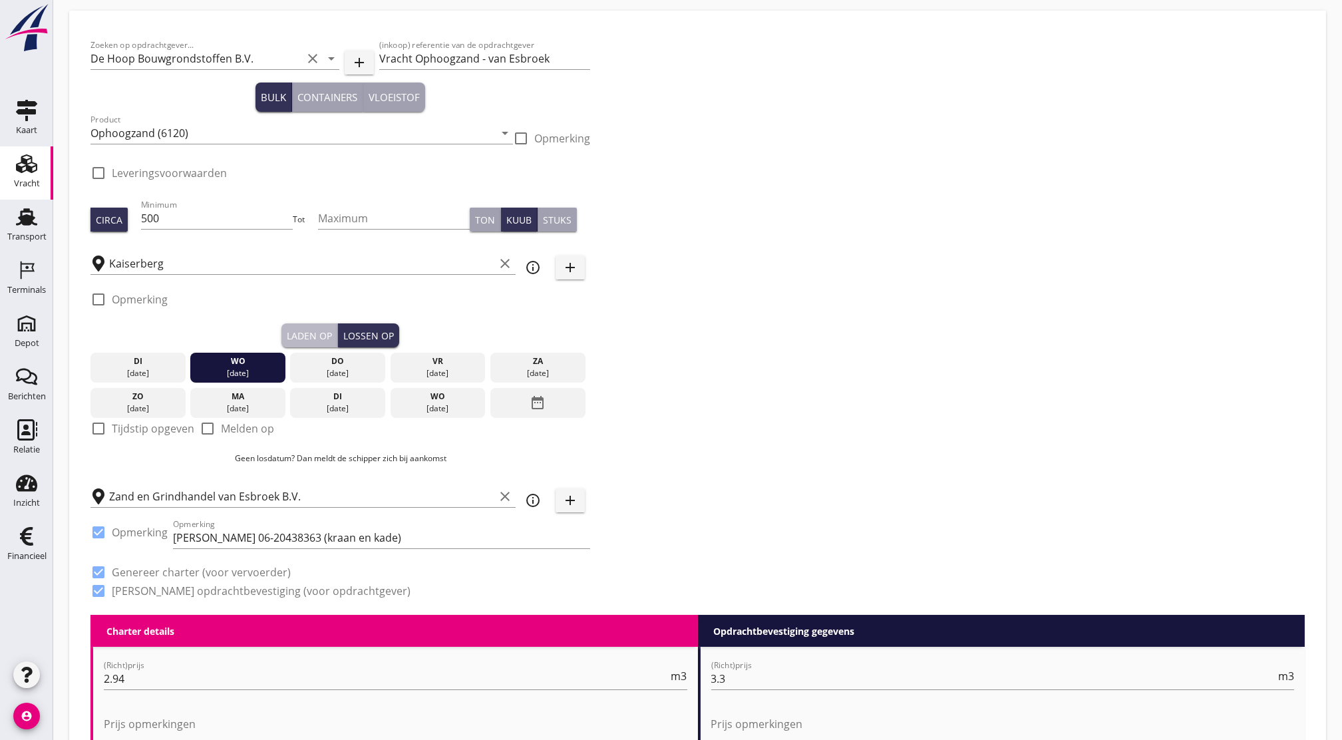
click at [301, 335] on div "Laden op" at bounding box center [309, 336] width 45 height 14
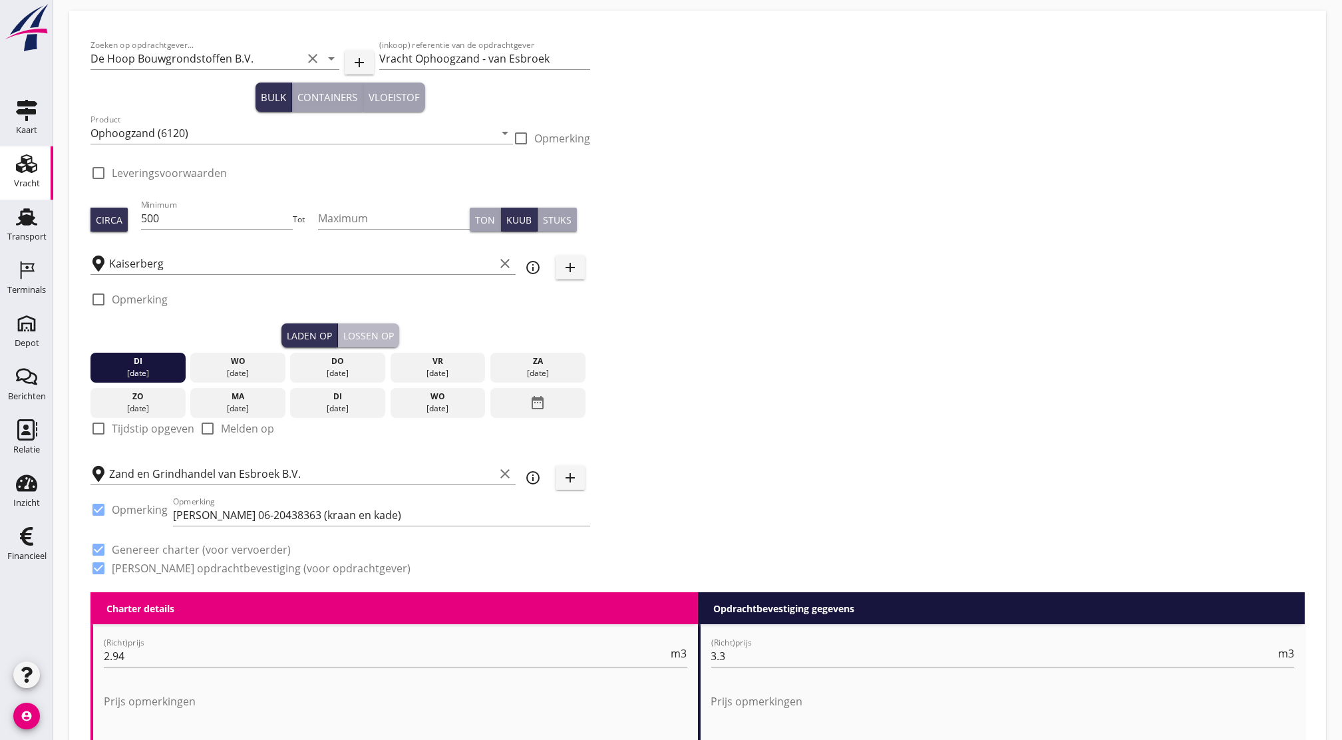
click at [351, 330] on div "Lossen op" at bounding box center [368, 336] width 51 height 14
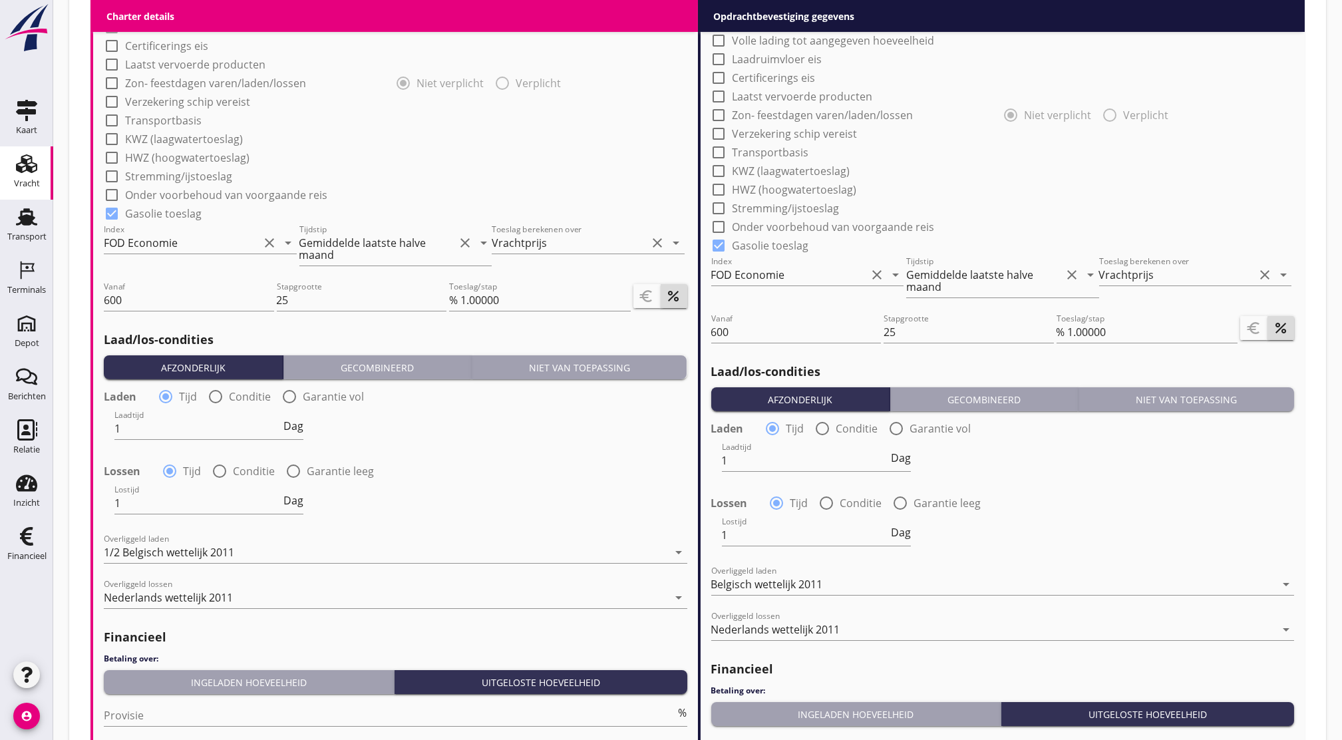
scroll to position [1380, 0]
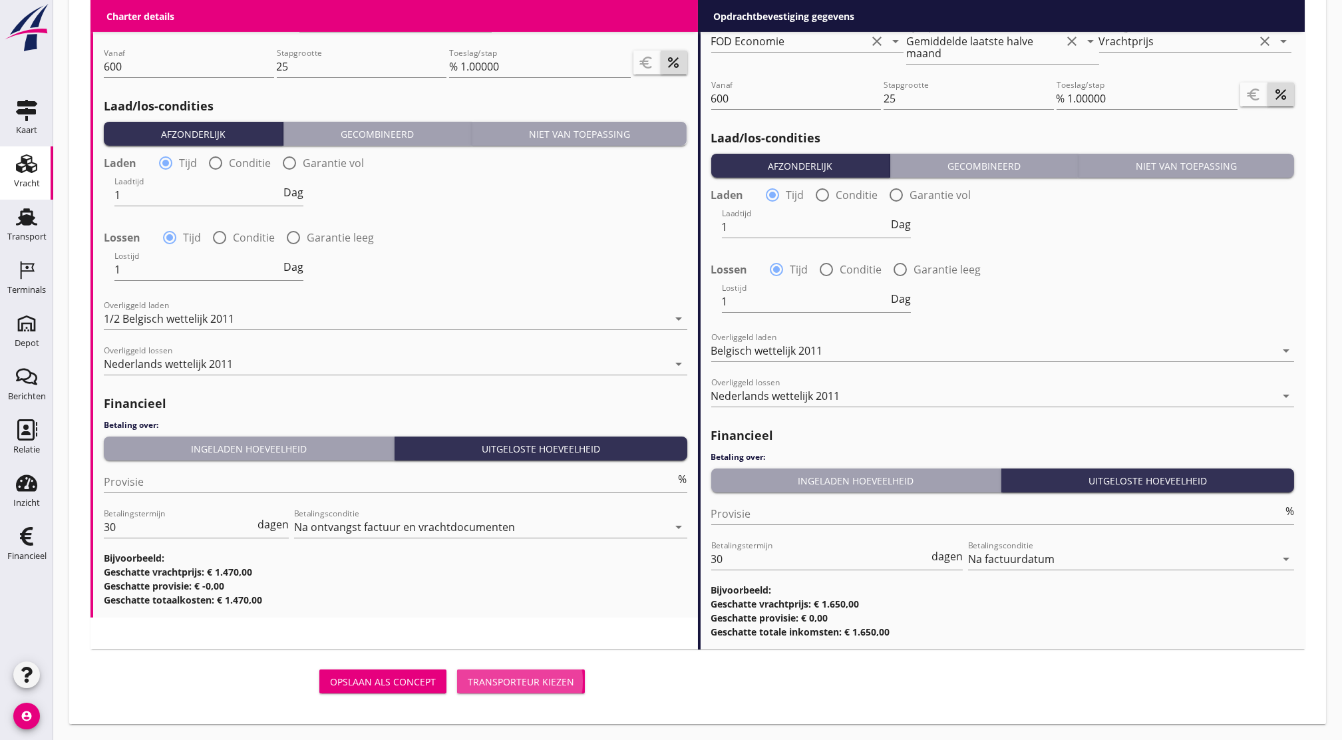
click at [540, 683] on div "Transporteur kiezen" at bounding box center [521, 682] width 106 height 14
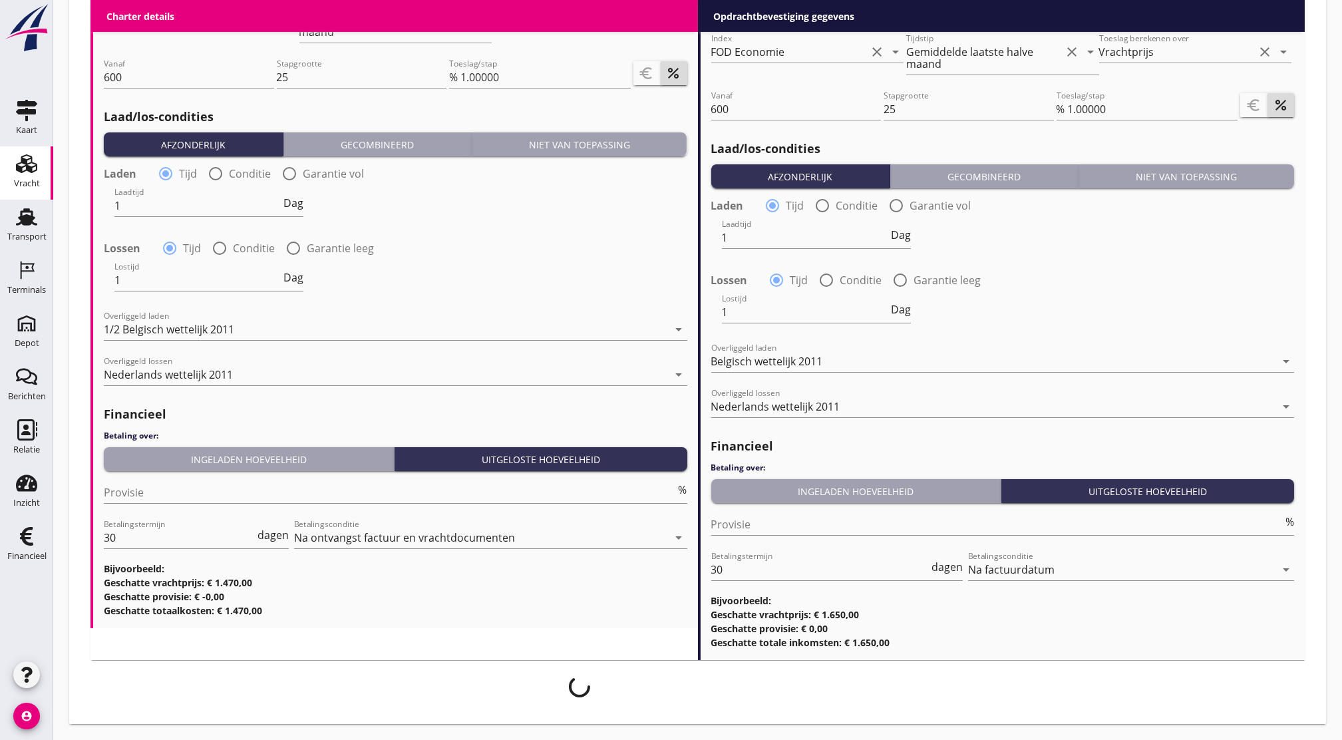
scroll to position [1369, 0]
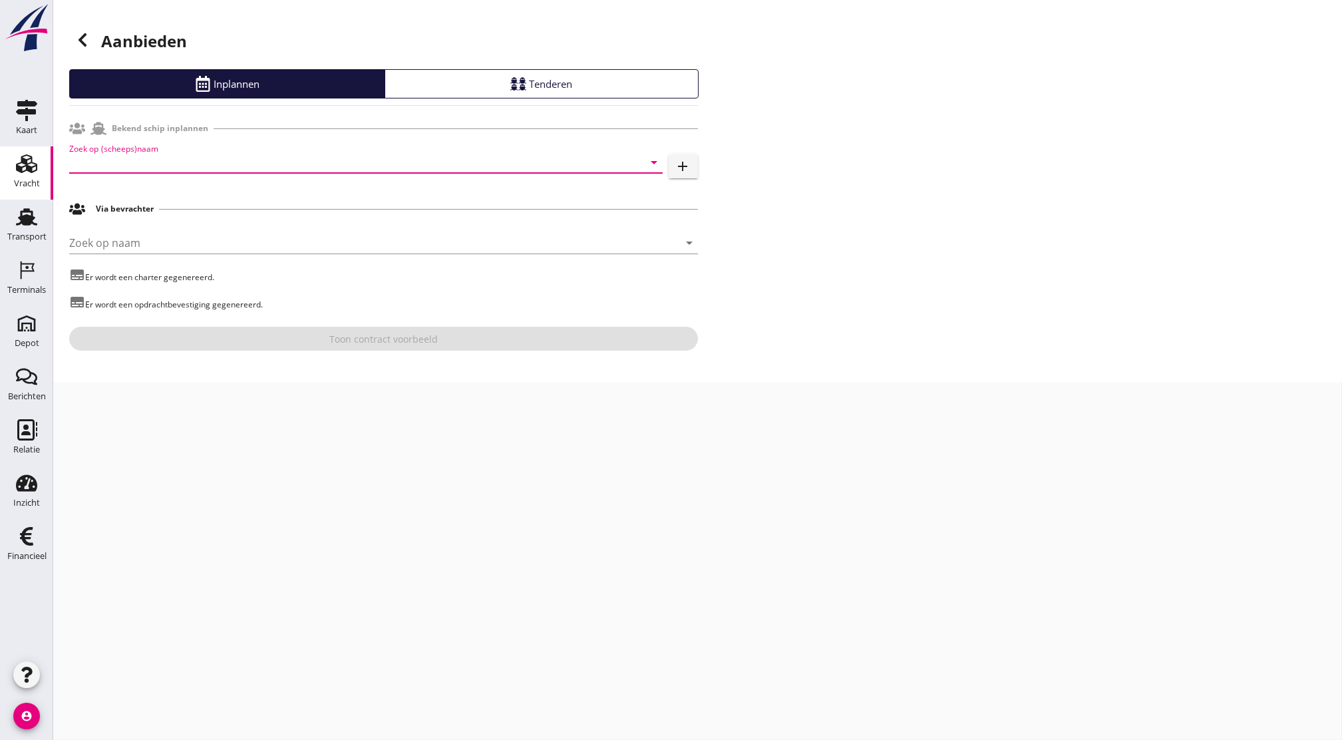
click at [225, 160] on input "Zoek op (scheeps)naam" at bounding box center [347, 162] width 556 height 21
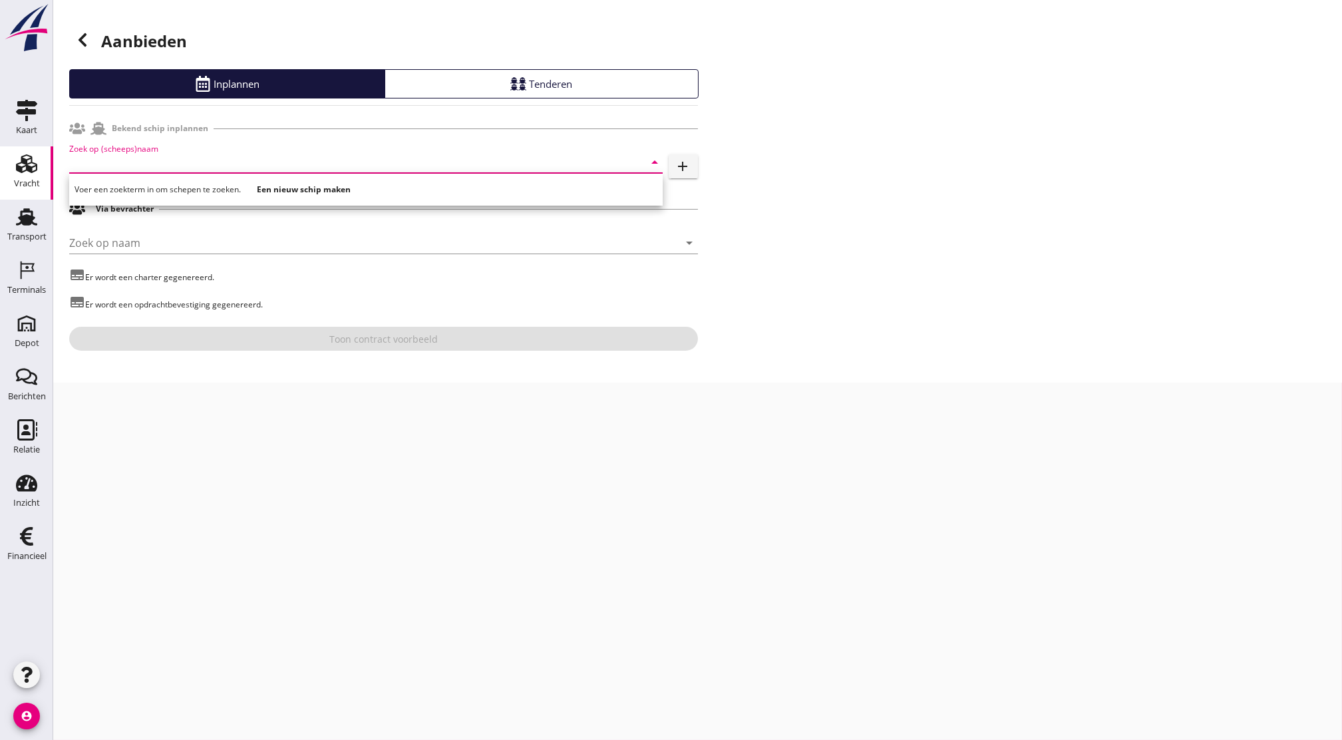
click at [225, 160] on input "Zoek op (scheeps)naam" at bounding box center [347, 162] width 556 height 21
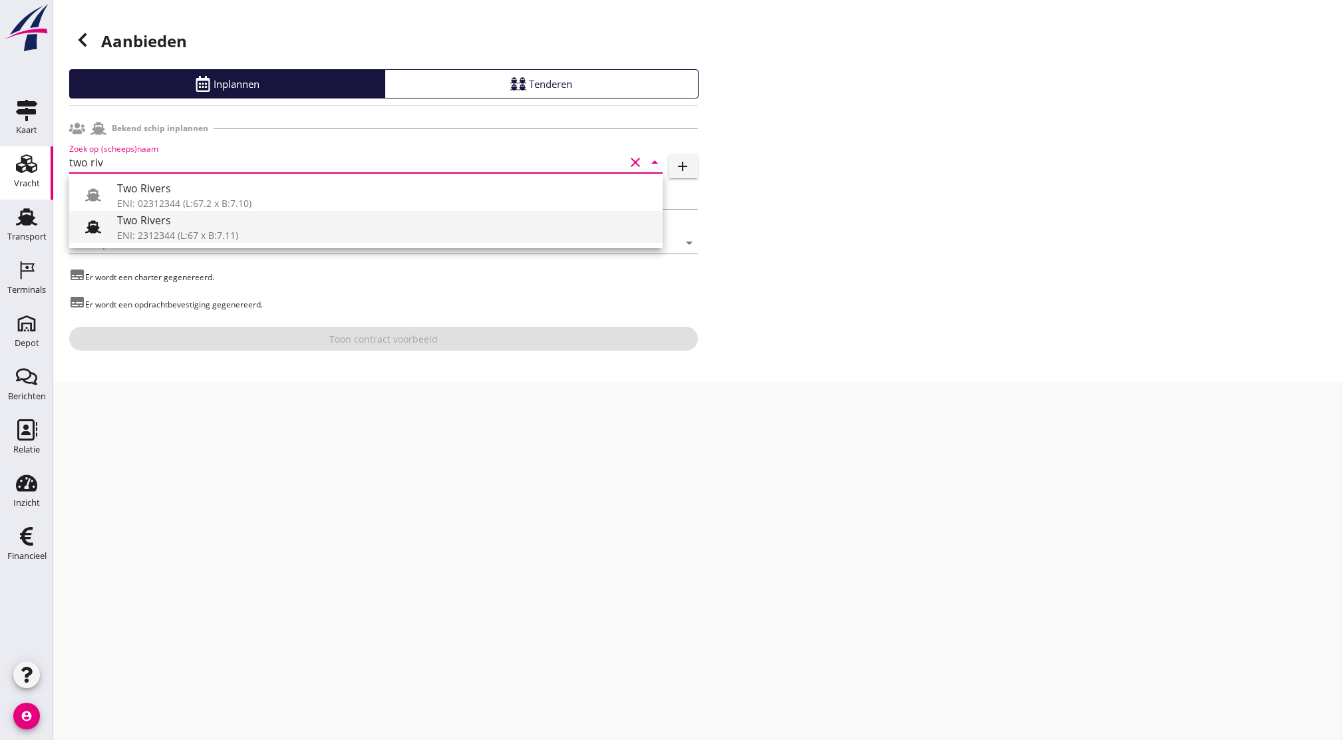
click at [233, 233] on div "ENI: 2312344 (L:67 x B:7.11)" at bounding box center [384, 235] width 535 height 14
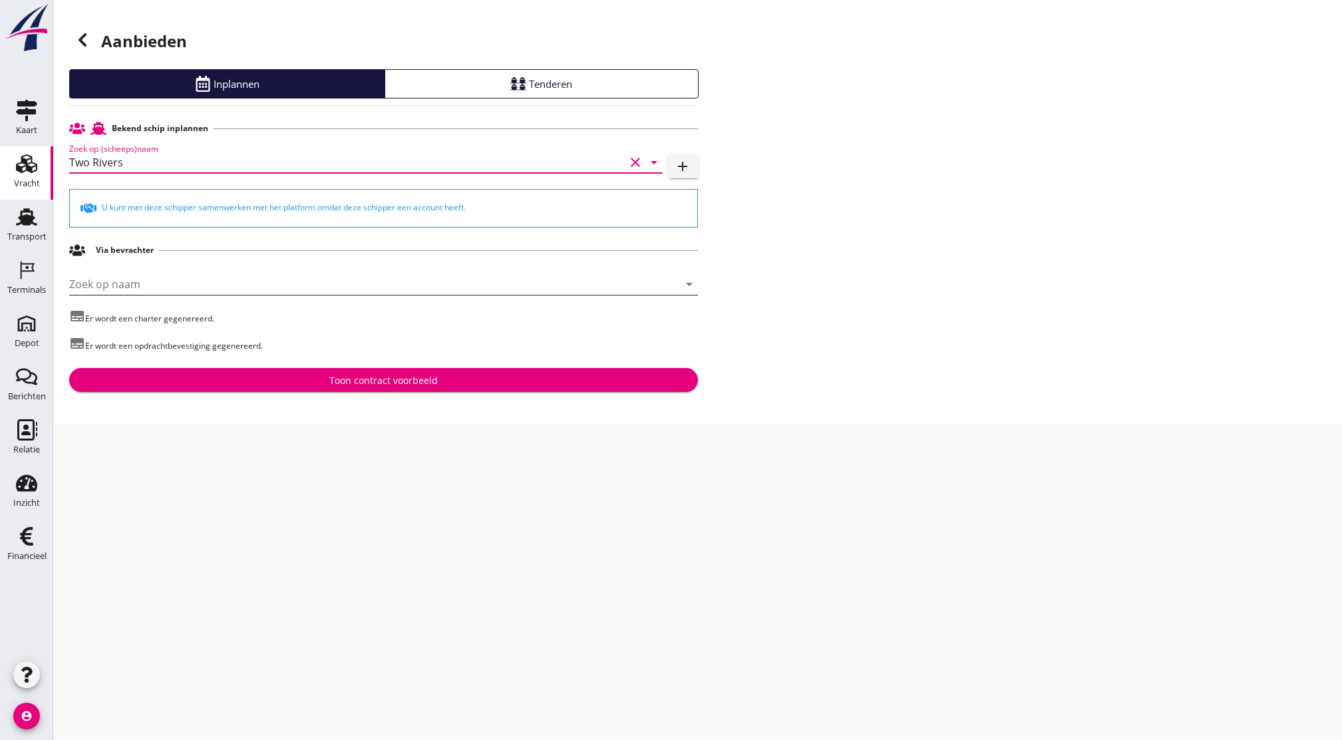
type input "Two Rivers"
click at [350, 252] on div "Via bevrachter" at bounding box center [383, 250] width 629 height 25
click at [359, 248] on div "Via bevrachter" at bounding box center [383, 250] width 629 height 25
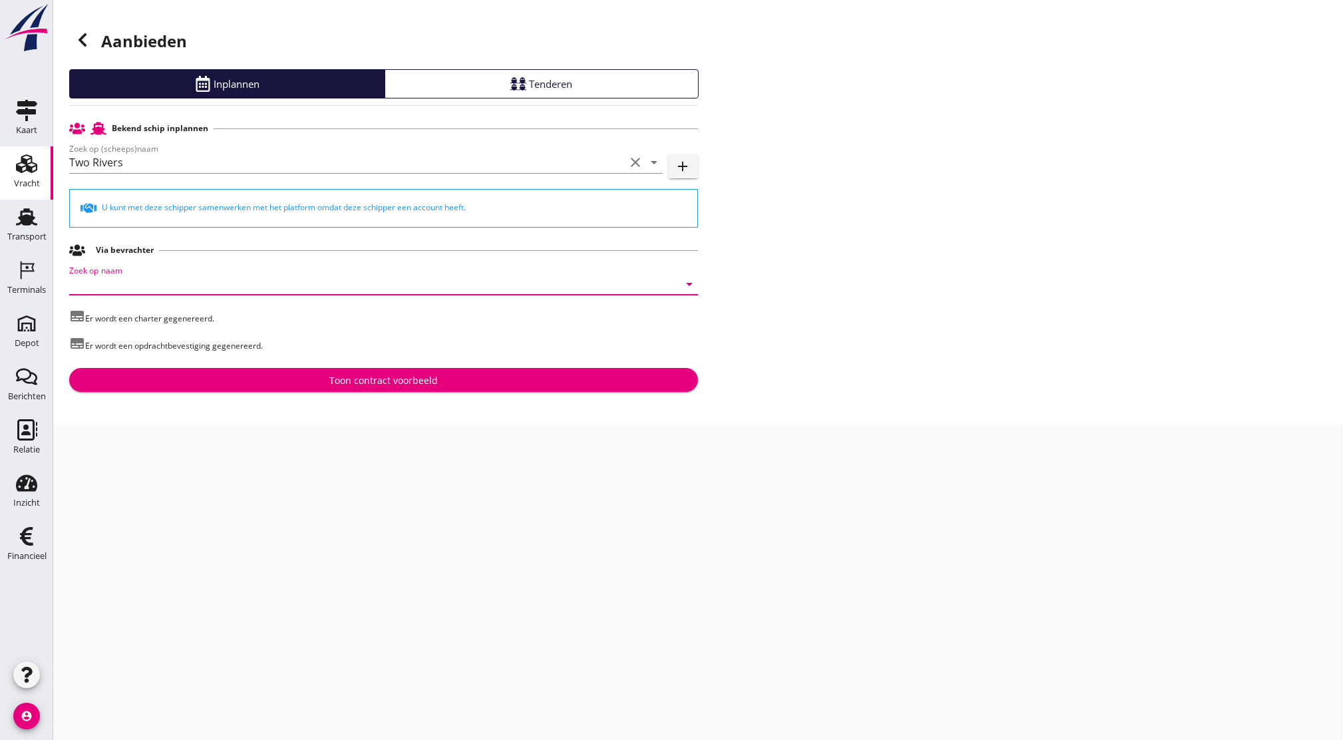
click at [354, 279] on input "Zoek op naam" at bounding box center [365, 283] width 592 height 21
drag, startPoint x: 680, startPoint y: 594, endPoint x: 371, endPoint y: 448, distance: 341.4
click at [371, 448] on div "cancel You are impersonating another user. Aanbieden Inplannen Tenderen Bekend …" at bounding box center [697, 370] width 1289 height 740
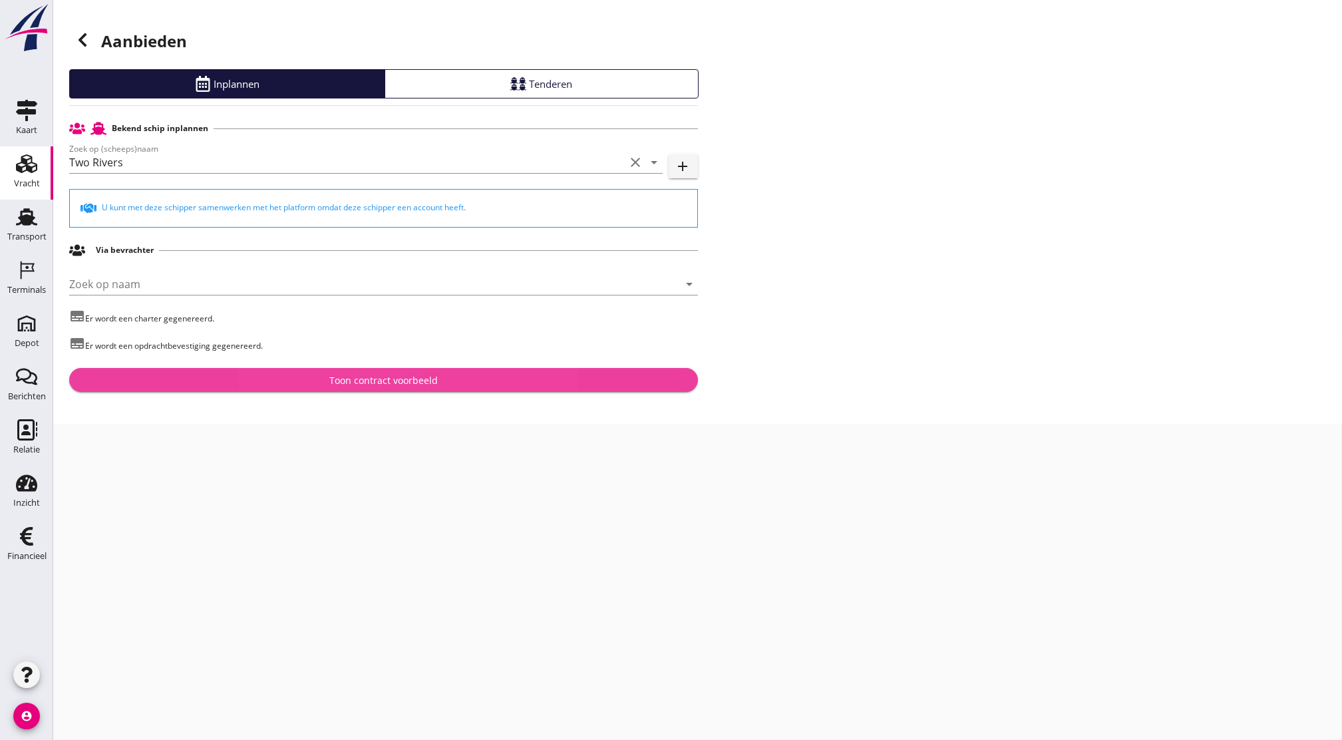
click at [469, 381] on div "Toon contract voorbeeld" at bounding box center [384, 380] width 608 height 14
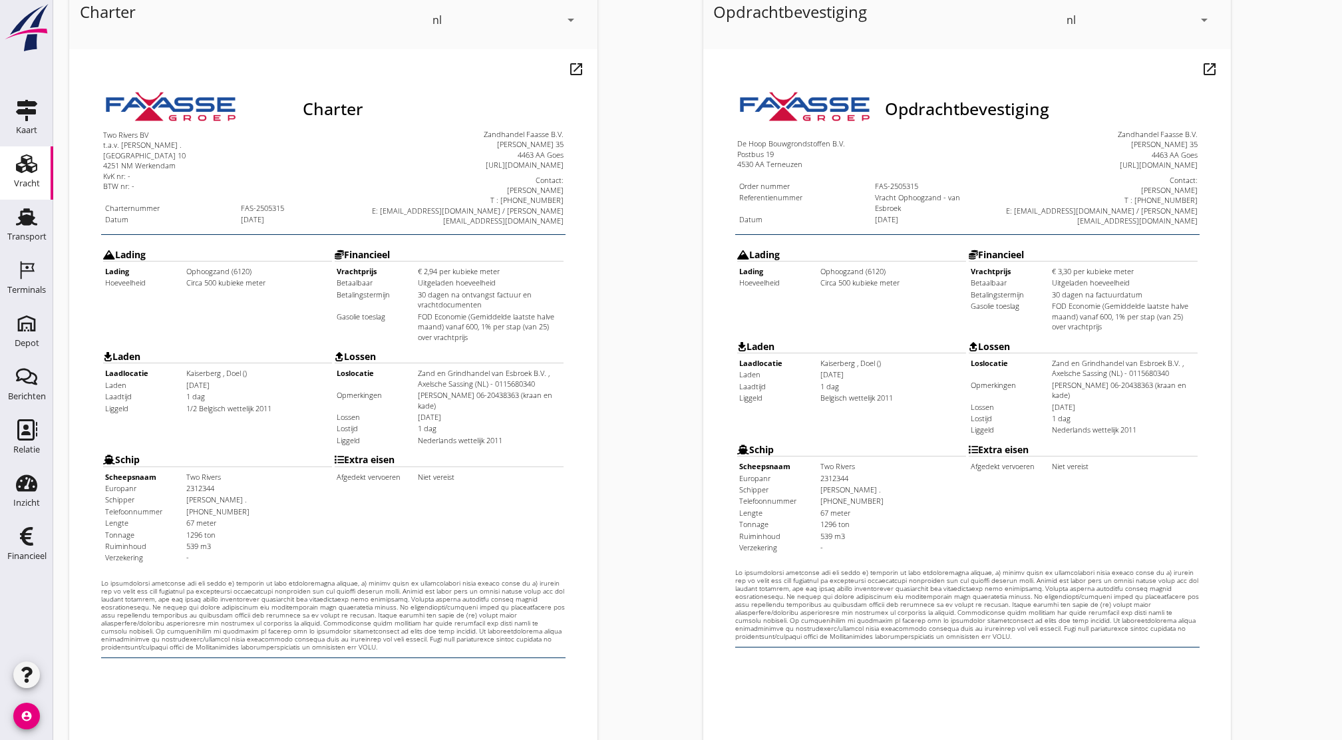
scroll to position [91, 0]
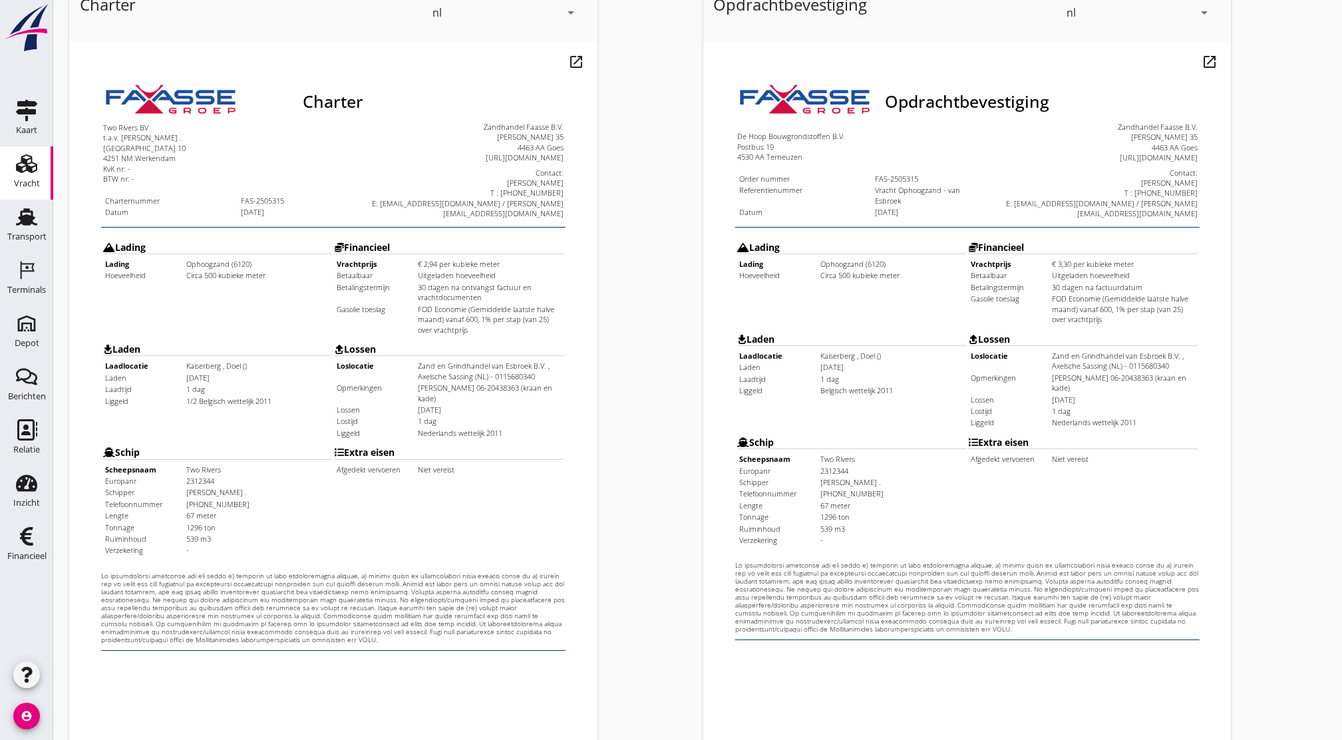
click at [749, 118] on div "4530 AA Terneuzen" at bounding box center [824, 123] width 229 height 10
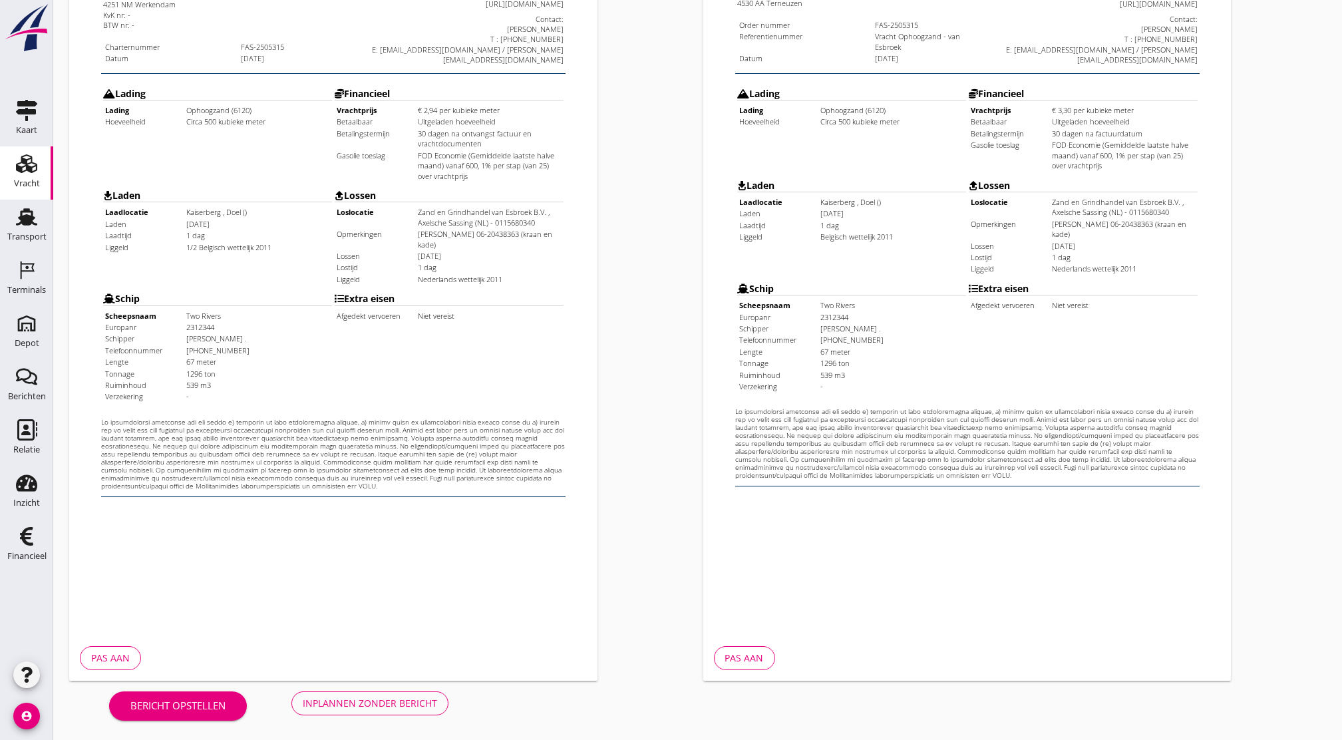
scroll to position [240, 0]
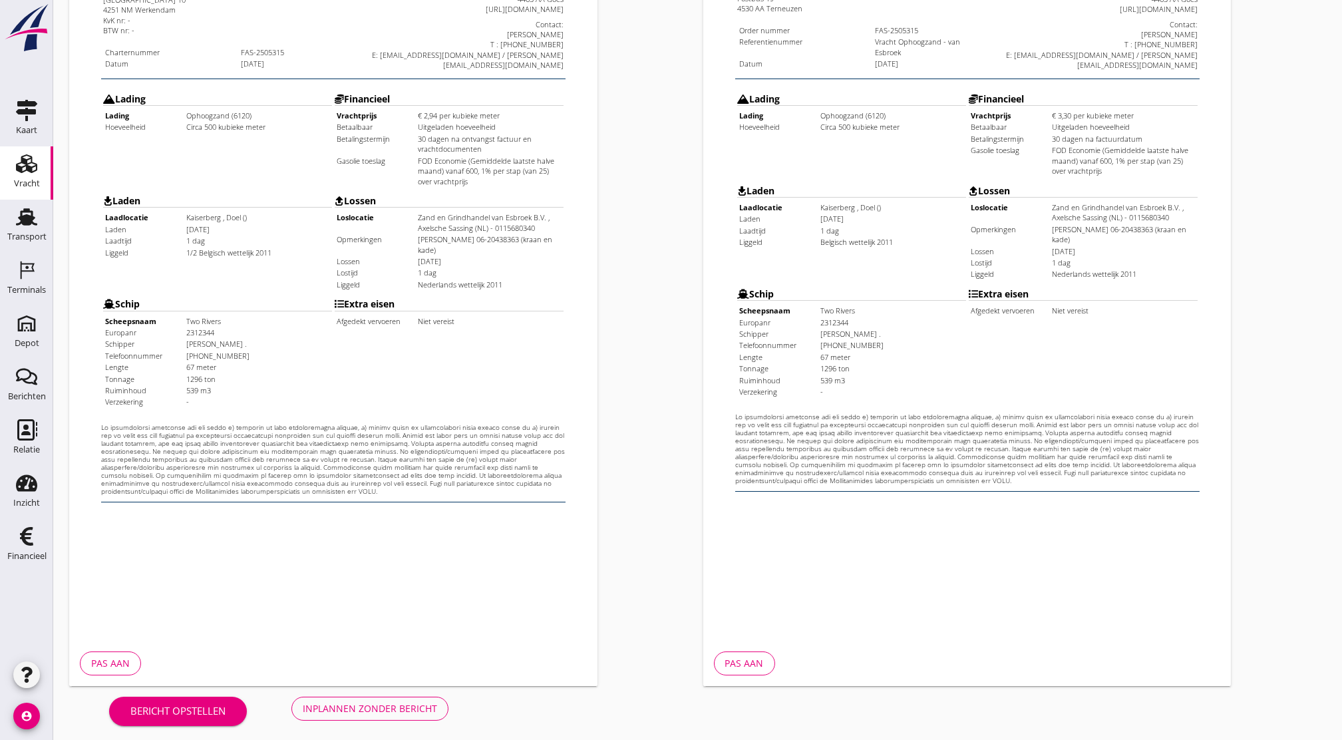
click at [355, 699] on button "Inplannen zonder bericht" at bounding box center [369, 709] width 157 height 24
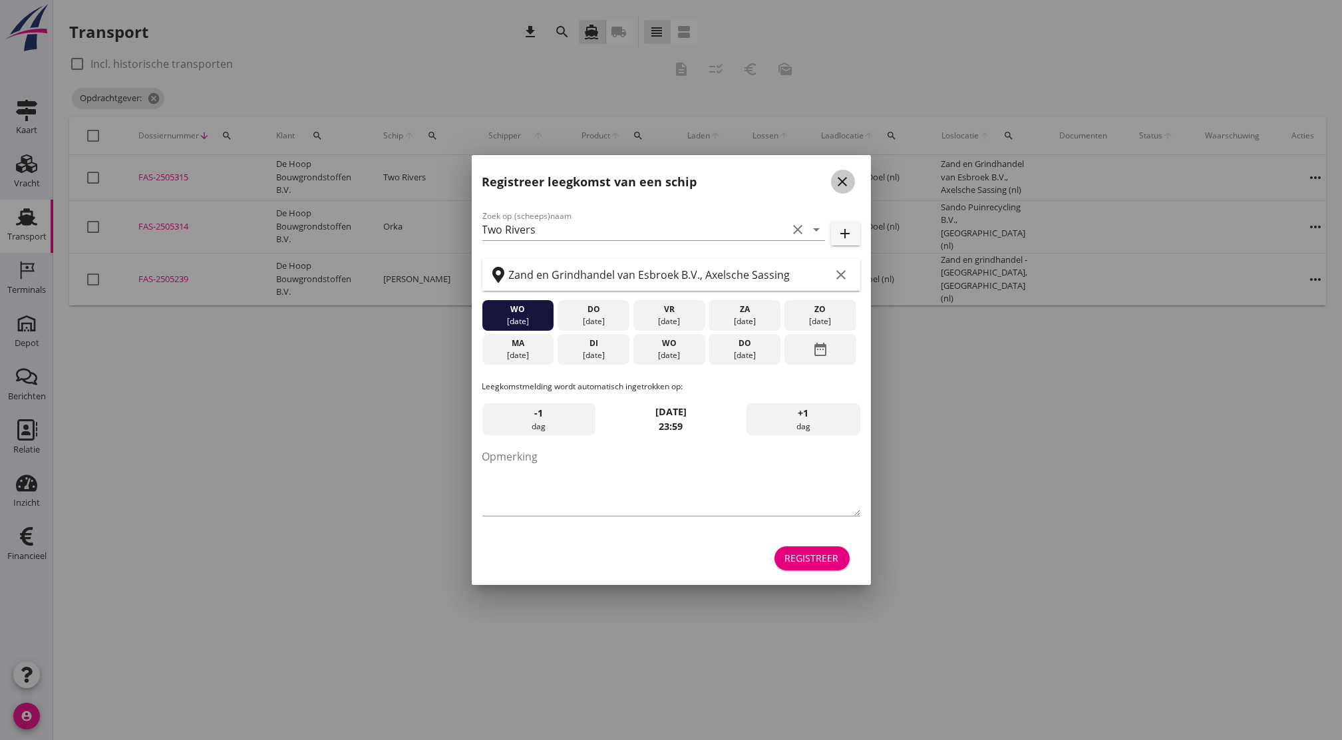
click at [847, 181] on icon "close" at bounding box center [843, 182] width 16 height 16
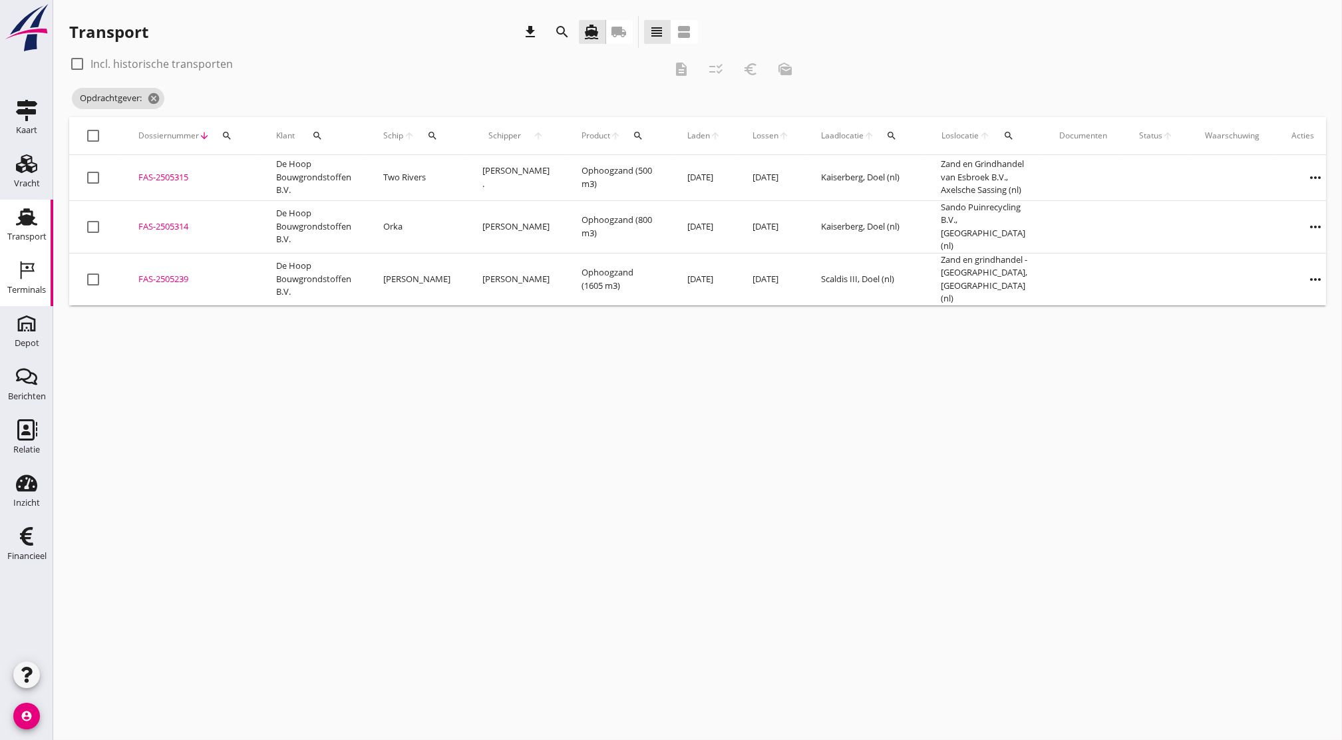
click at [25, 287] on div "Terminals" at bounding box center [26, 289] width 39 height 9
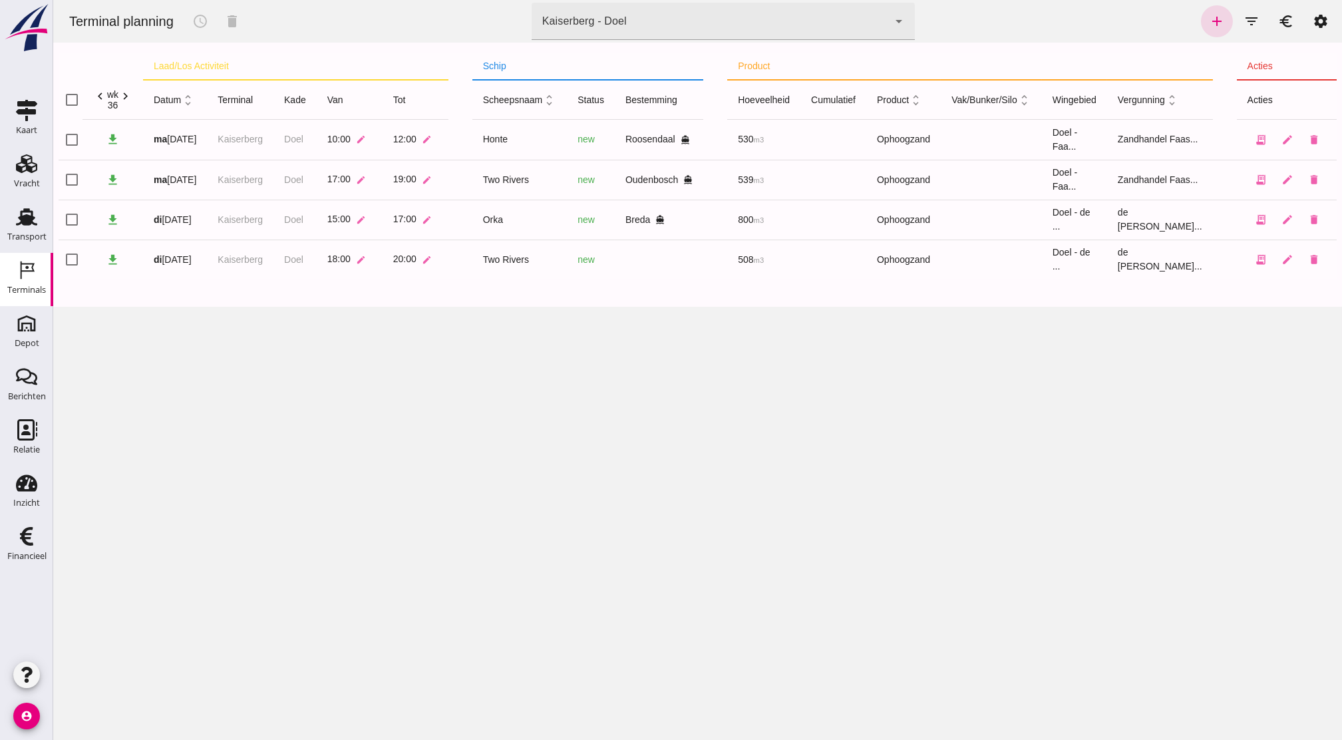
click at [529, 72] on th "schip" at bounding box center [588, 66] width 232 height 27
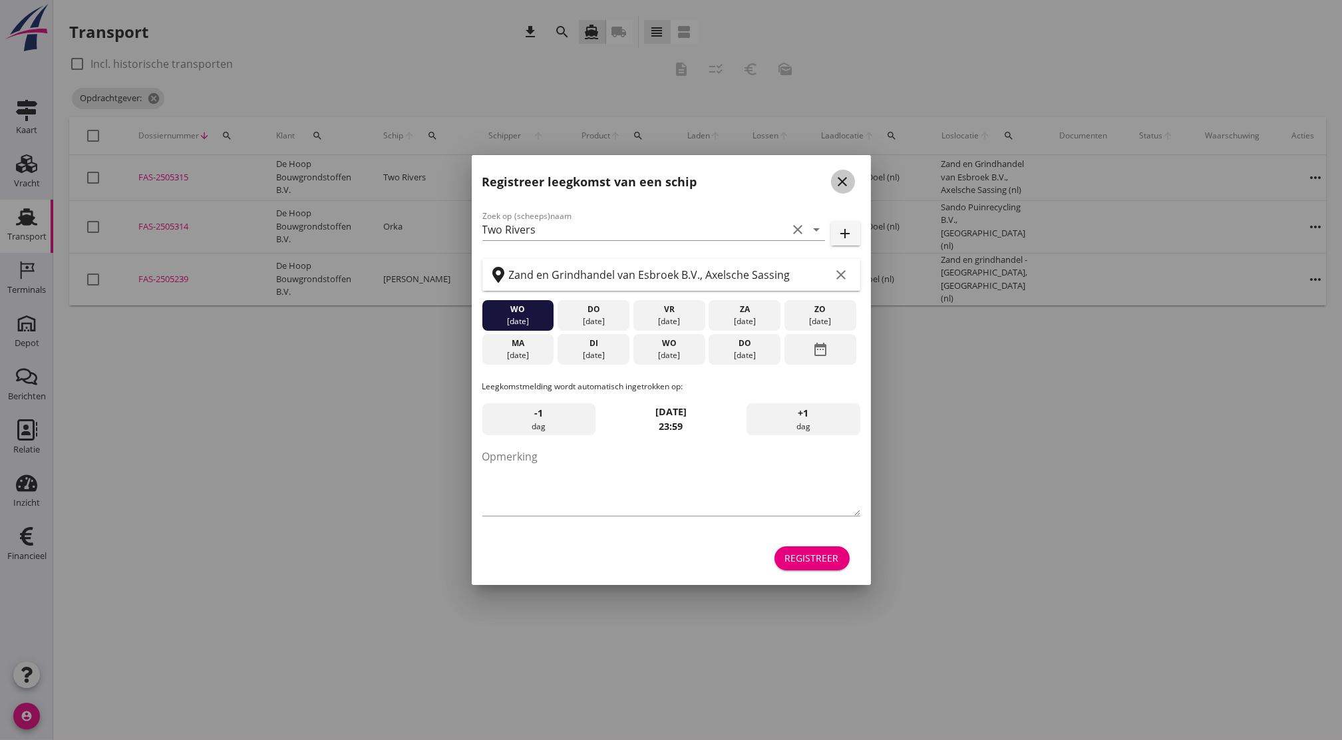
click at [845, 188] on icon "close" at bounding box center [843, 182] width 16 height 16
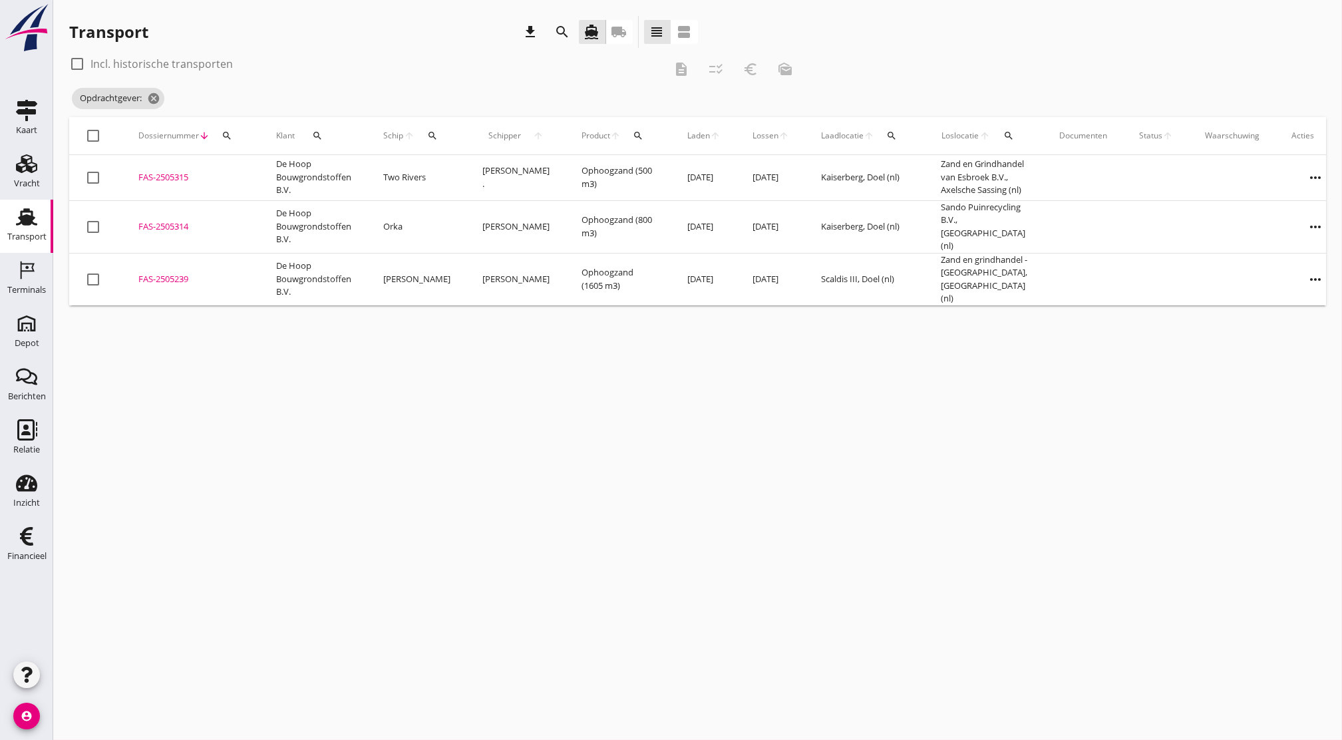
drag, startPoint x: 295, startPoint y: 192, endPoint x: 196, endPoint y: 194, distance: 99.2
click at [222, 198] on tr "check_box_outline_blank FAS-2505315 upload_file Drop hier uw bestand om het aan…" at bounding box center [712, 178] width 1286 height 46
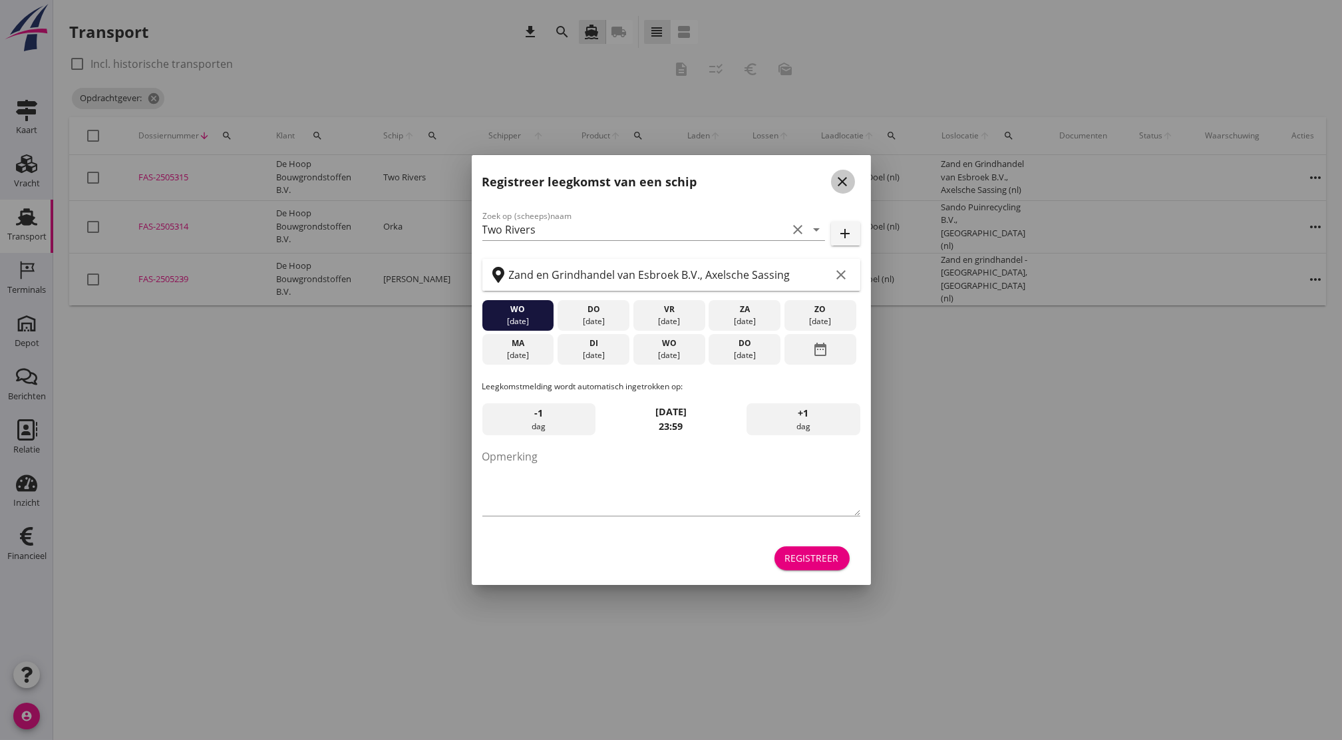
click at [845, 188] on icon "close" at bounding box center [843, 182] width 16 height 16
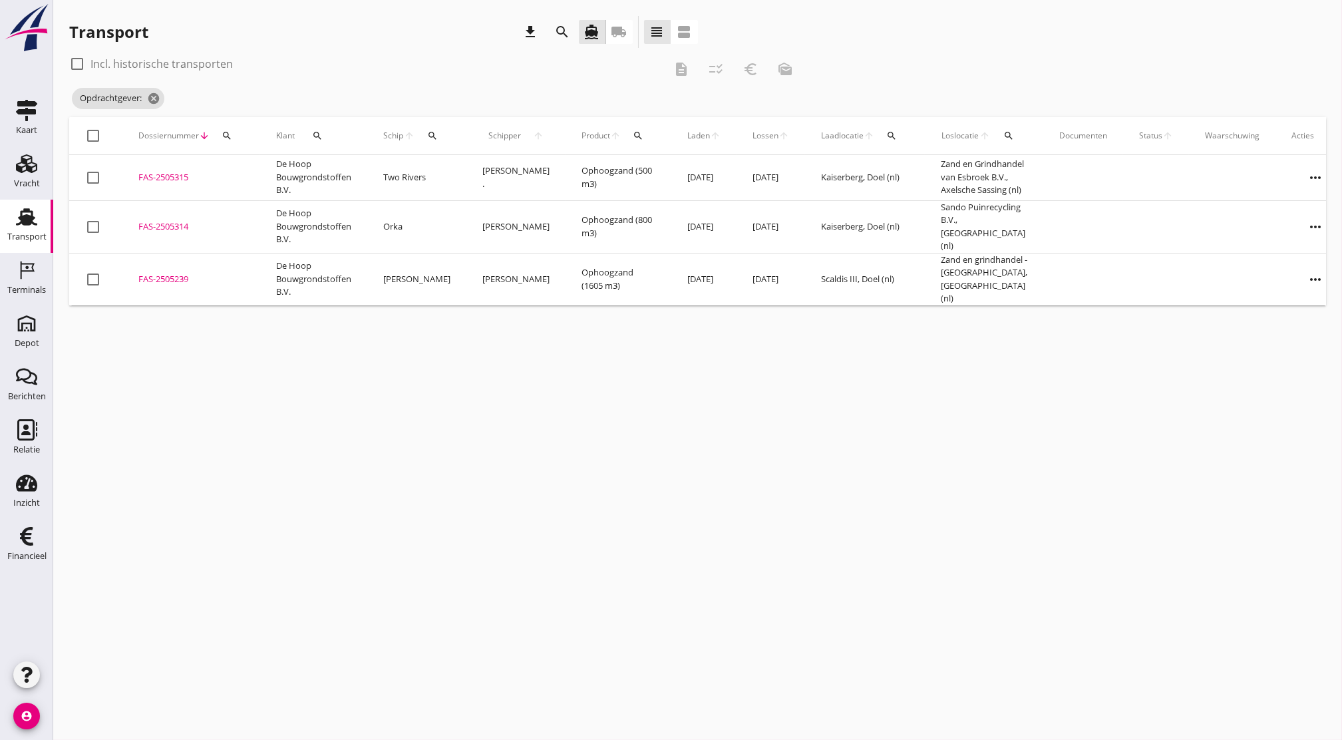
drag, startPoint x: 204, startPoint y: 187, endPoint x: 168, endPoint y: 200, distance: 38.3
click at [168, 200] on td "FAS-2505315 upload_file Drop hier uw bestand om het aan het dossier toe te voeg…" at bounding box center [191, 178] width 138 height 46
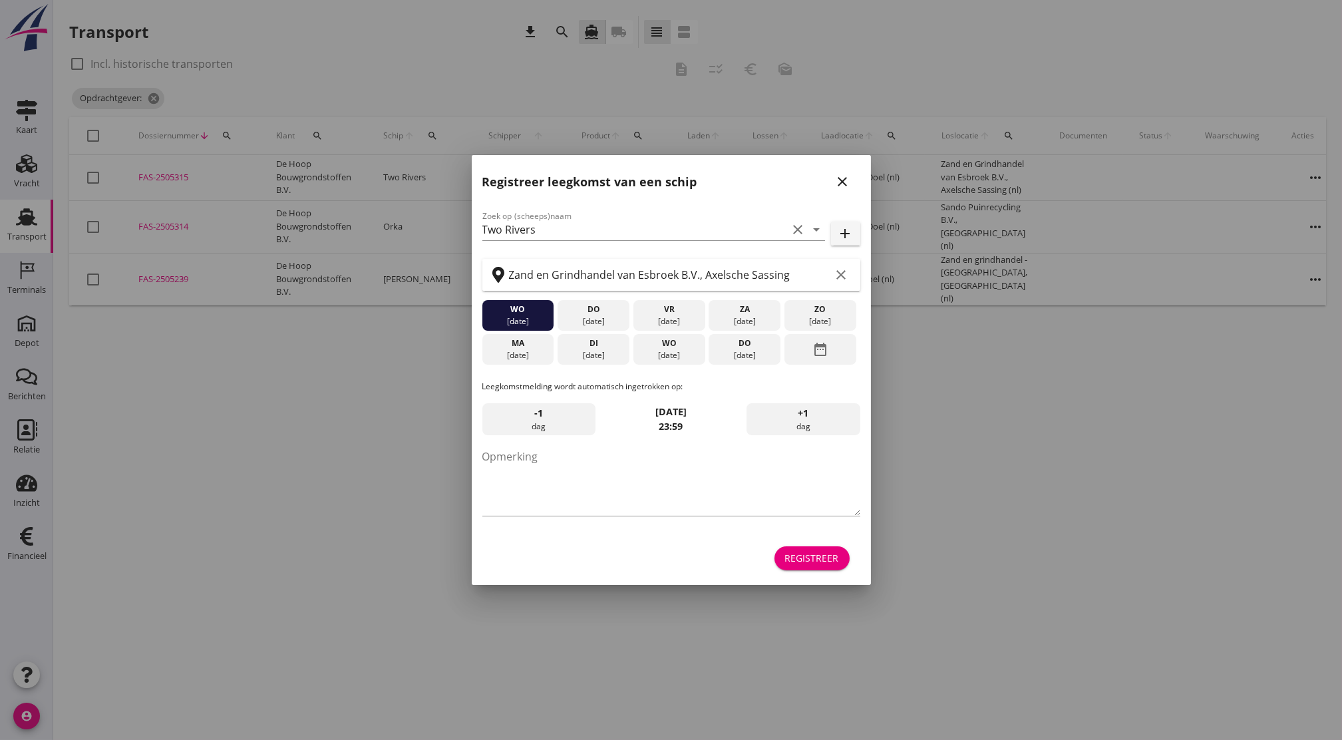
click at [843, 186] on icon "close" at bounding box center [843, 182] width 16 height 16
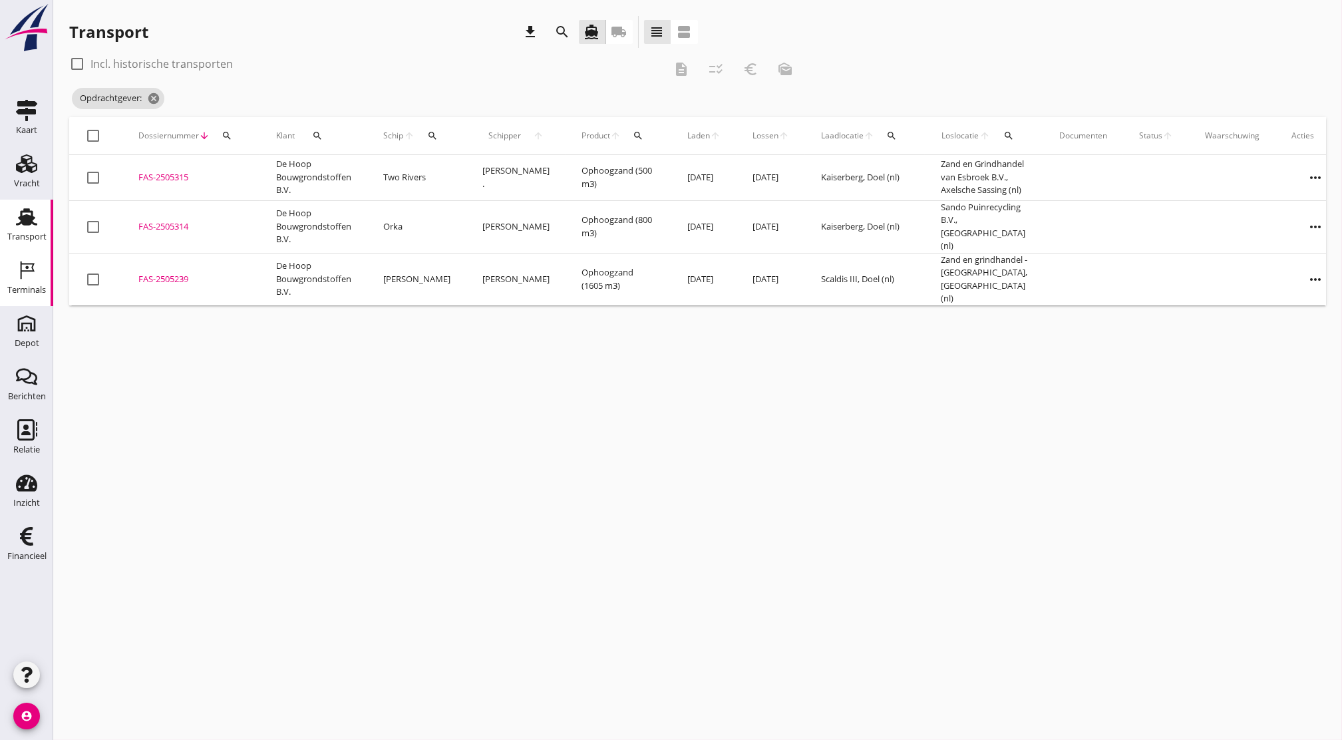
click at [18, 285] on div "Terminals" at bounding box center [26, 290] width 39 height 19
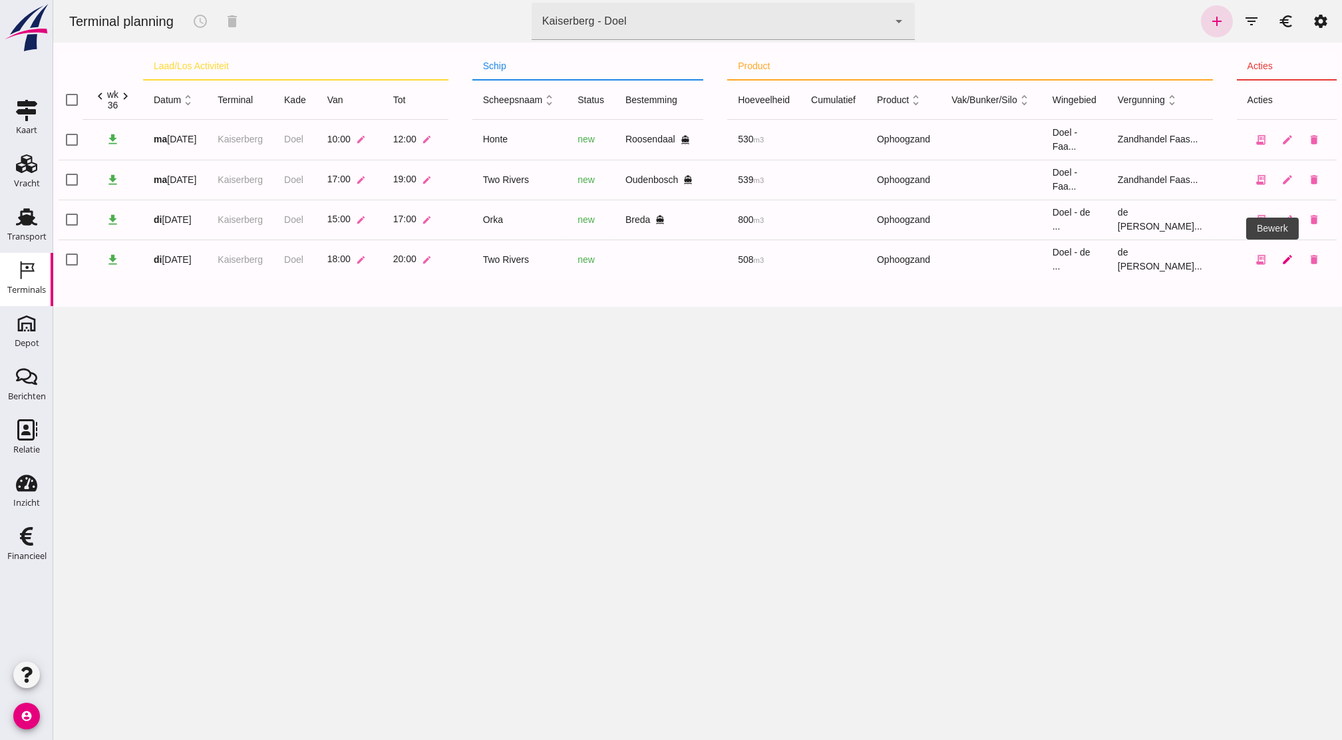
click at [1282, 254] on icon "edit" at bounding box center [1288, 260] width 12 height 12
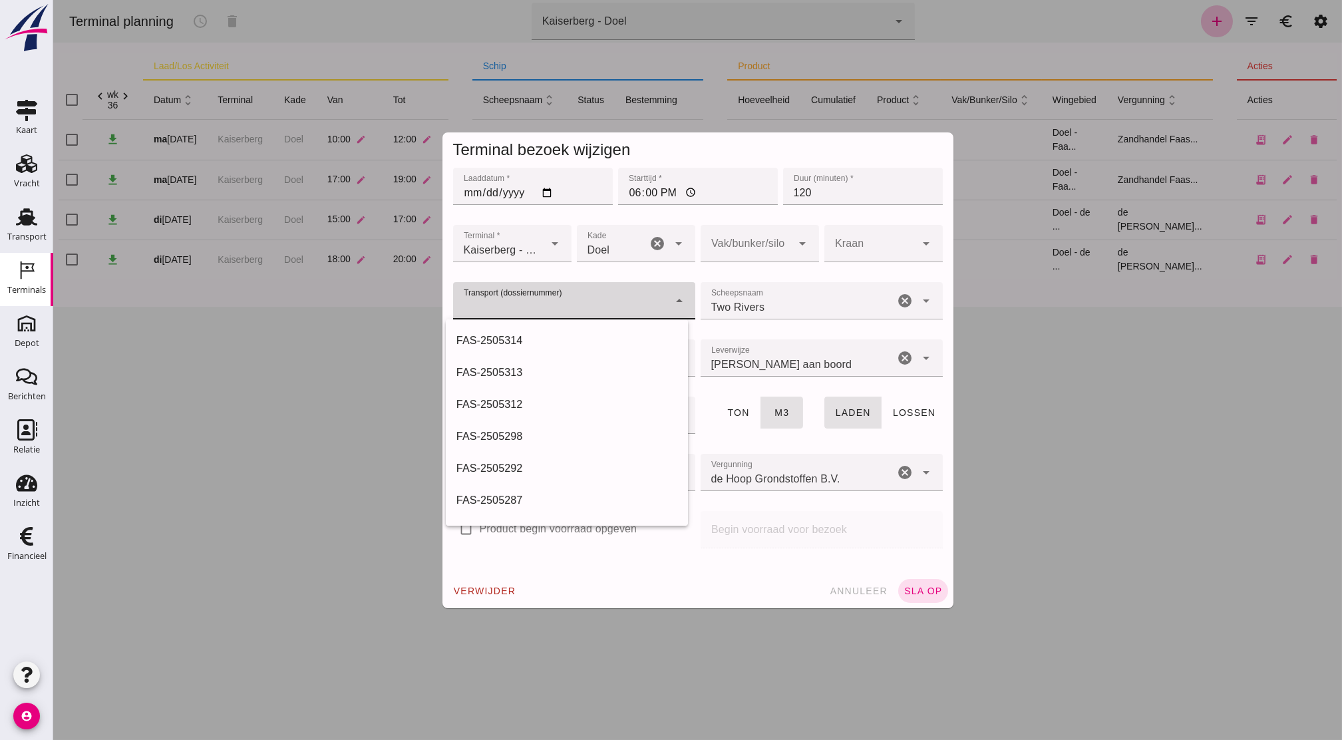
click input "Transport (dossiernummer)"
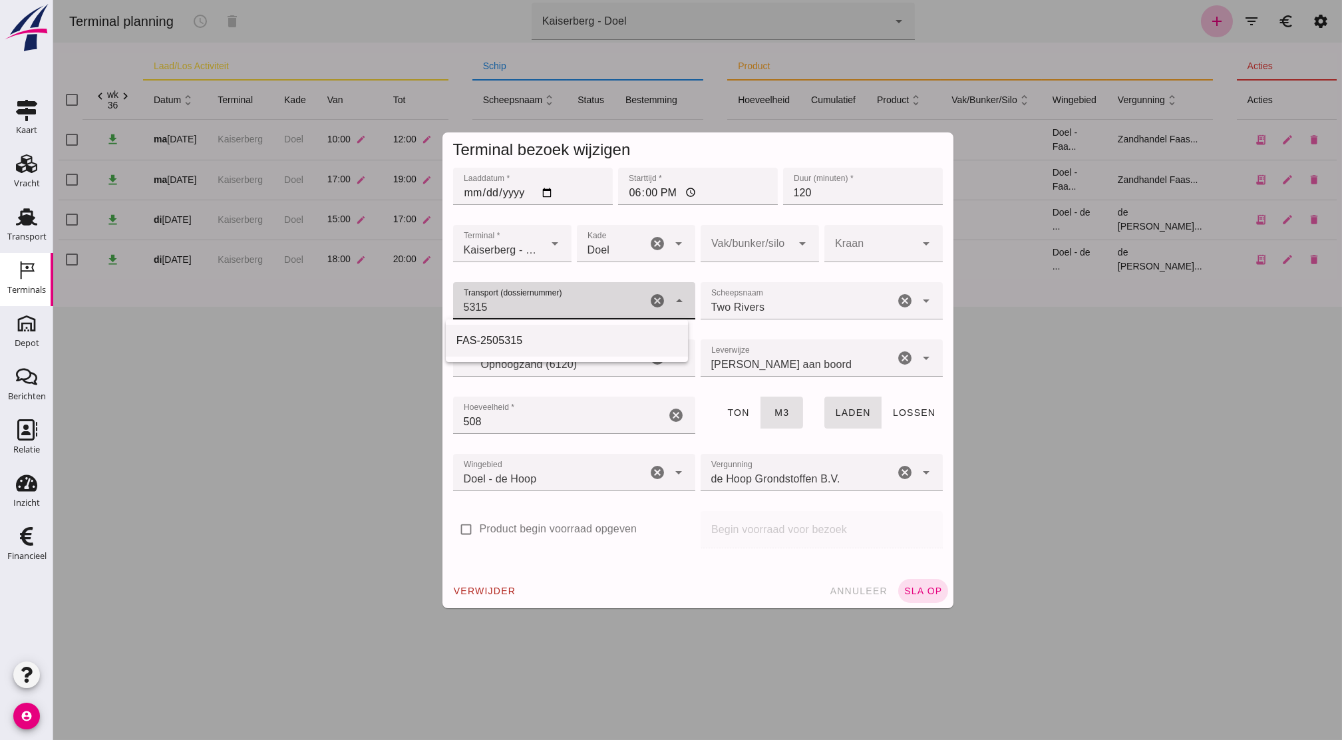
click div "FAS-2505315"
type input "FAS-2505315"
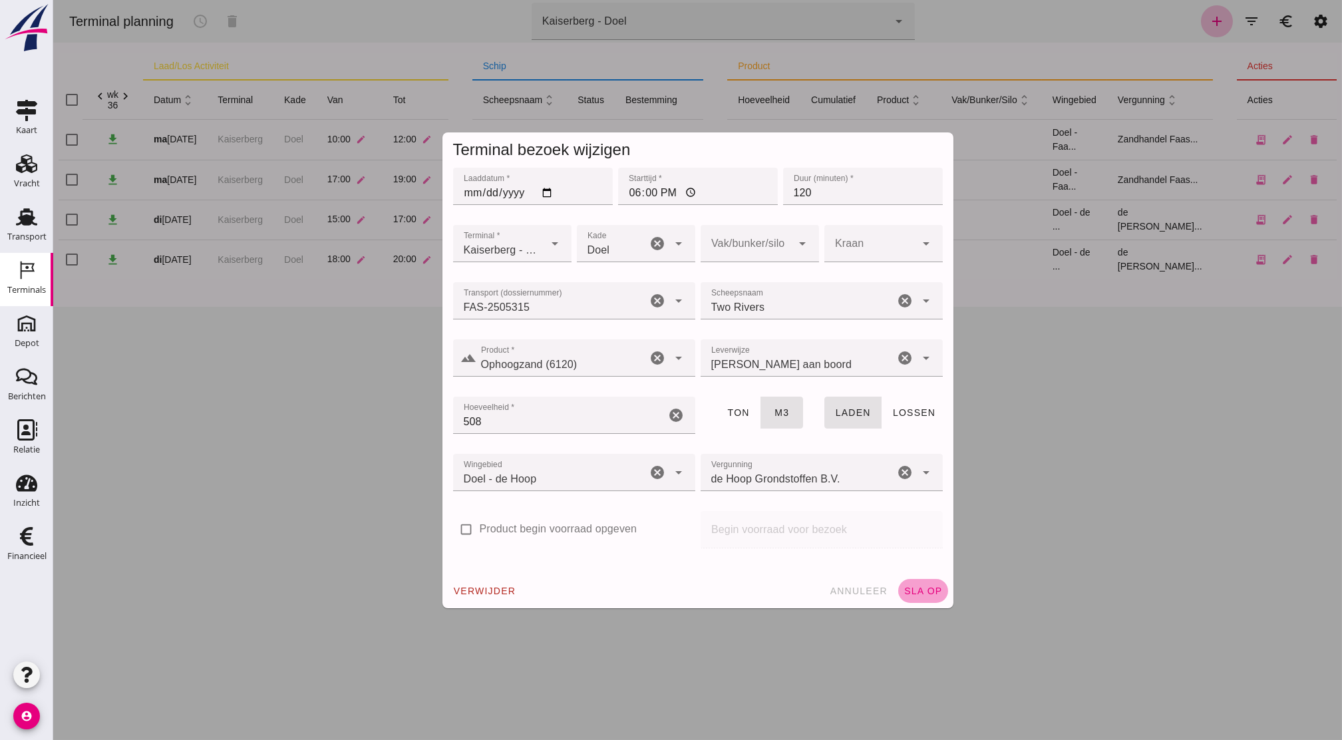
click span "sla op"
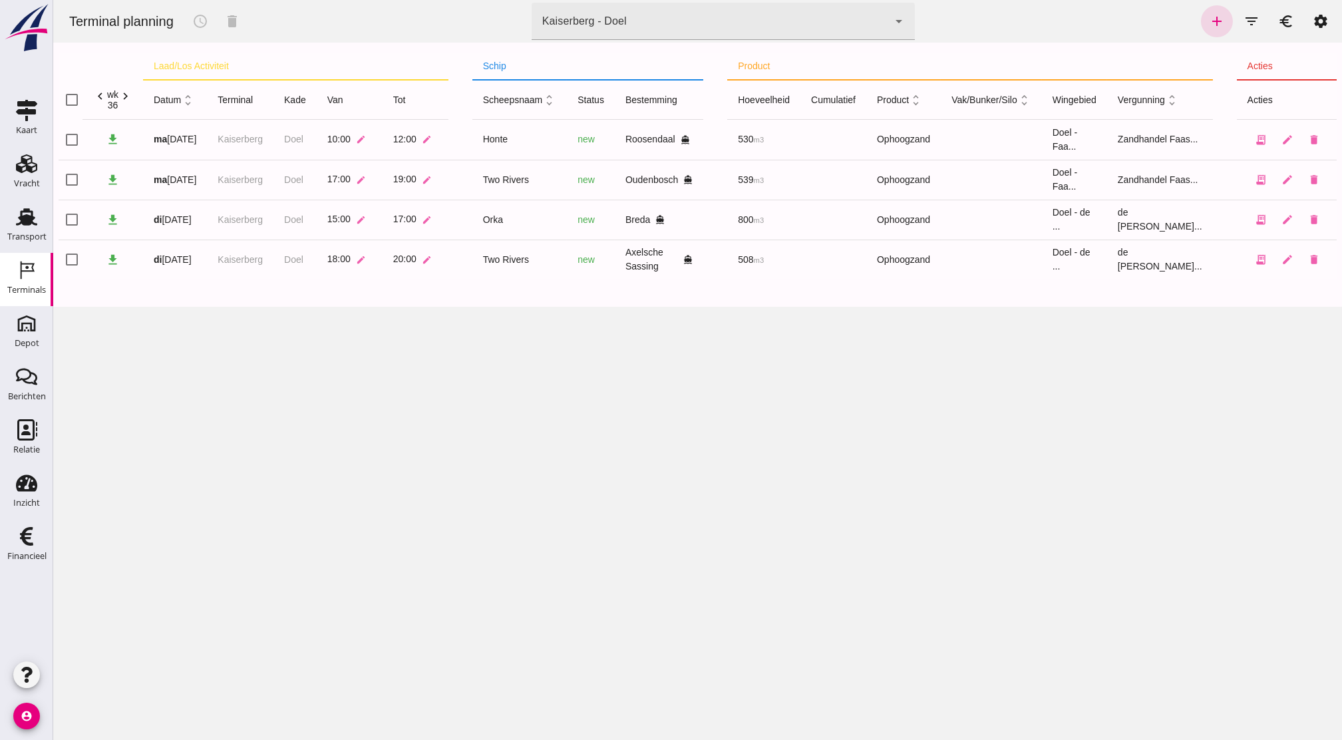
click at [27, 279] on icon "Terminals" at bounding box center [26, 270] width 21 height 21
click at [1209, 13] on icon "add" at bounding box center [1217, 21] width 16 height 16
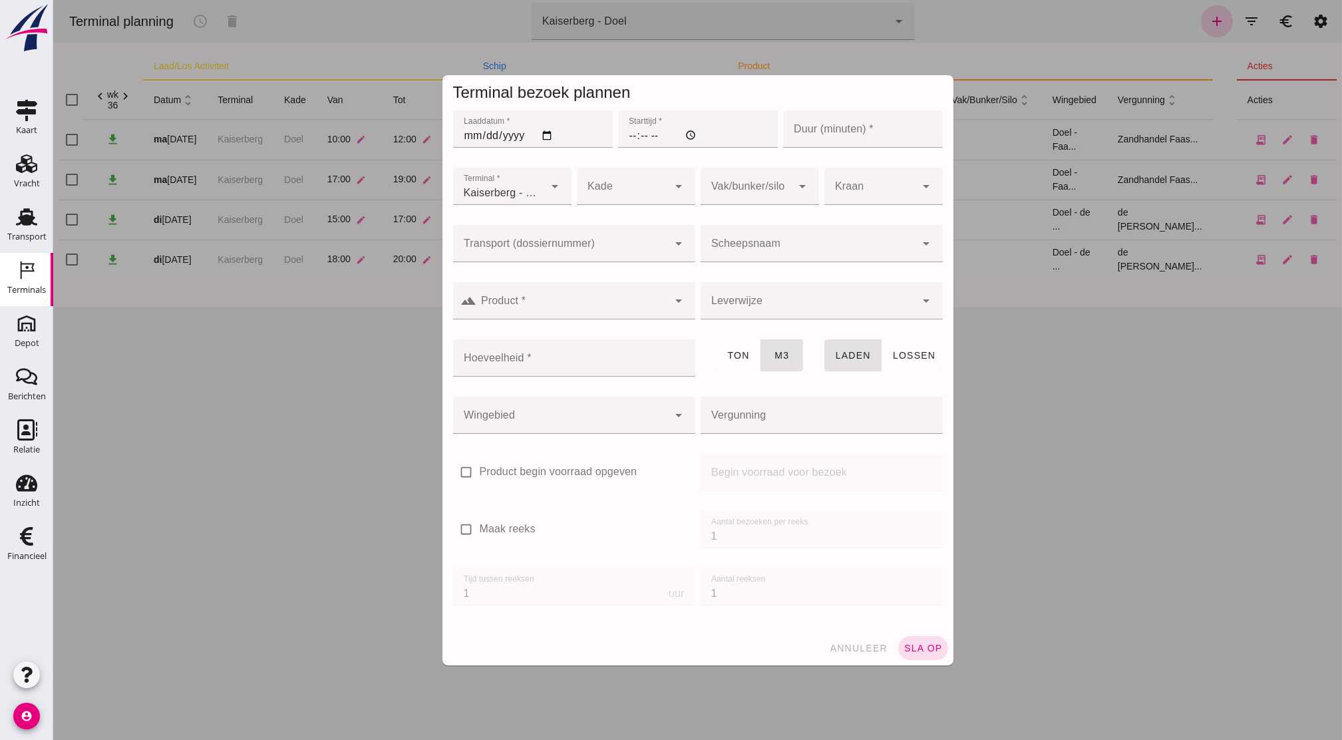
type input "Zandhandel Faasse B.V."
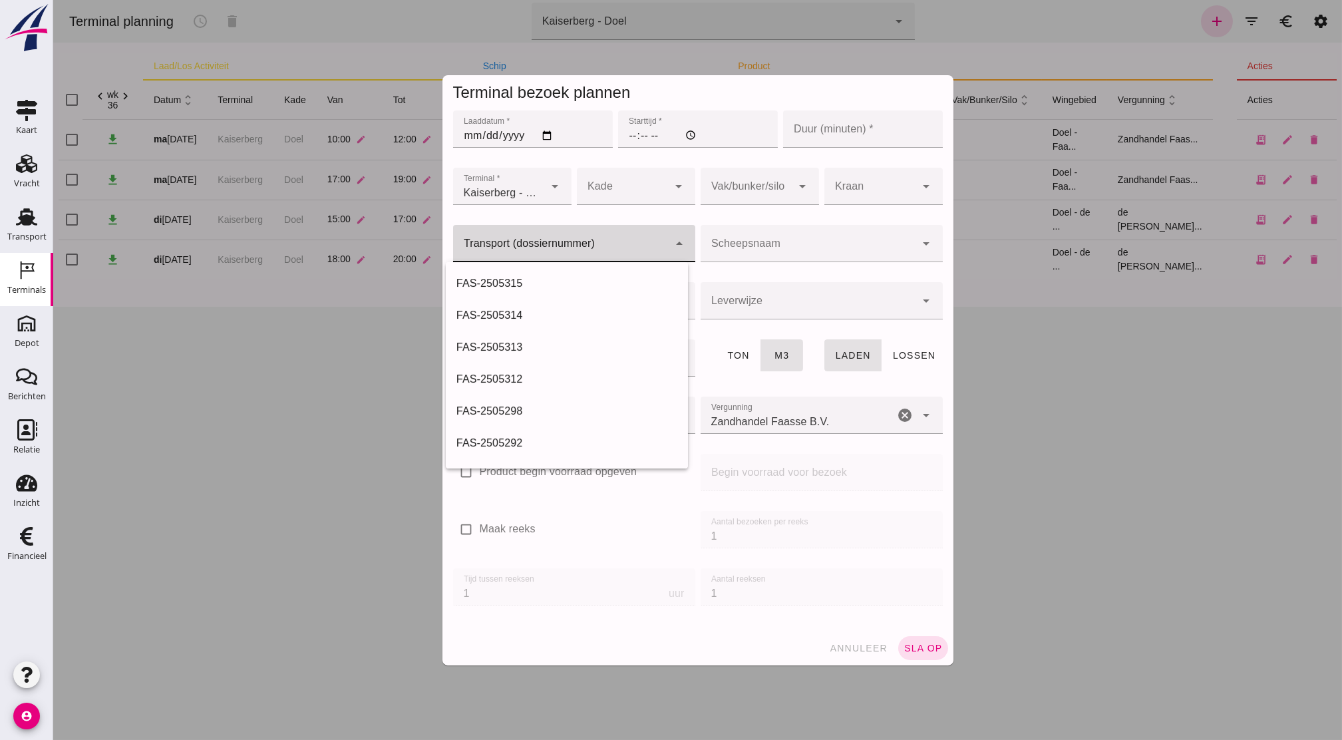
click input "Transport (dossiernummer)"
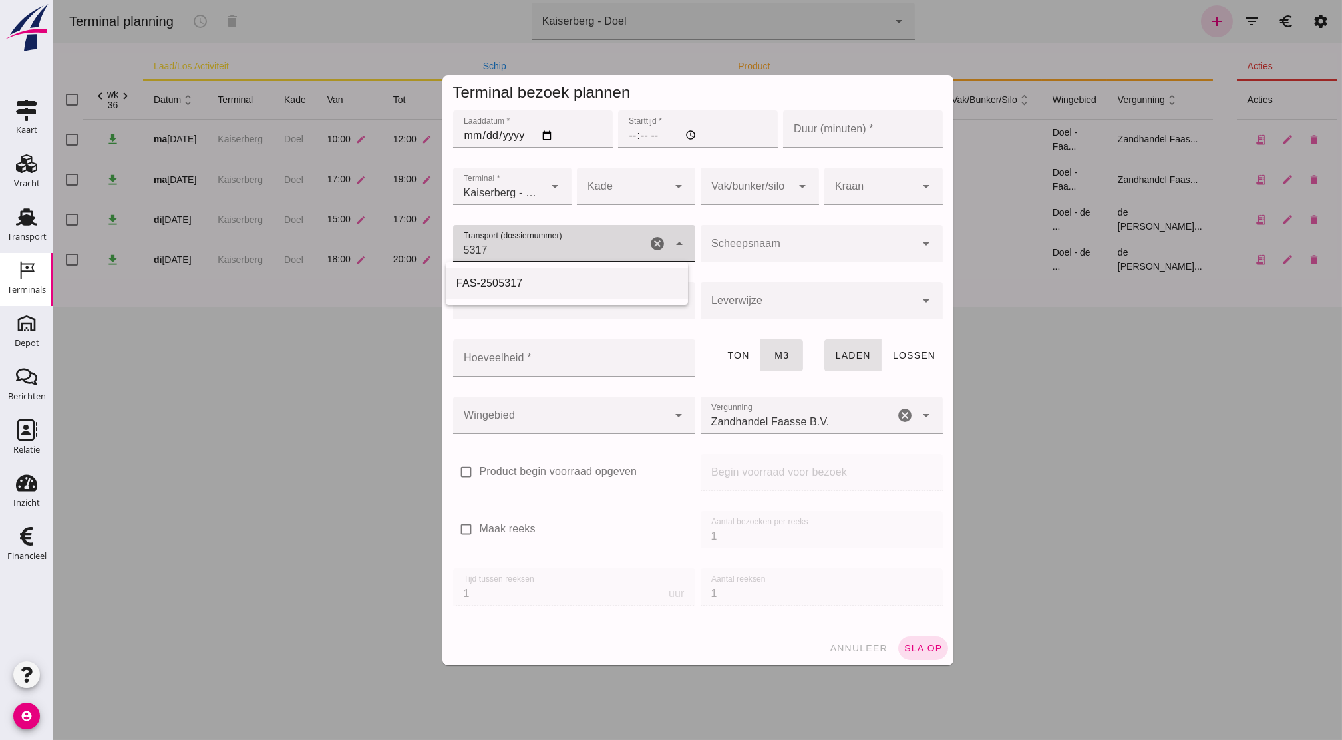
click at [555, 282] on div "FAS-2505317" at bounding box center [566, 283] width 221 height 16
type input "FAS-2505317"
type input "560"
type input "FAS-2505317"
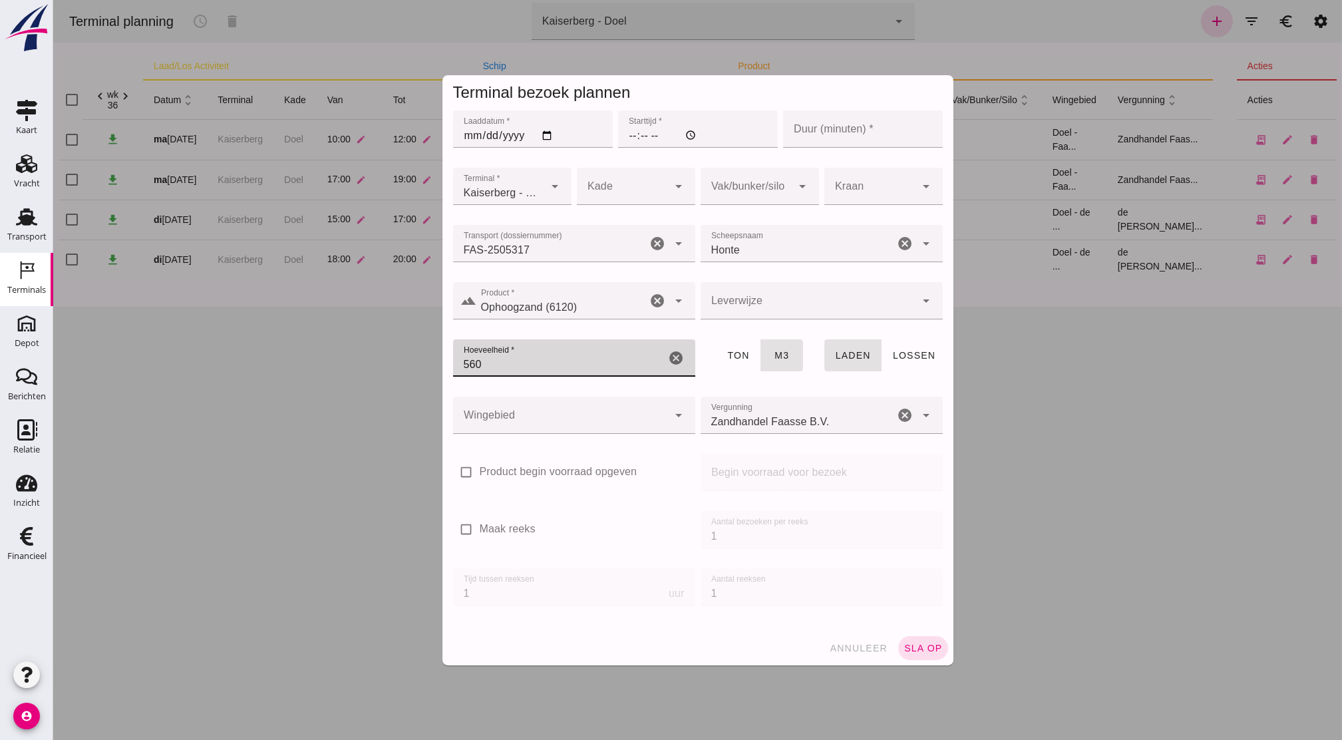
click input "560"
type input "530"
click input "Laaddatum *"
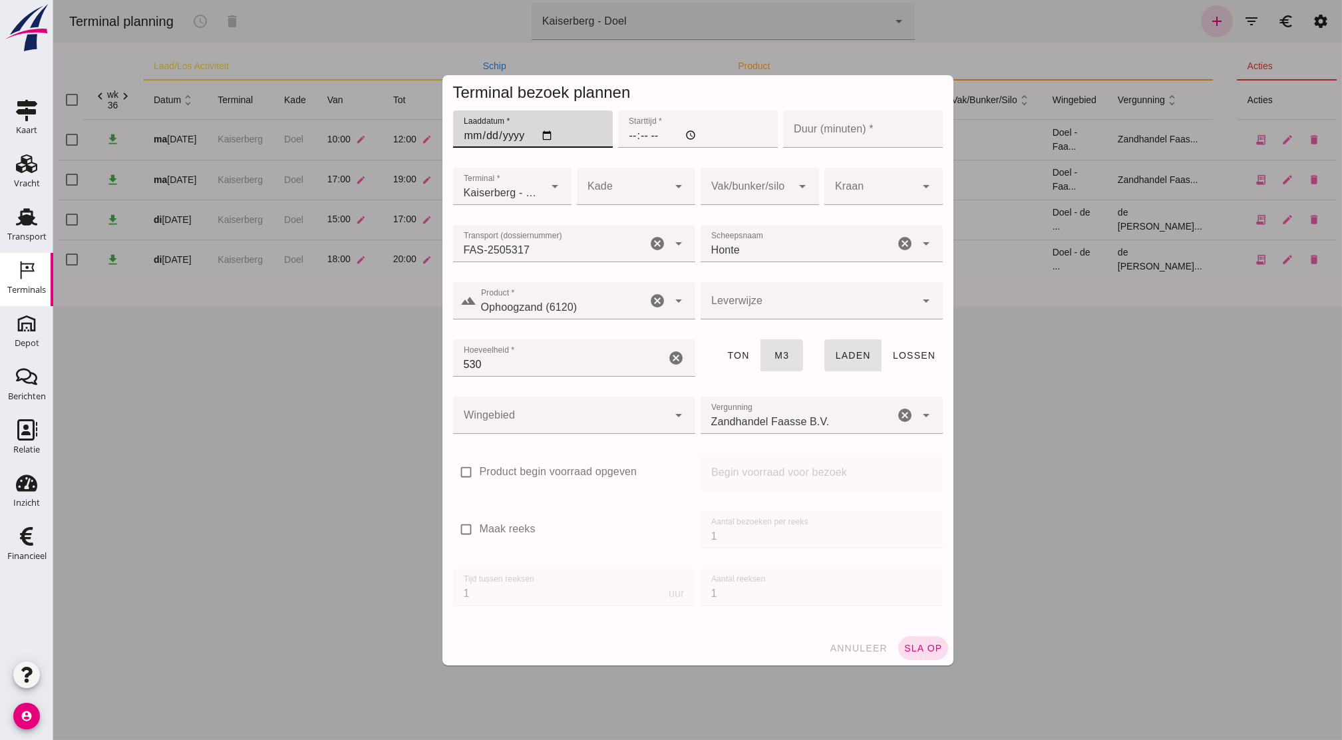
click input "Laaddatum *"
type input "[DATE]"
click input "Starttijd *"
type input "13:00"
click input "Duur (minuten) *"
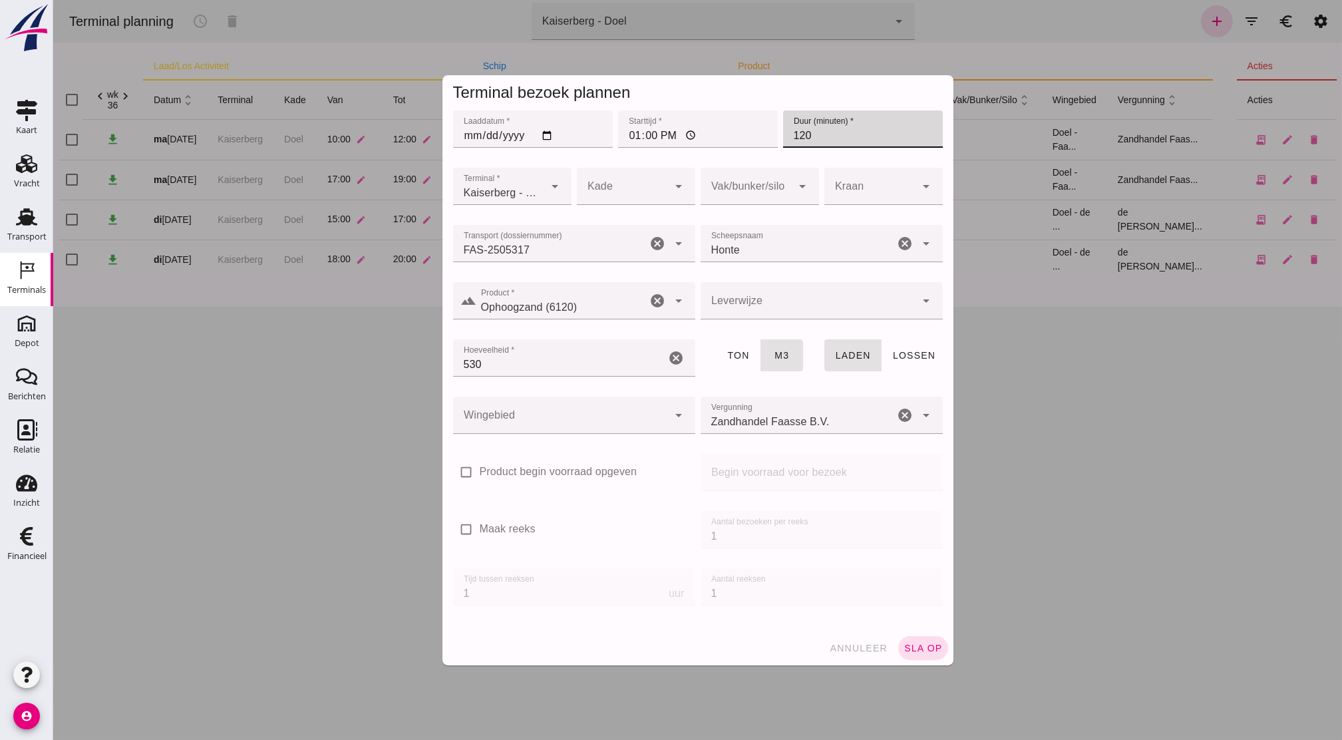
type input "120"
click div
click at [624, 218] on div "Doel" at bounding box center [629, 226] width 97 height 16
type input "11"
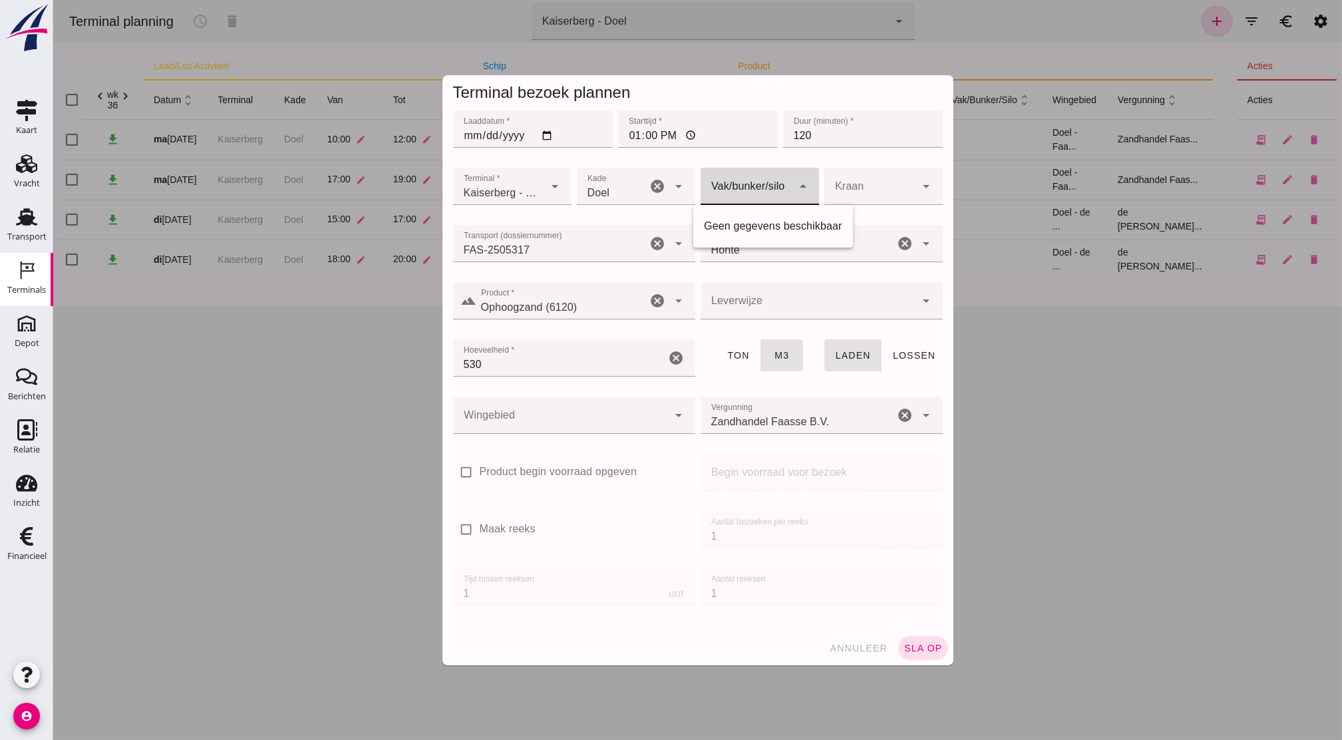
click div
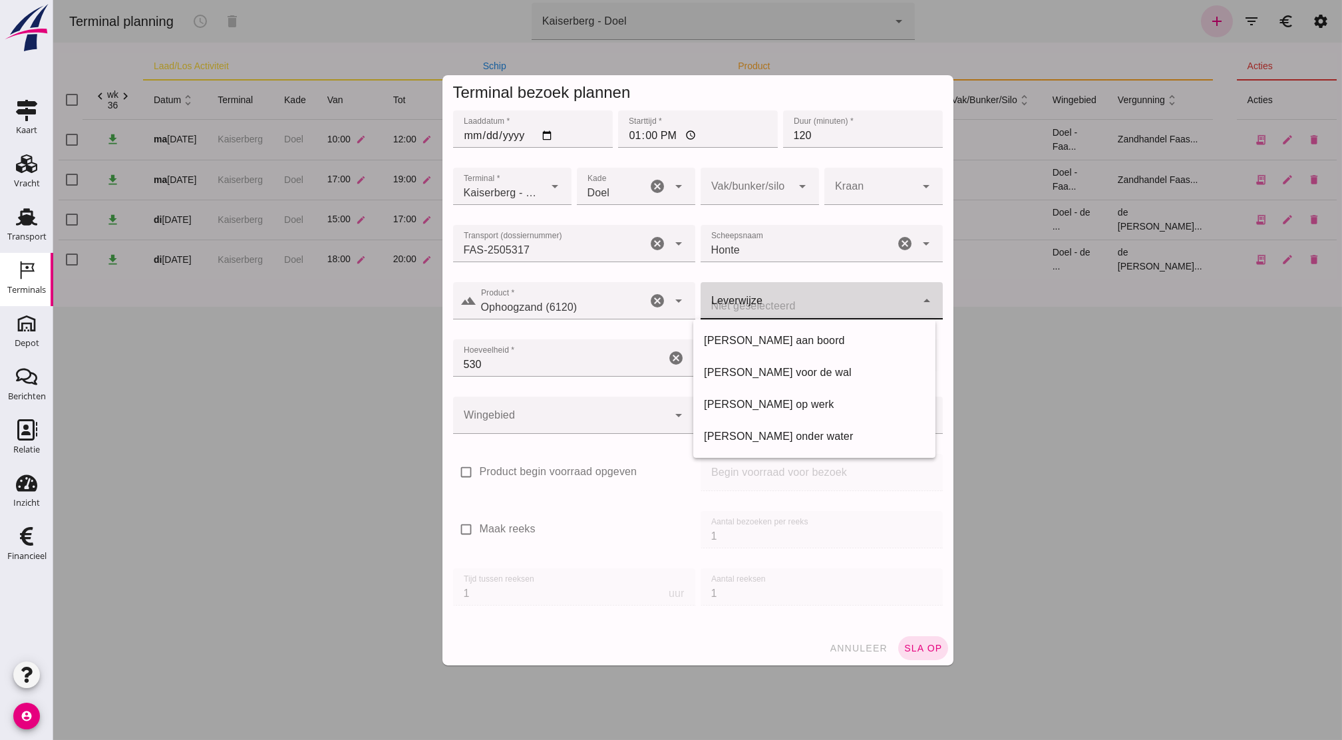
click div
click at [801, 340] on div "[PERSON_NAME] aan boord" at bounding box center [814, 341] width 221 height 16
type input "franco_on_board"
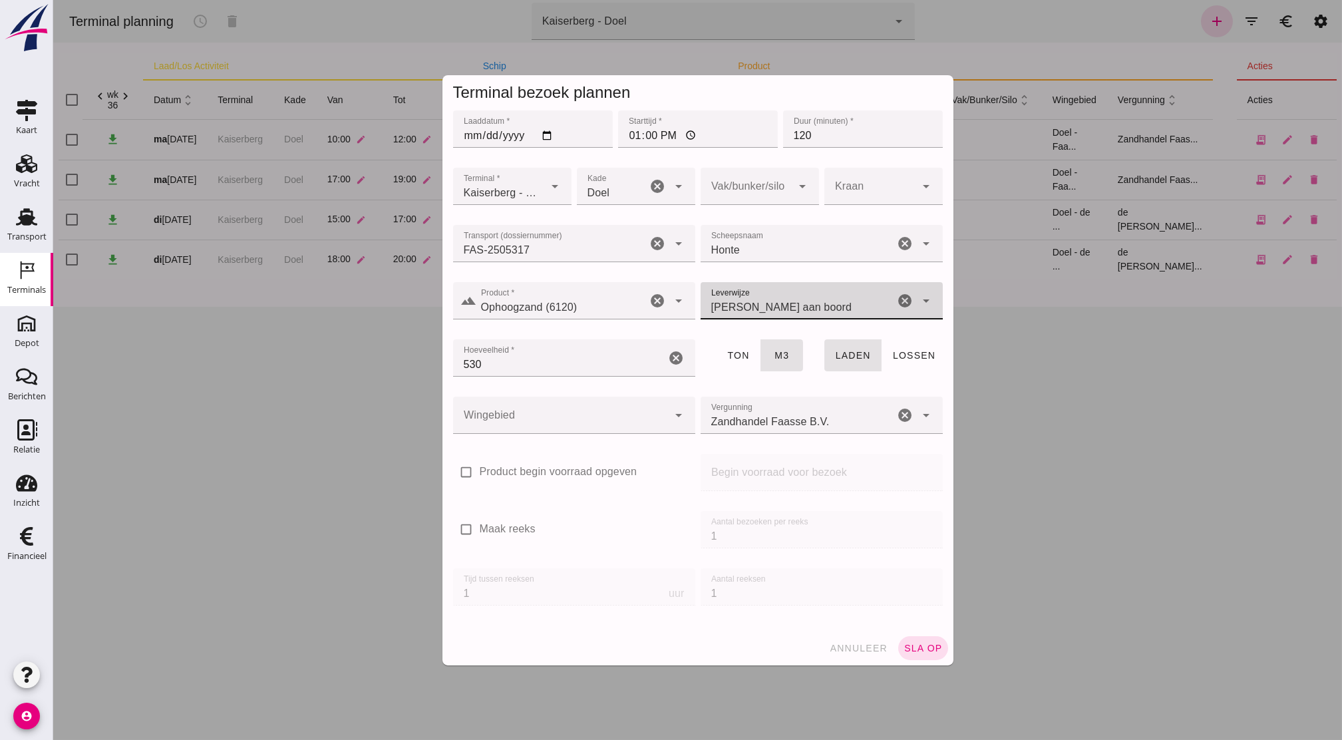
click div
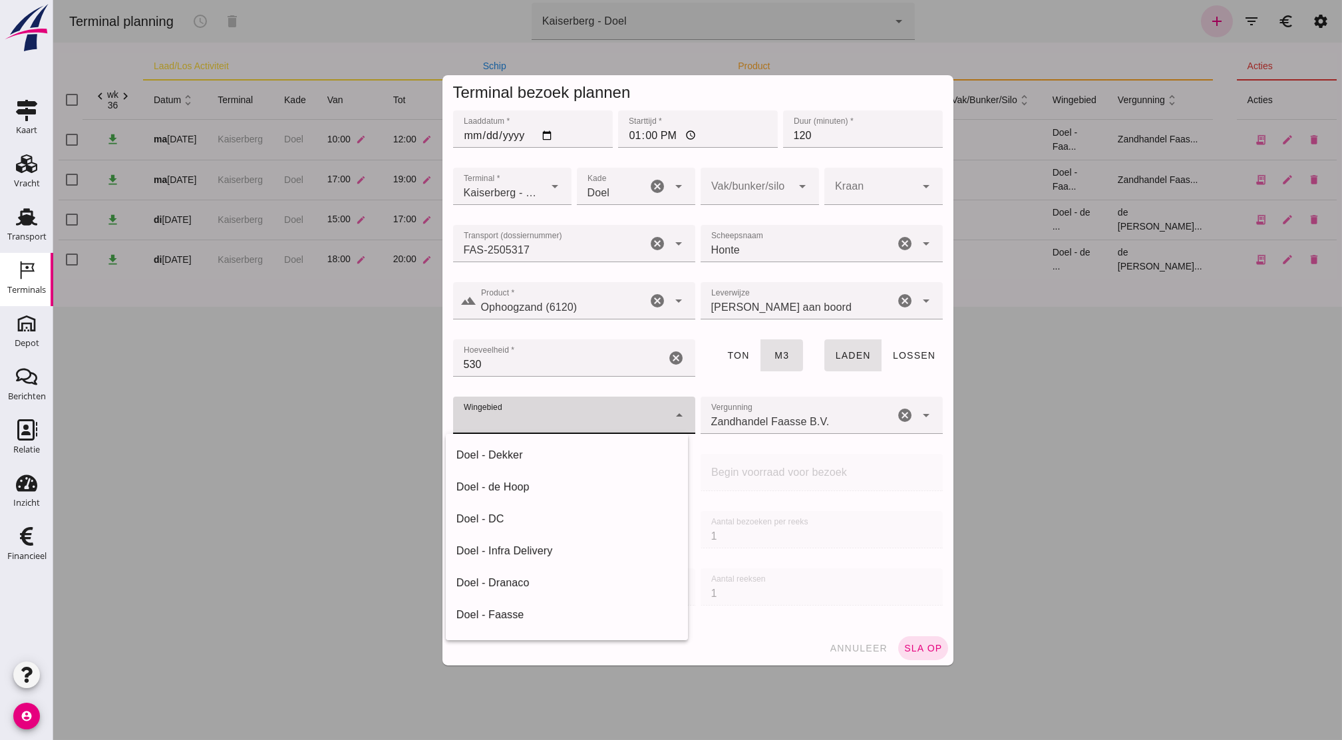
click div
click at [610, 485] on div "Doel - de Hoop" at bounding box center [566, 487] width 221 height 16
type input "193"
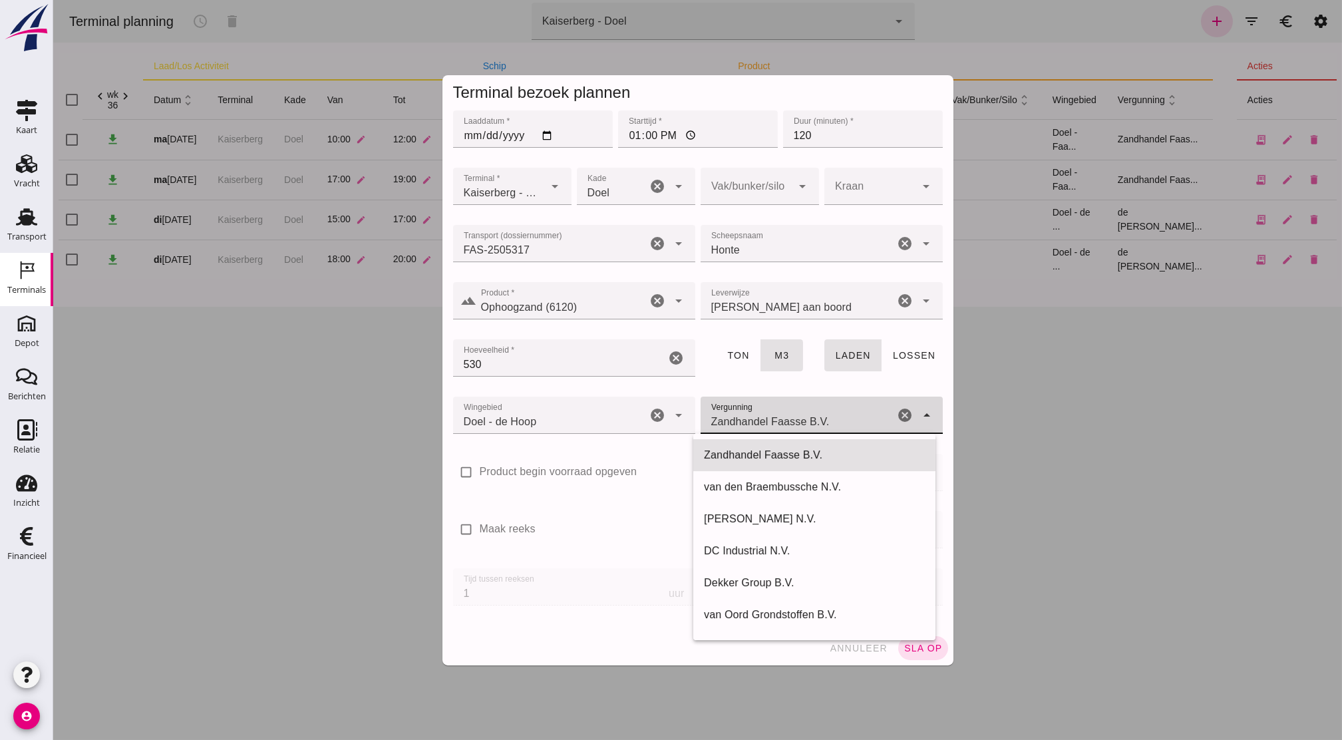
click div "Zandhandel Faasse B.V. Zandhandel Faasse B.V."
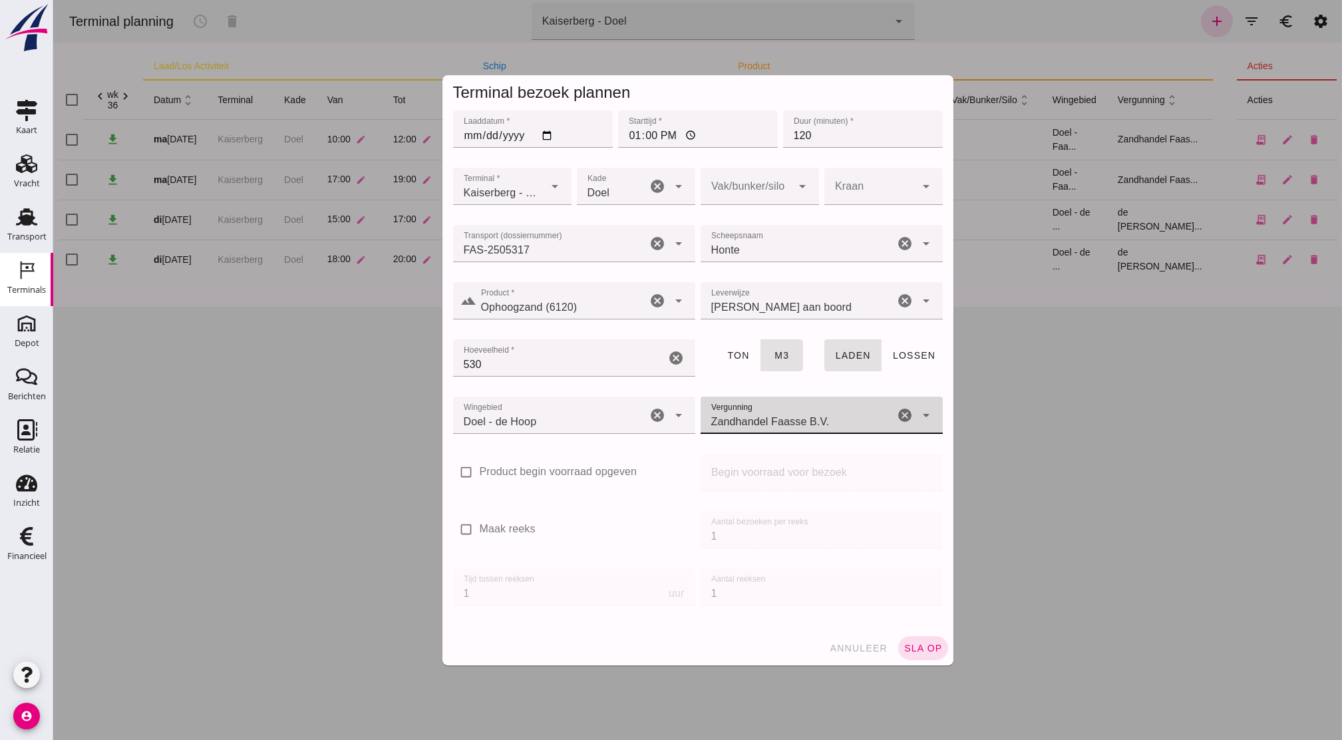
click icon "cancel"
click icon "arrow_drop_down"
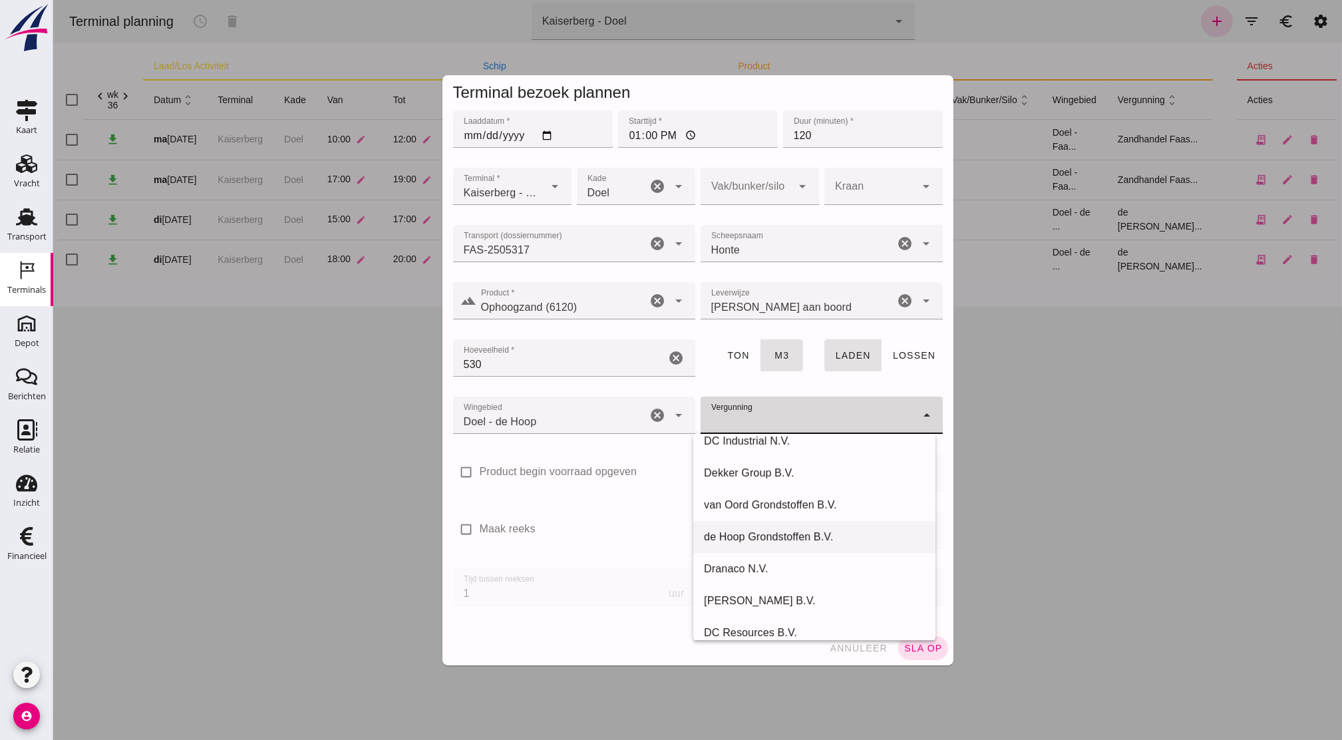
scroll to position [108, 0]
click at [771, 543] on div "de Hoop Grondstoffen B.V." at bounding box center [814, 539] width 221 height 16
type input "de Hoop Grondstoffen B.V."
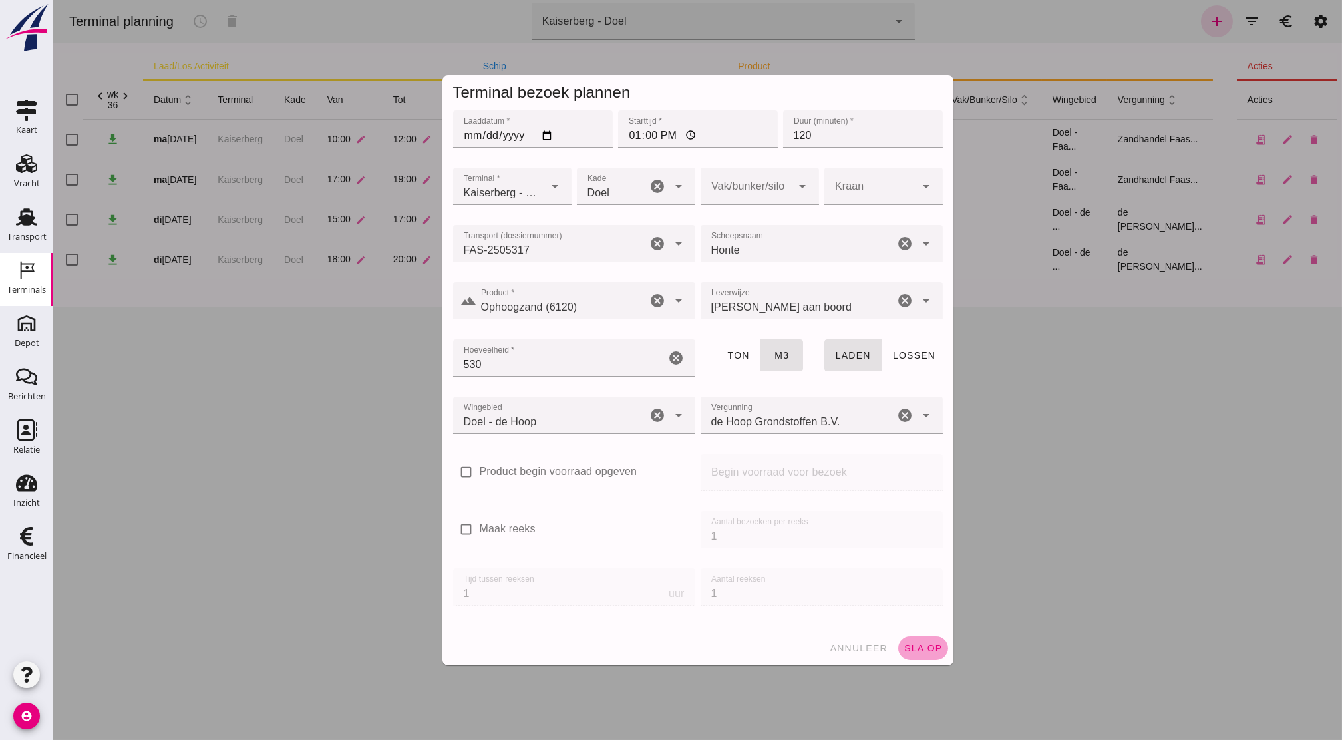
click button "sla op"
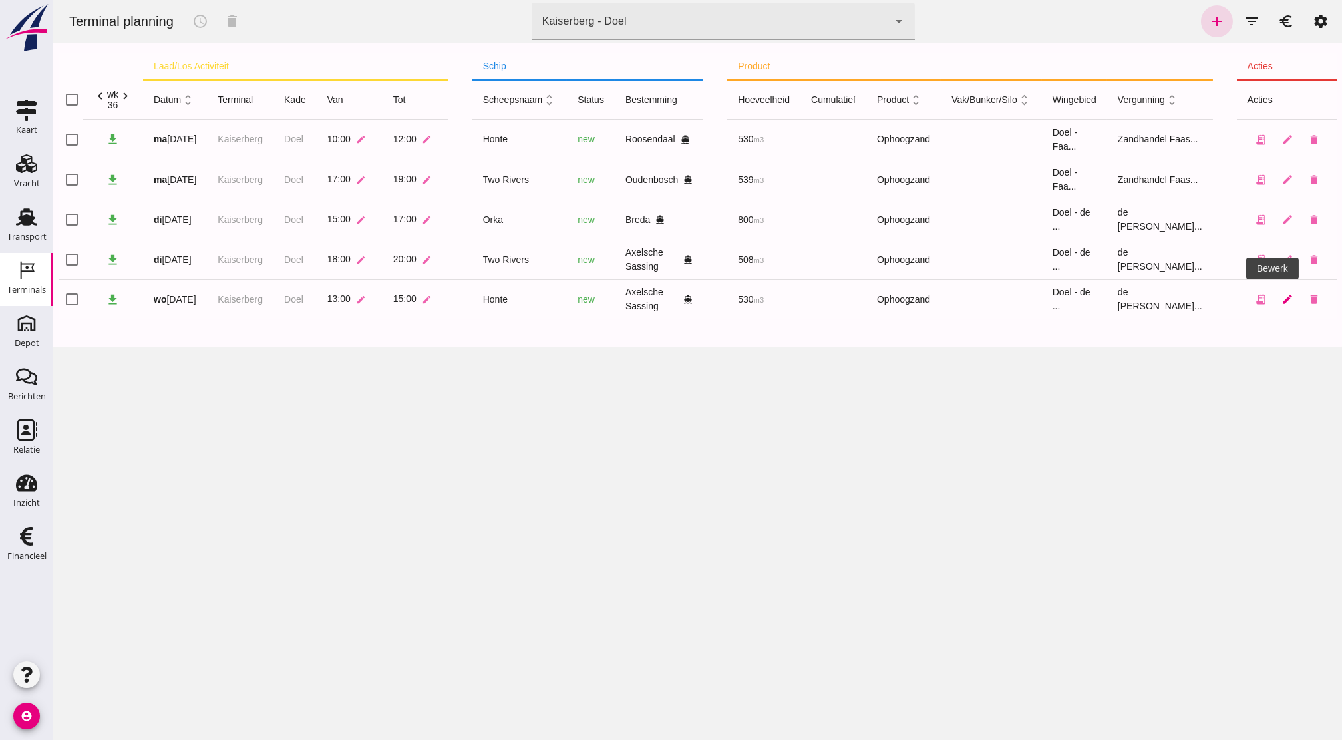
click at [1282, 294] on icon "edit" at bounding box center [1288, 299] width 12 height 12
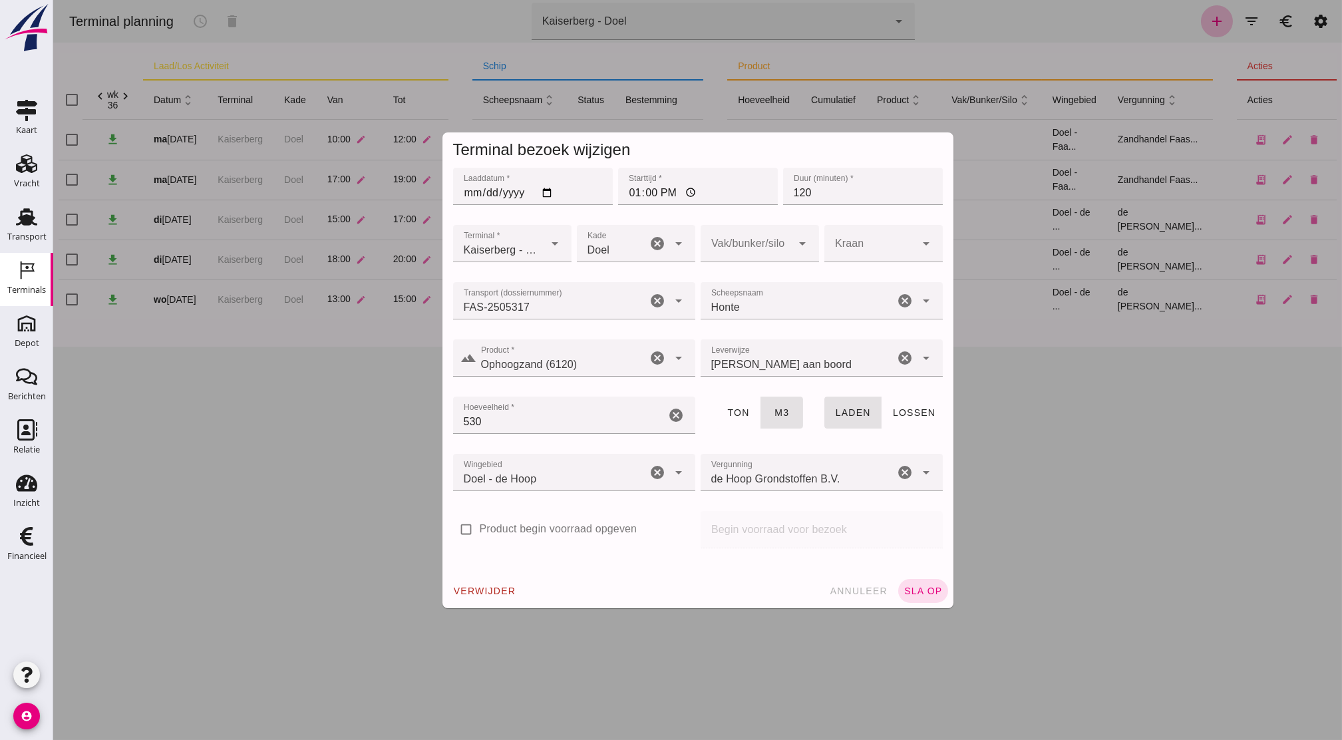
click div
click span "annuleer"
